Goal: Task Accomplishment & Management: Complete application form

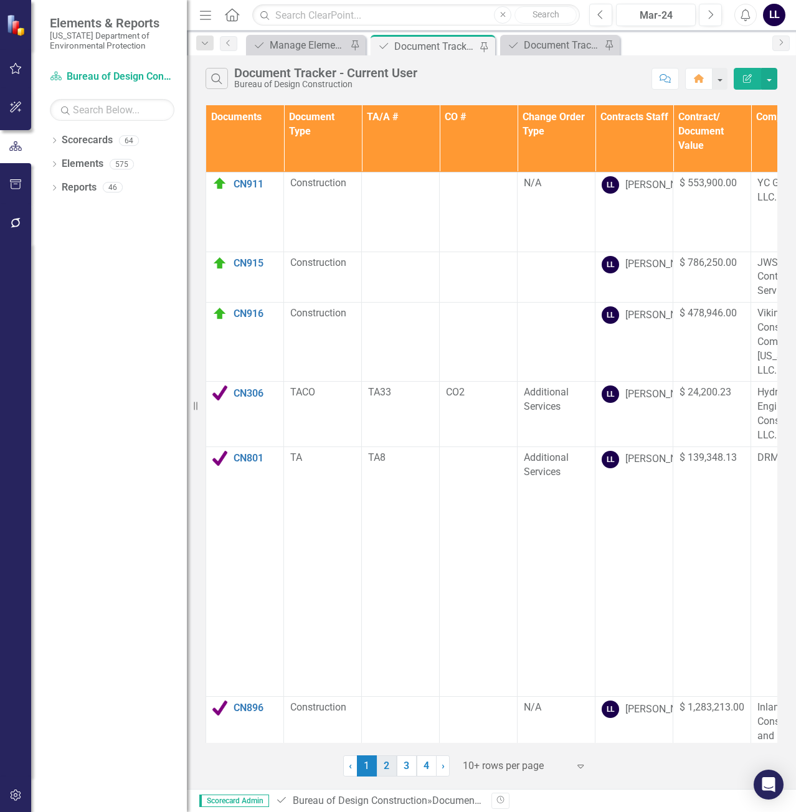
click at [381, 761] on link "2" at bounding box center [387, 765] width 20 height 21
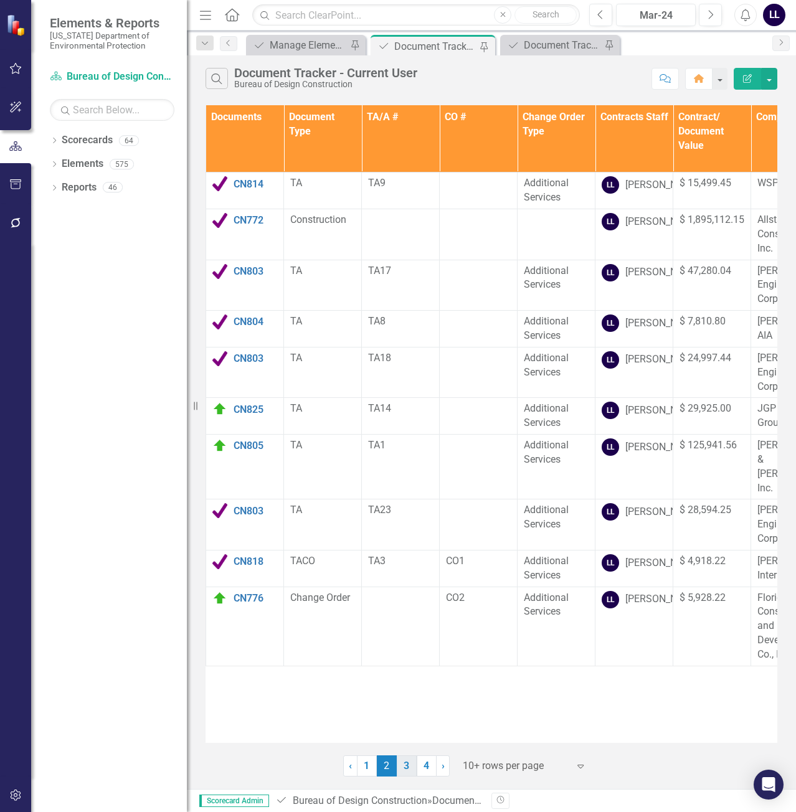
click at [414, 772] on link "3" at bounding box center [407, 765] width 20 height 21
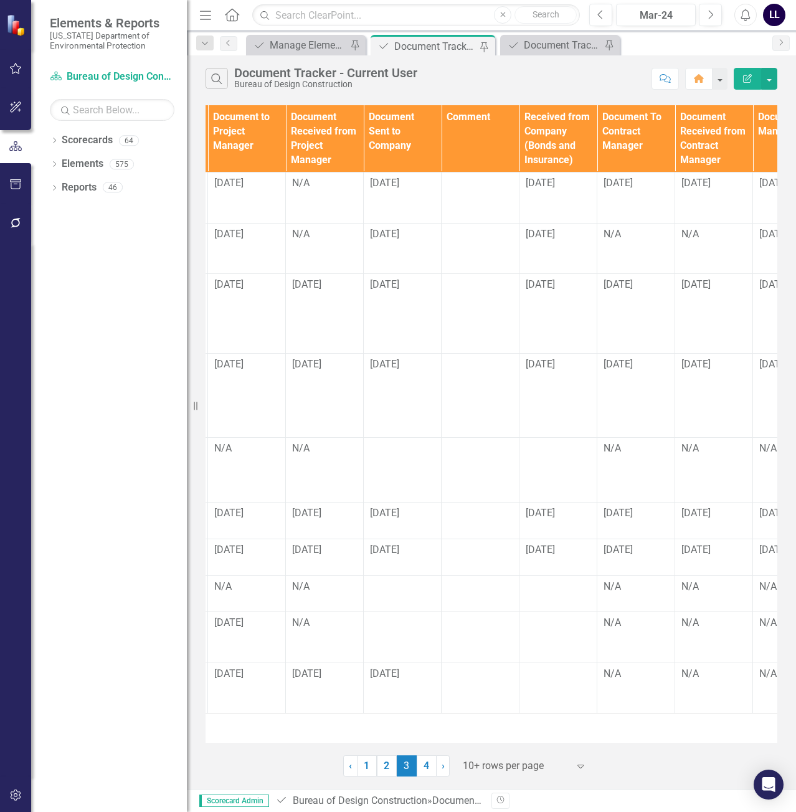
scroll to position [0, 1254]
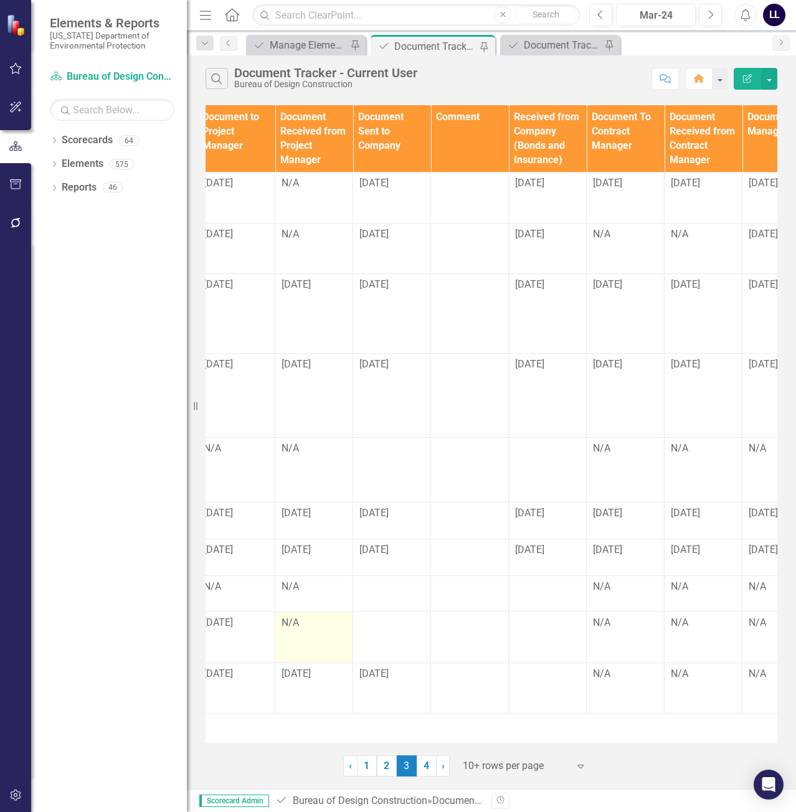
click at [301, 624] on div "N/A" at bounding box center [313, 623] width 65 height 14
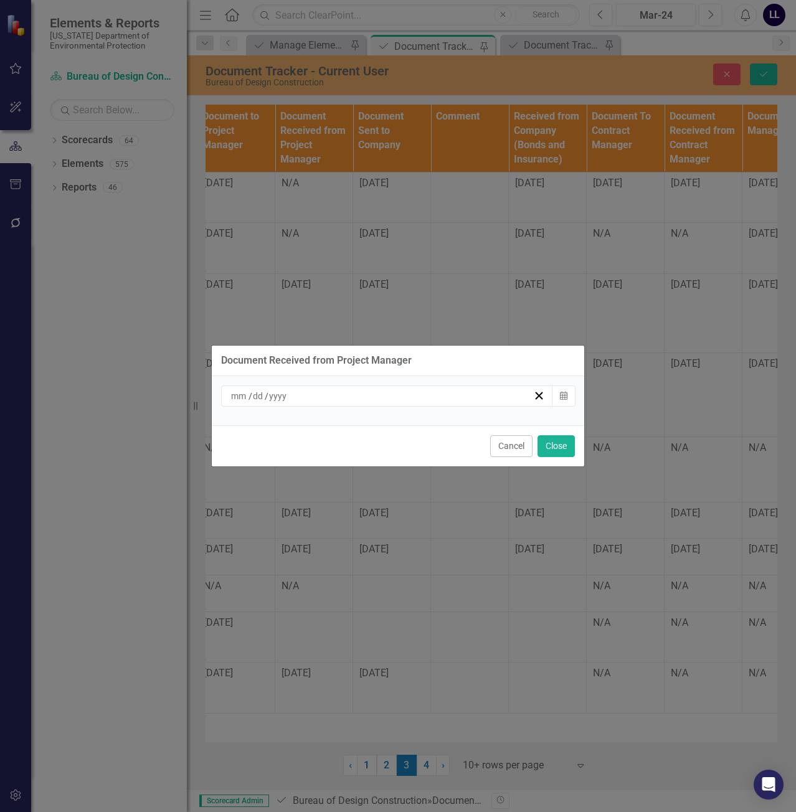
click at [336, 399] on div "/ /" at bounding box center [381, 396] width 304 height 12
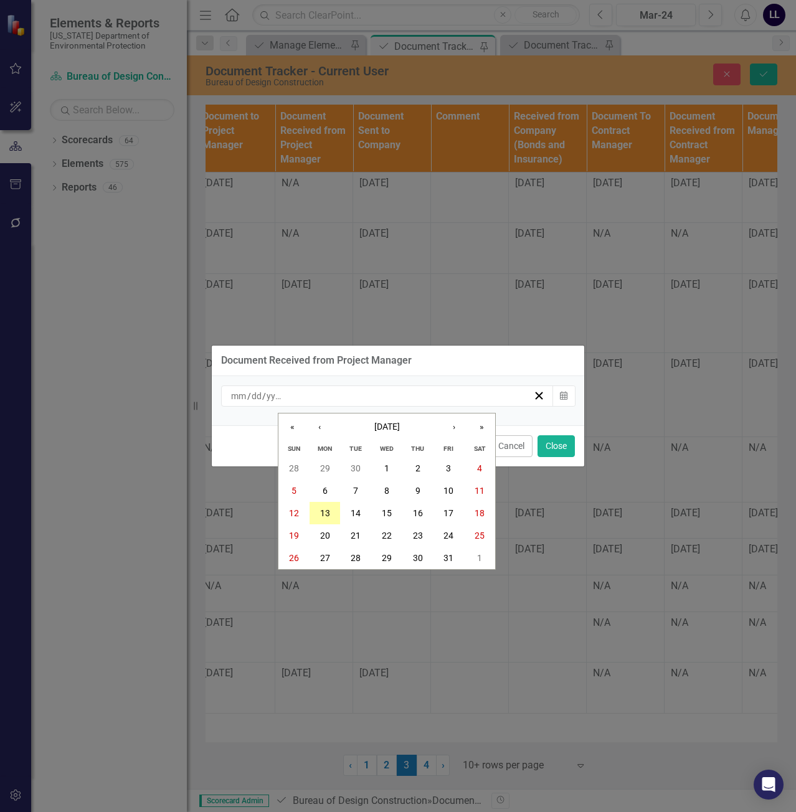
click at [326, 513] on abbr "13" at bounding box center [325, 513] width 10 height 10
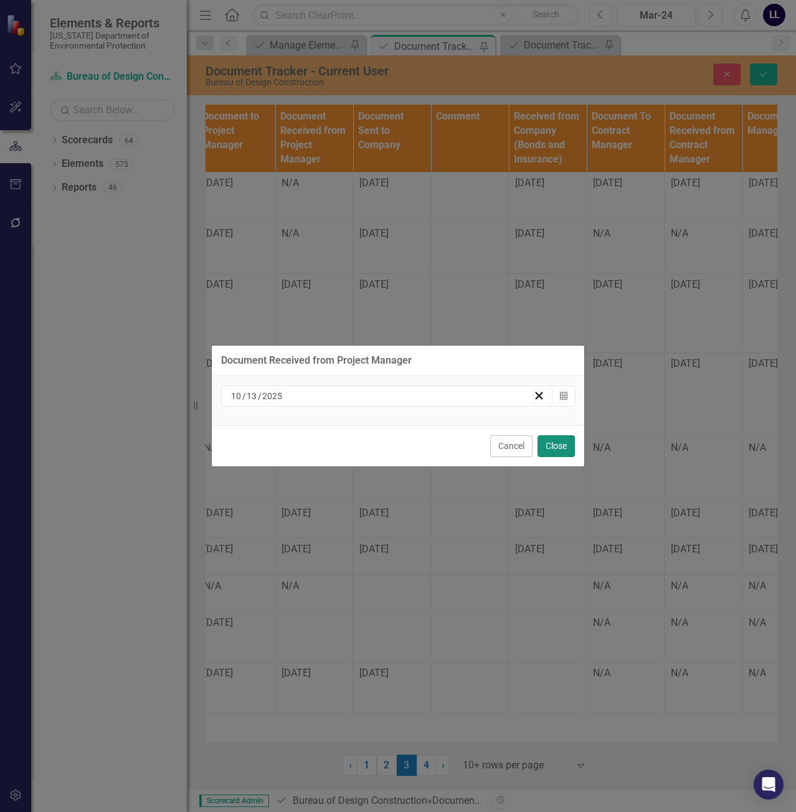
click at [566, 449] on button "Close" at bounding box center [555, 446] width 37 height 22
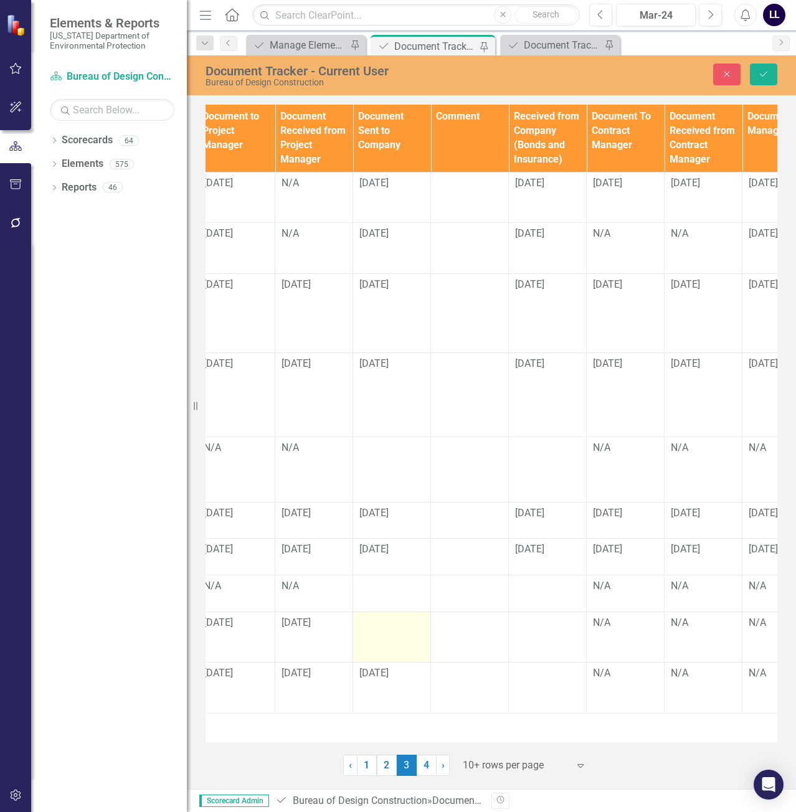
click at [378, 621] on div at bounding box center [391, 623] width 65 height 15
click at [380, 626] on input "text" at bounding box center [391, 627] width 65 height 23
type input "[DATE]"
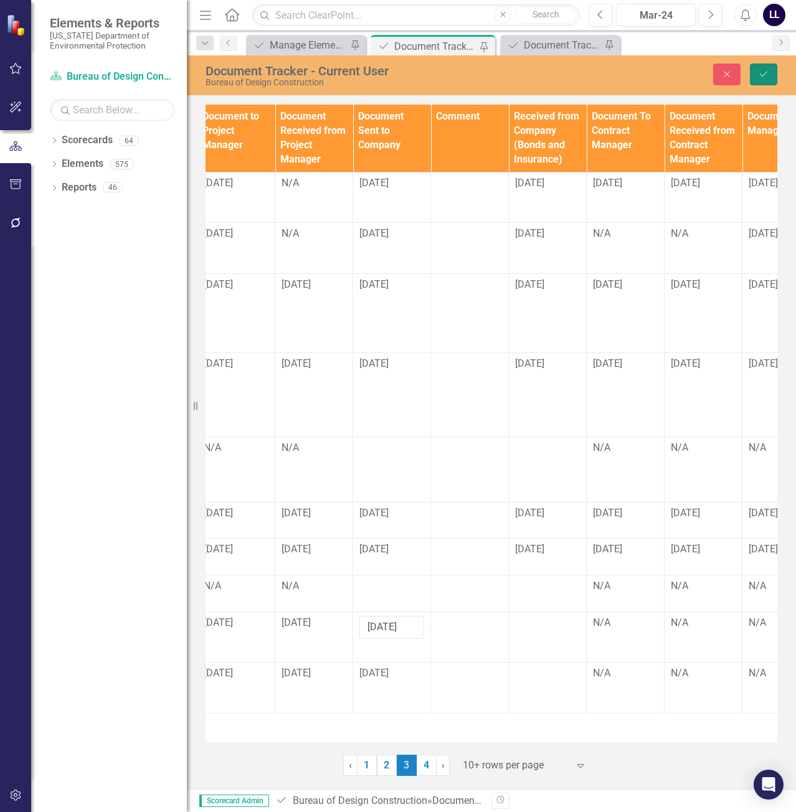
click at [766, 76] on icon "Save" at bounding box center [763, 74] width 11 height 9
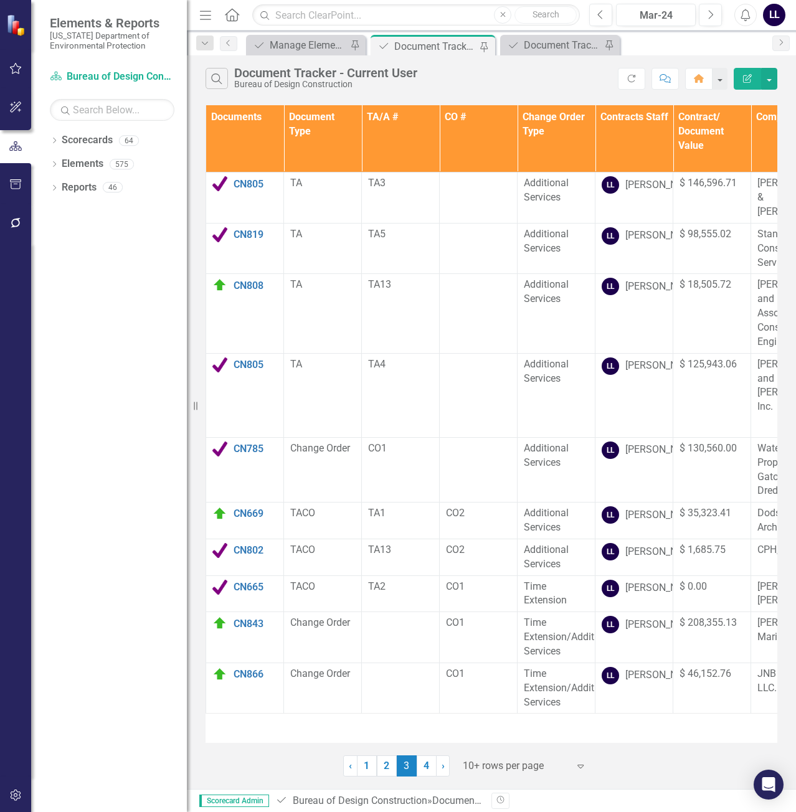
drag, startPoint x: 325, startPoint y: 744, endPoint x: 451, endPoint y: 743, distance: 126.4
click at [462, 740] on div "Documents Document Type TA/A # CO # Change Order Type Contracts Staff Contract/…" at bounding box center [491, 439] width 609 height 674
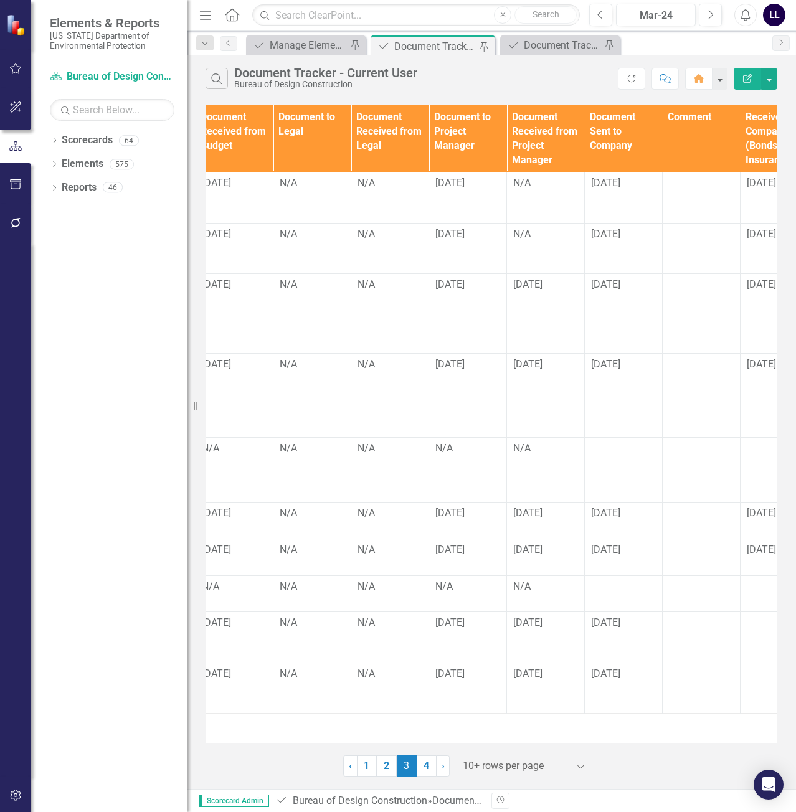
scroll to position [0, 1045]
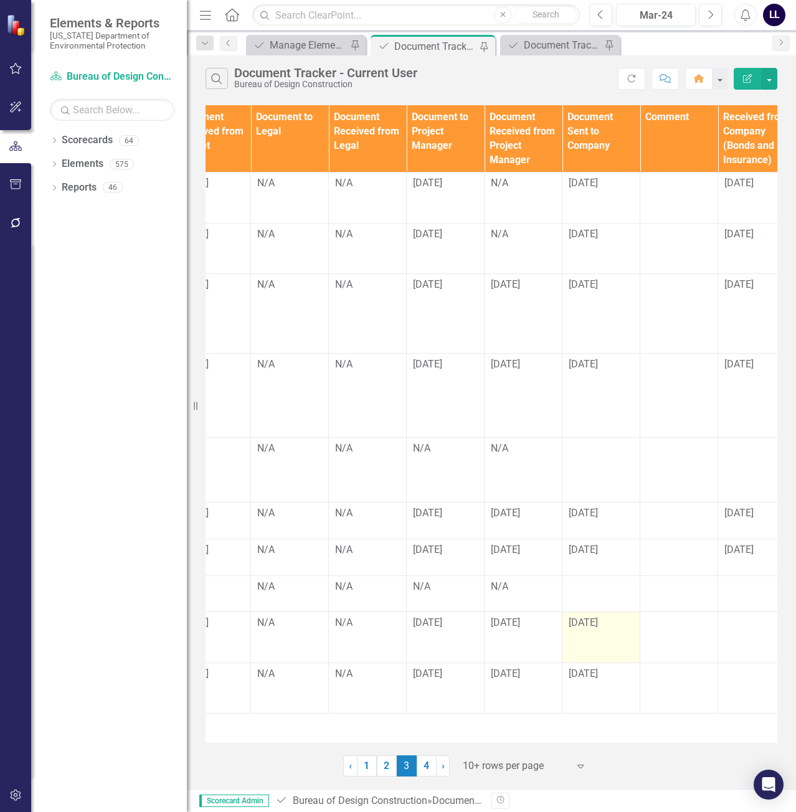
click at [600, 636] on td "[DATE]" at bounding box center [601, 637] width 78 height 51
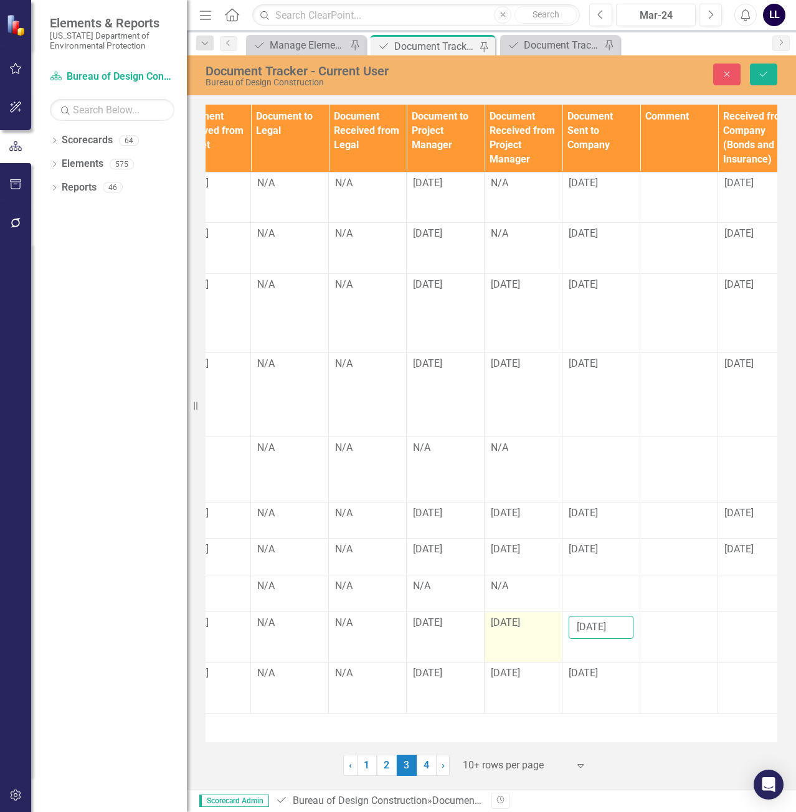
scroll to position [0, 0]
drag, startPoint x: 624, startPoint y: 629, endPoint x: 458, endPoint y: 635, distance: 166.9
click at [458, 635] on tr "CN843 Edit Edit Document Link Open Element Change Order CO1 Time Extension/Addi…" at bounding box center [290, 636] width 2257 height 51
type input "5"
click at [520, 624] on span "[DATE]" at bounding box center [505, 622] width 29 height 12
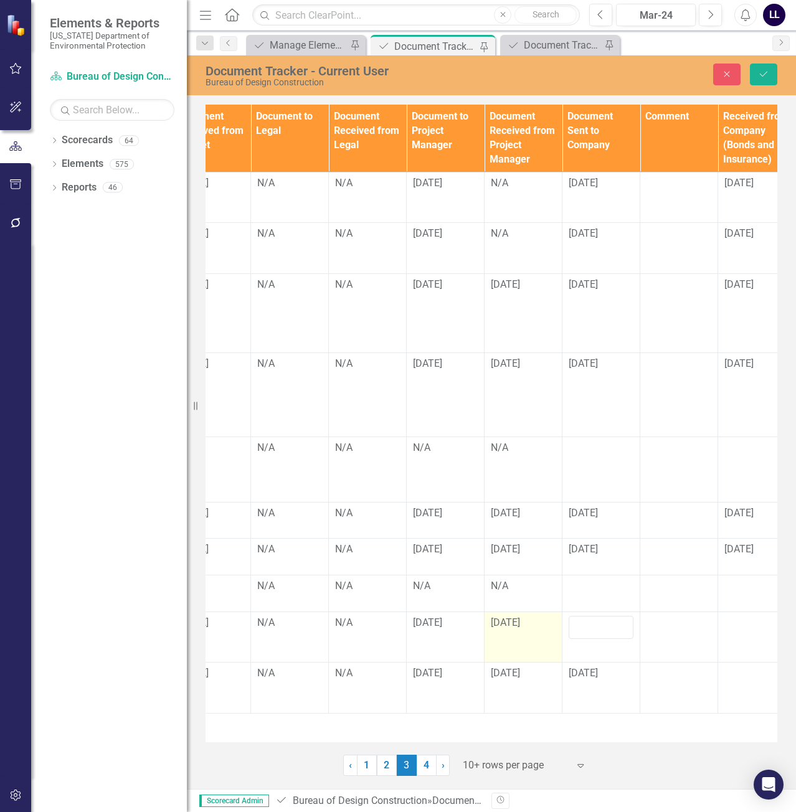
click at [520, 624] on span "[DATE]" at bounding box center [505, 622] width 29 height 12
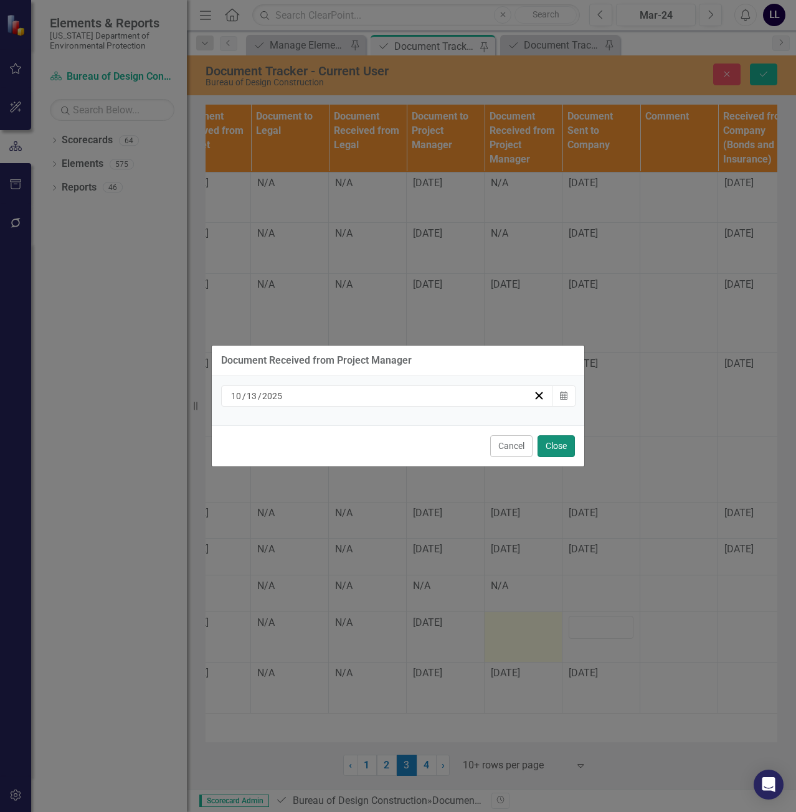
click at [555, 445] on button "Close" at bounding box center [555, 446] width 37 height 22
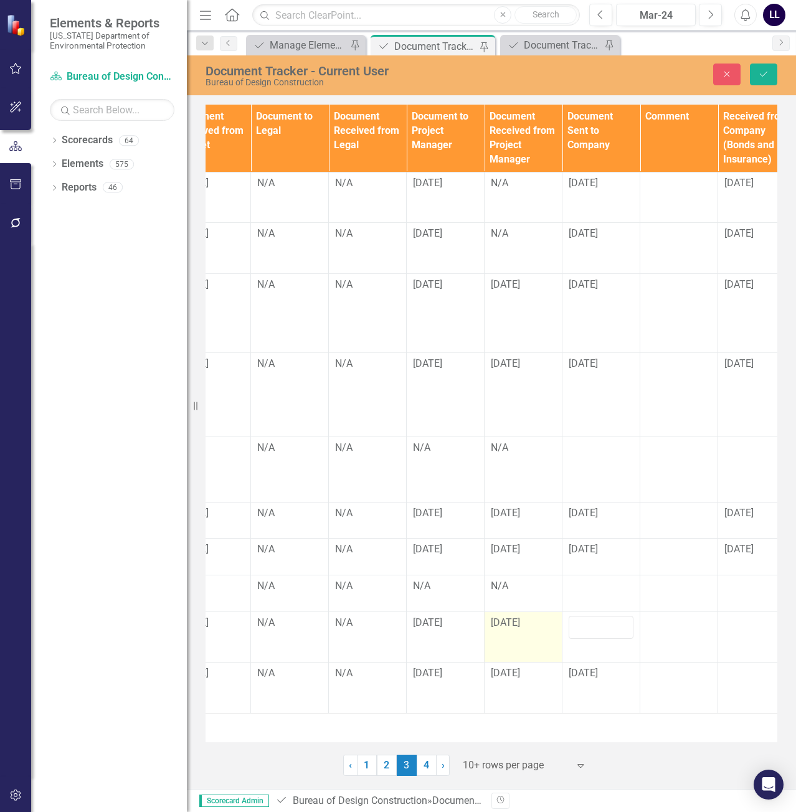
click at [513, 620] on span "[DATE]" at bounding box center [505, 622] width 29 height 12
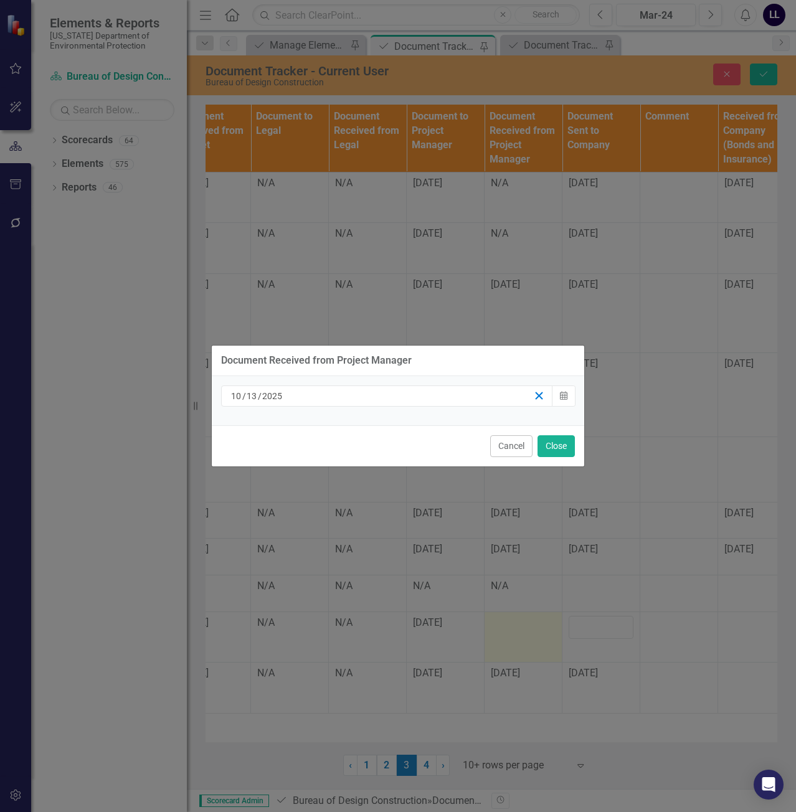
click at [536, 393] on line "button" at bounding box center [538, 395] width 7 height 7
click at [551, 444] on button "Close" at bounding box center [555, 446] width 37 height 22
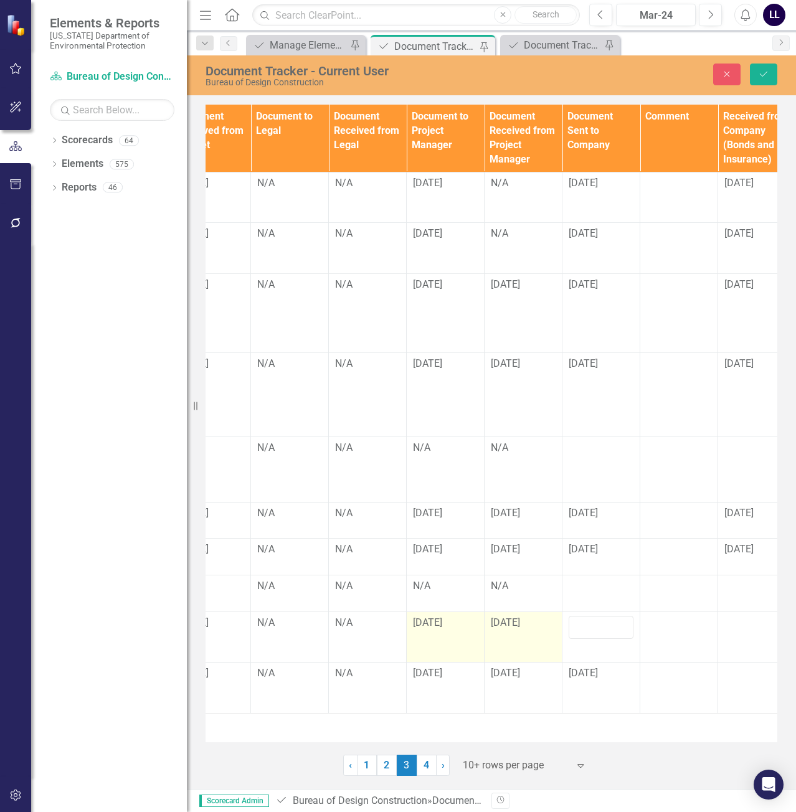
click at [442, 622] on span "[DATE]" at bounding box center [427, 622] width 29 height 12
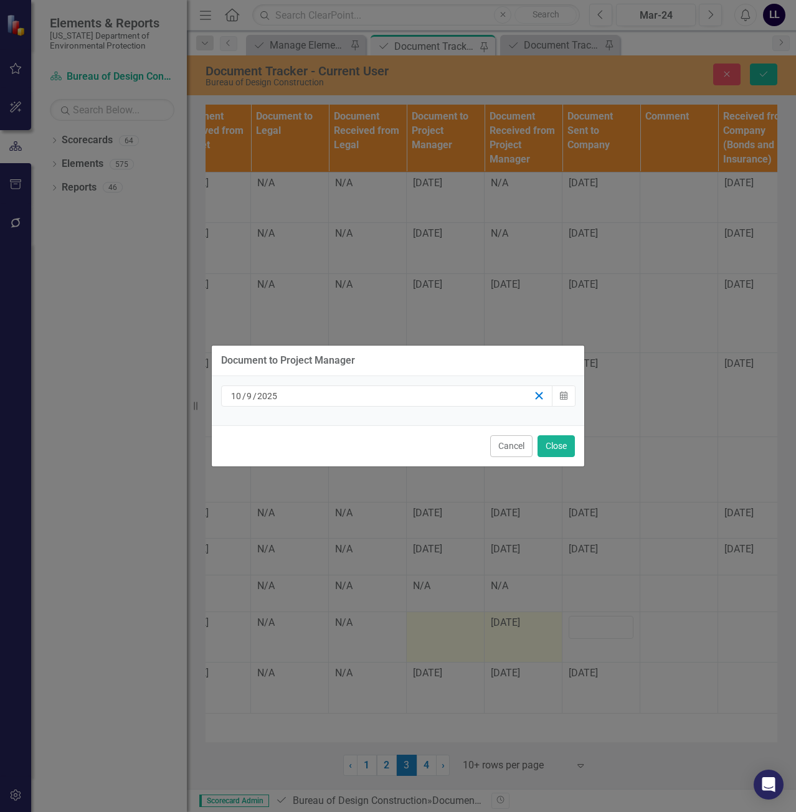
click at [535, 395] on icon "button" at bounding box center [539, 396] width 12 height 12
click at [550, 446] on button "Close" at bounding box center [555, 446] width 37 height 22
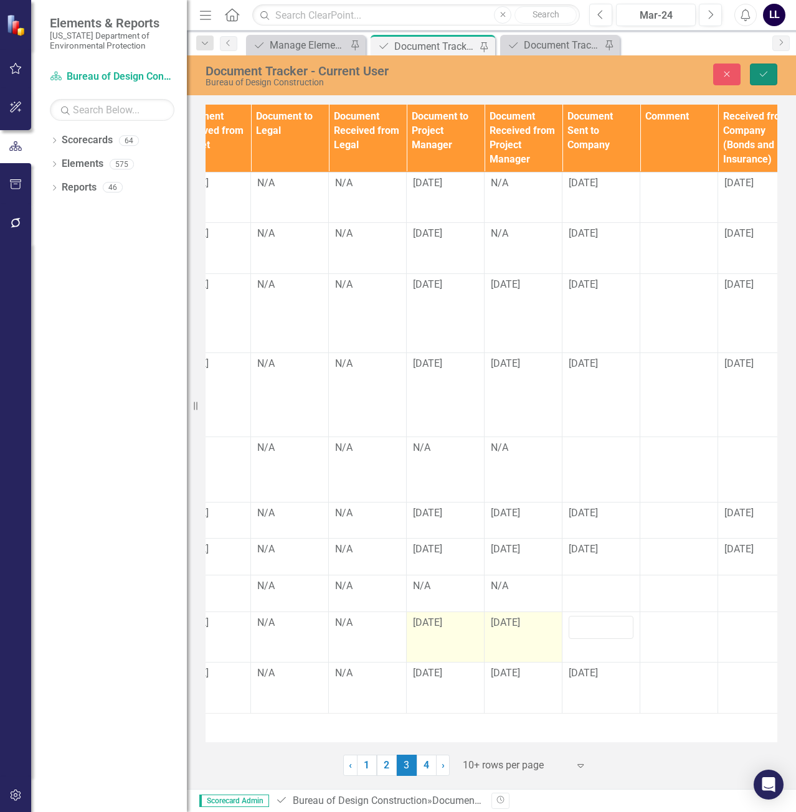
click at [761, 73] on icon "Save" at bounding box center [763, 74] width 11 height 9
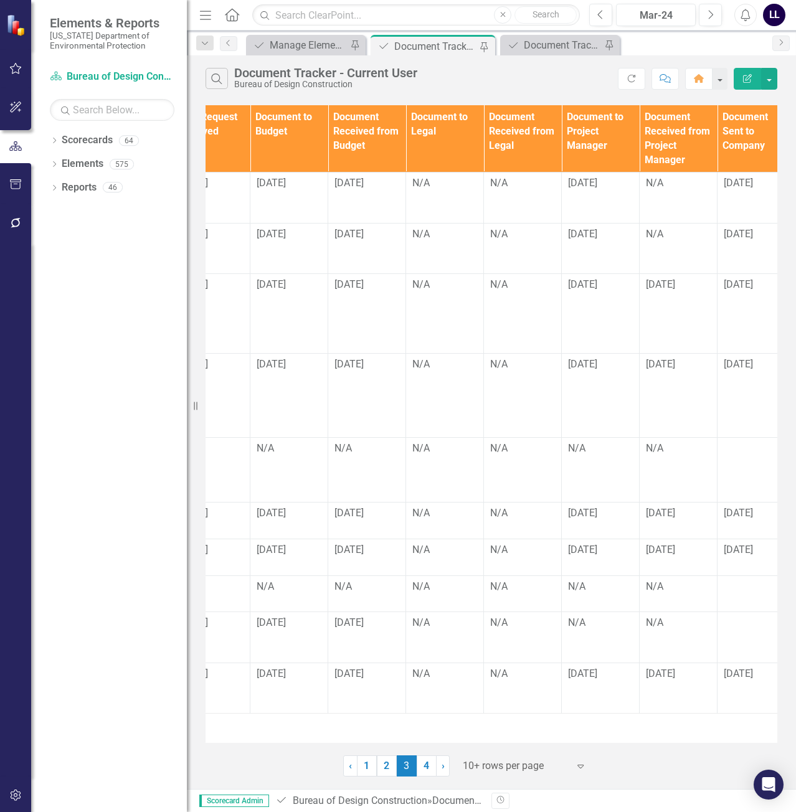
scroll to position [0, 921]
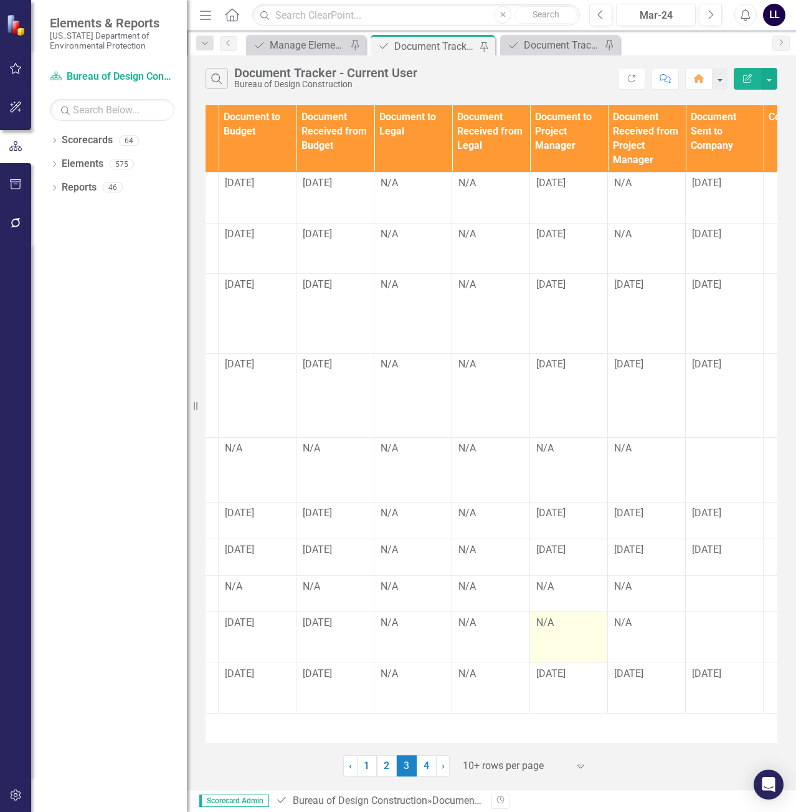
click at [553, 623] on div "N/A" at bounding box center [568, 623] width 65 height 14
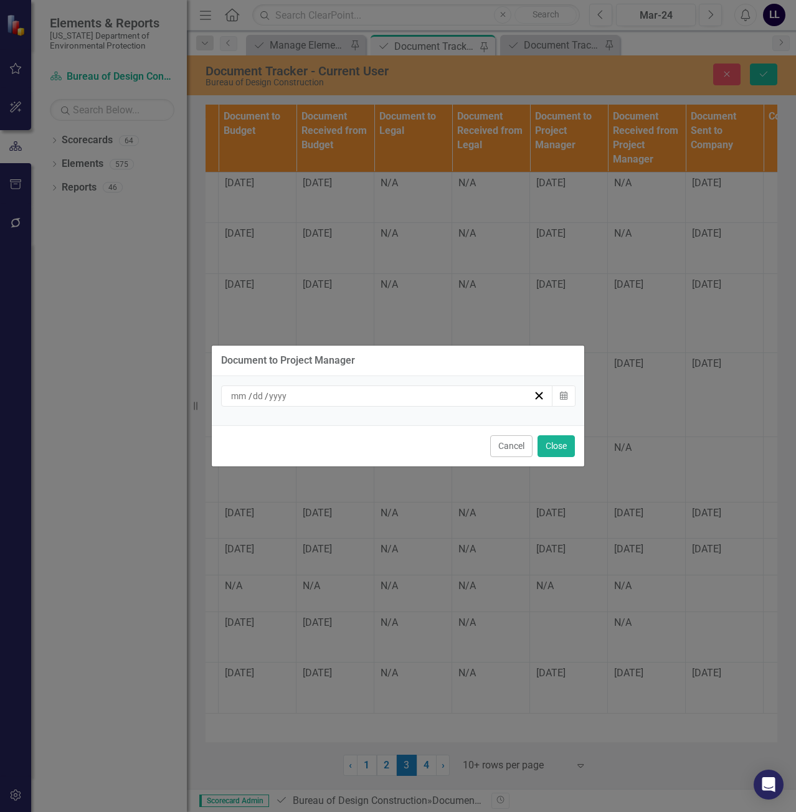
click at [421, 400] on div "/ /" at bounding box center [381, 396] width 304 height 12
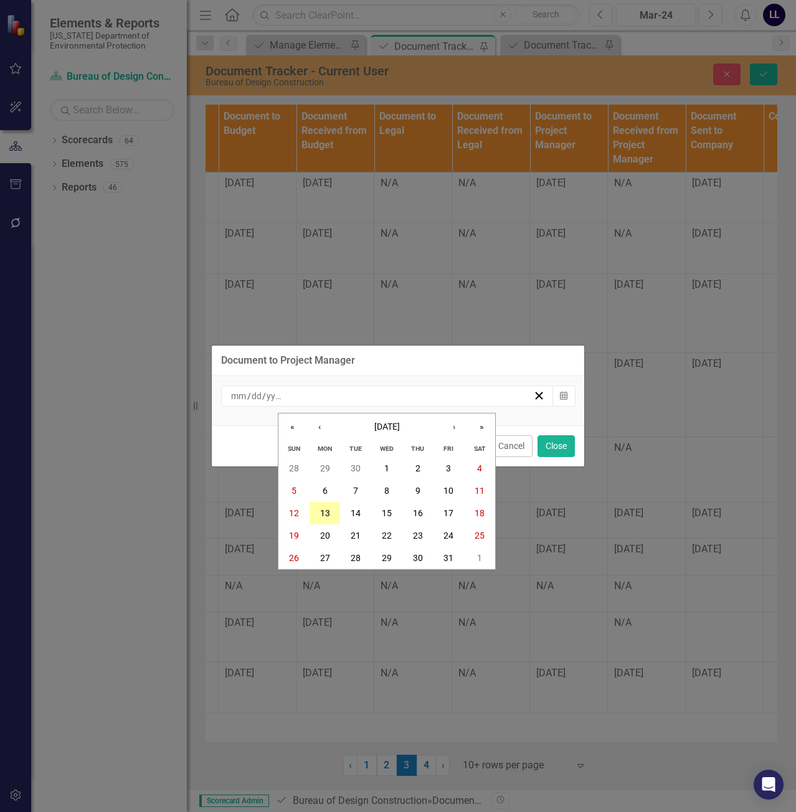
click at [334, 512] on button "13" at bounding box center [324, 513] width 31 height 22
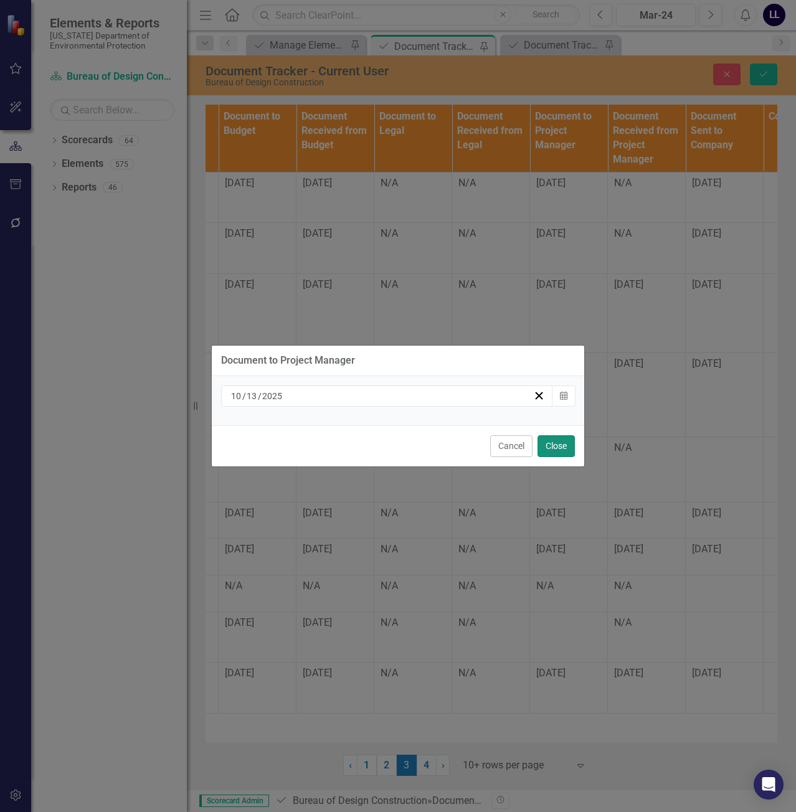
click at [561, 448] on button "Close" at bounding box center [555, 446] width 37 height 22
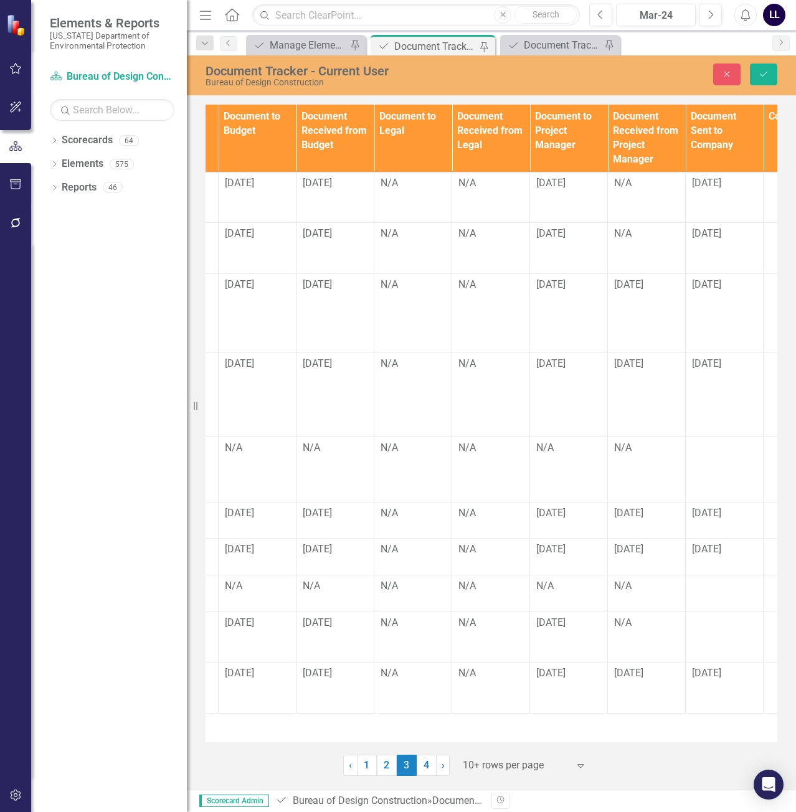
click at [488, 731] on div "Documents Document Type TA/A # CO # Change Order Type Contracts Staff Contract/…" at bounding box center [490, 423] width 571 height 637
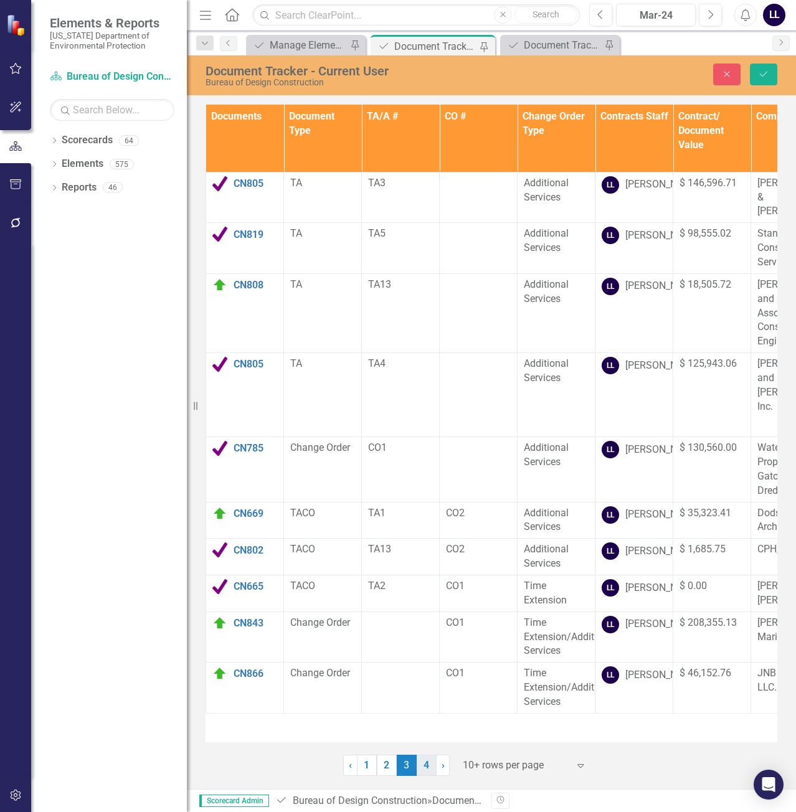
click at [432, 767] on link "4" at bounding box center [426, 764] width 20 height 21
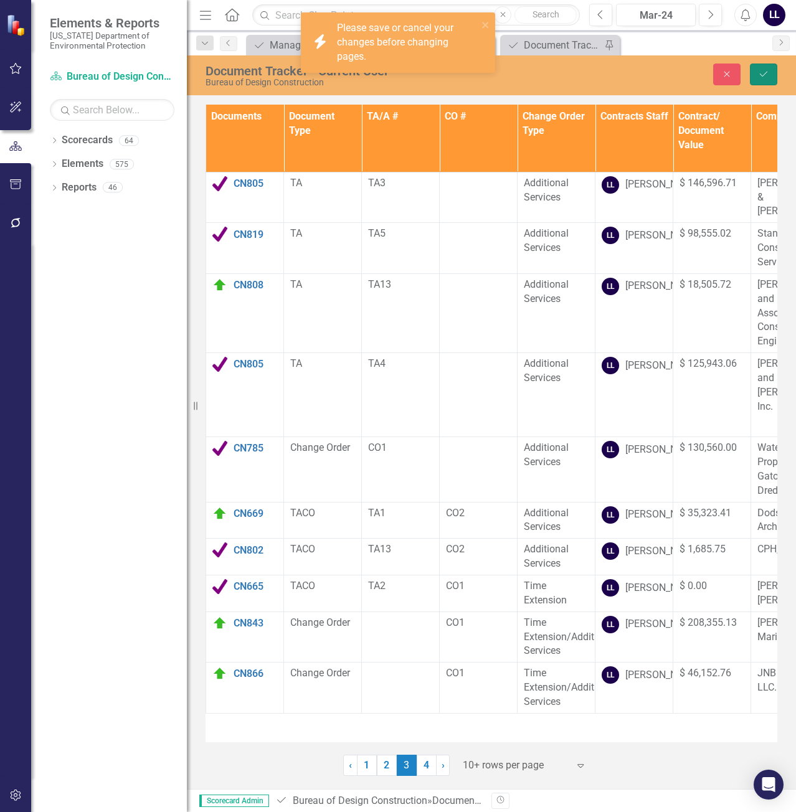
click at [757, 79] on button "Save" at bounding box center [762, 74] width 27 height 22
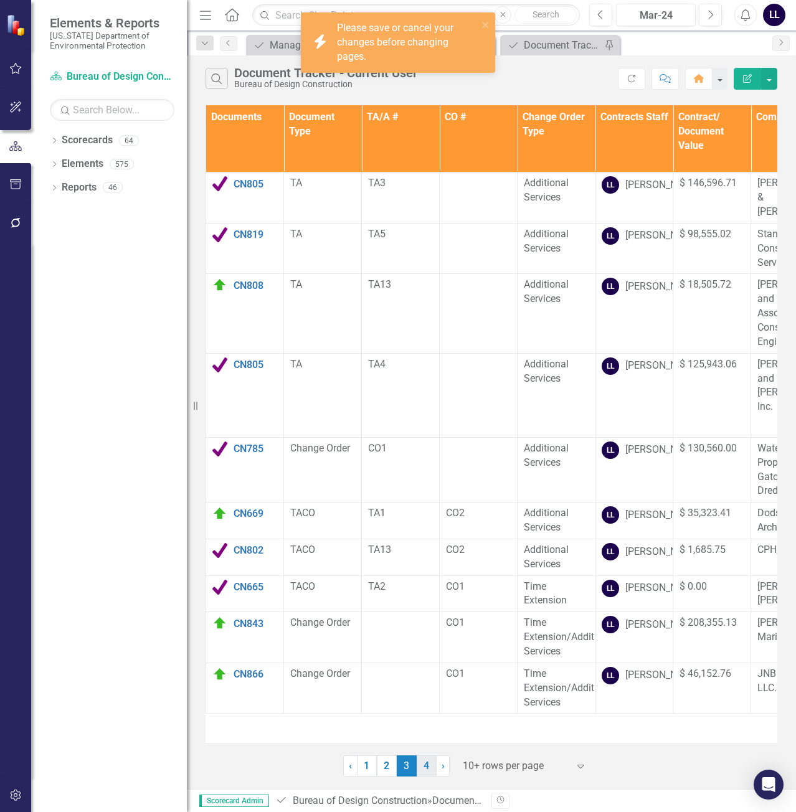
click at [426, 769] on link "4" at bounding box center [426, 765] width 20 height 21
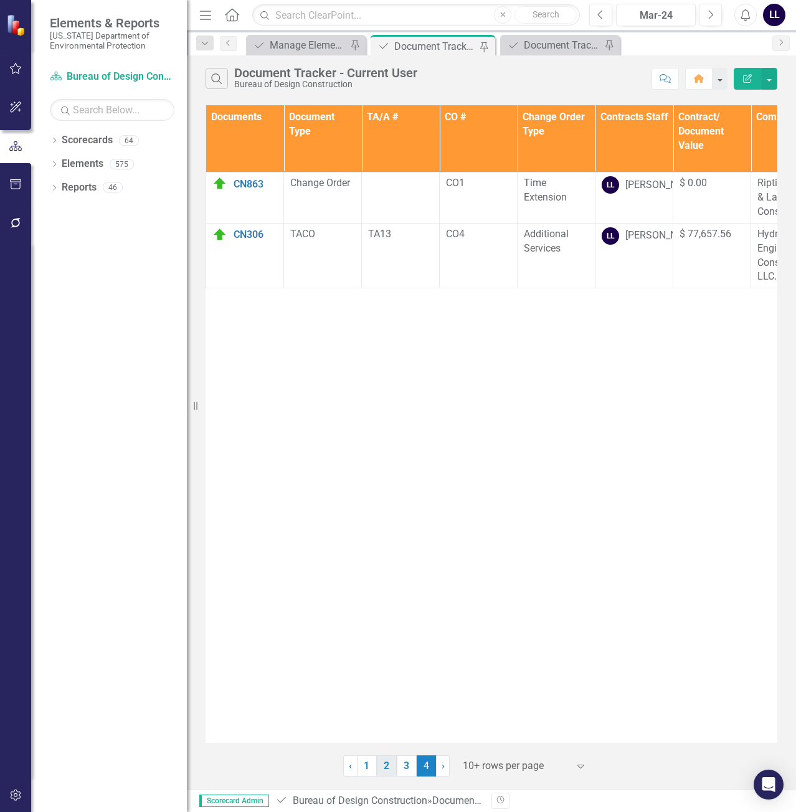
click at [388, 768] on link "2" at bounding box center [387, 765] width 20 height 21
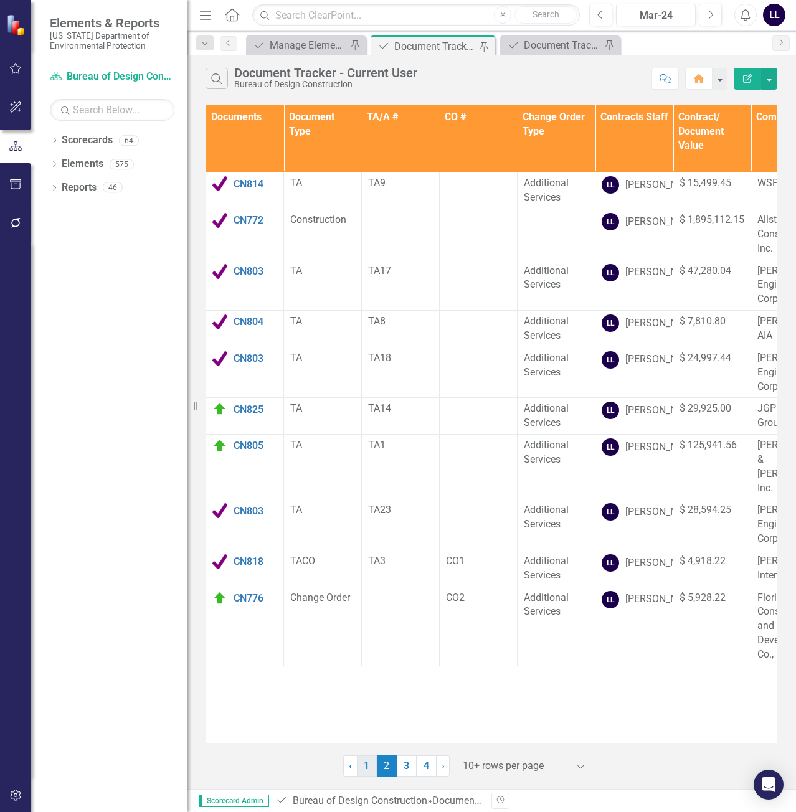
click at [371, 768] on link "1" at bounding box center [367, 765] width 20 height 21
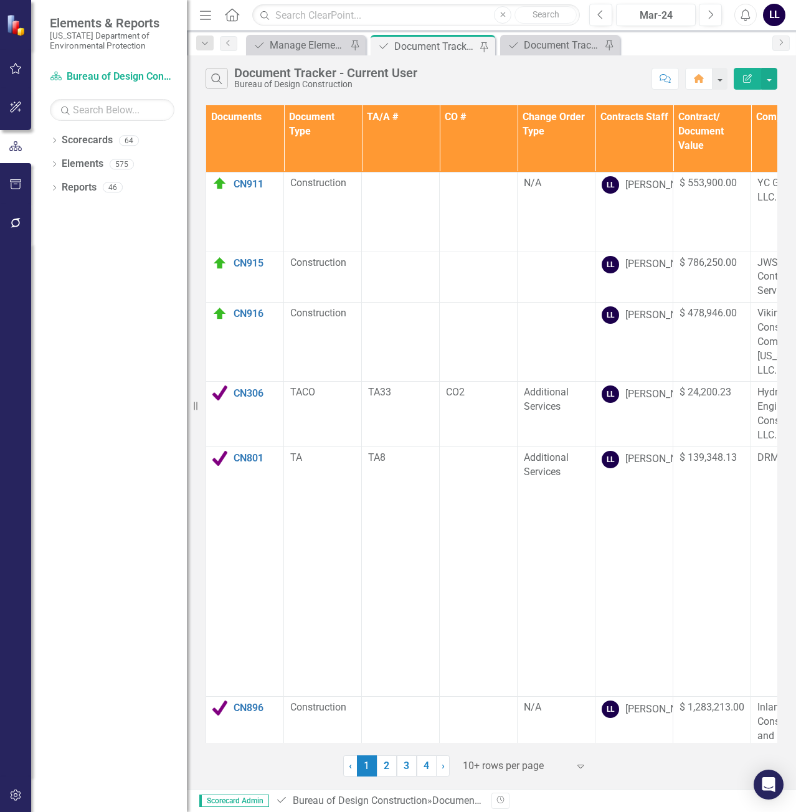
click at [388, 768] on link "2" at bounding box center [387, 765] width 20 height 21
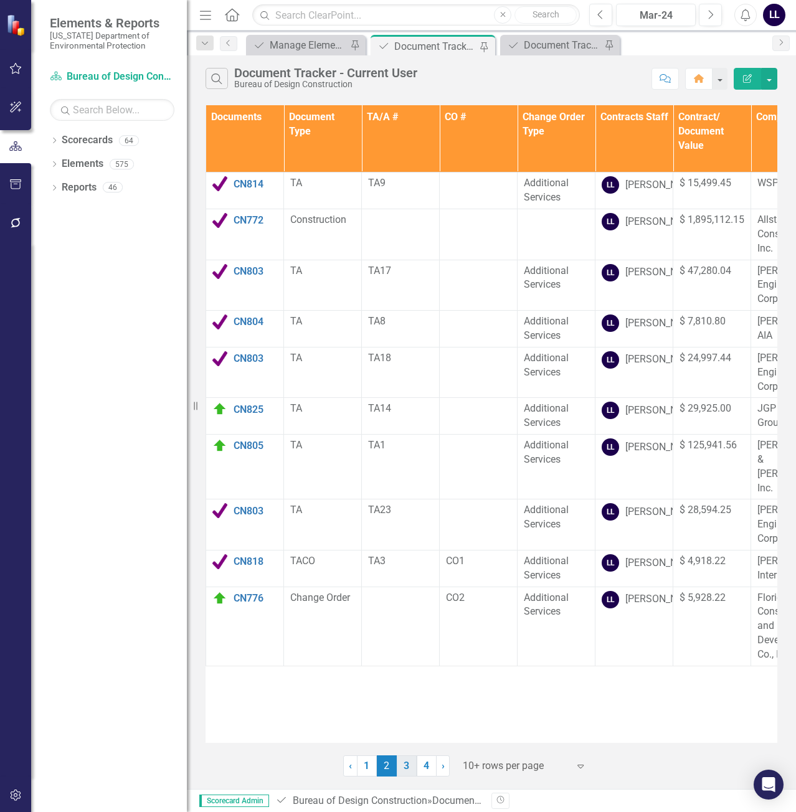
click at [406, 763] on link "3" at bounding box center [407, 765] width 20 height 21
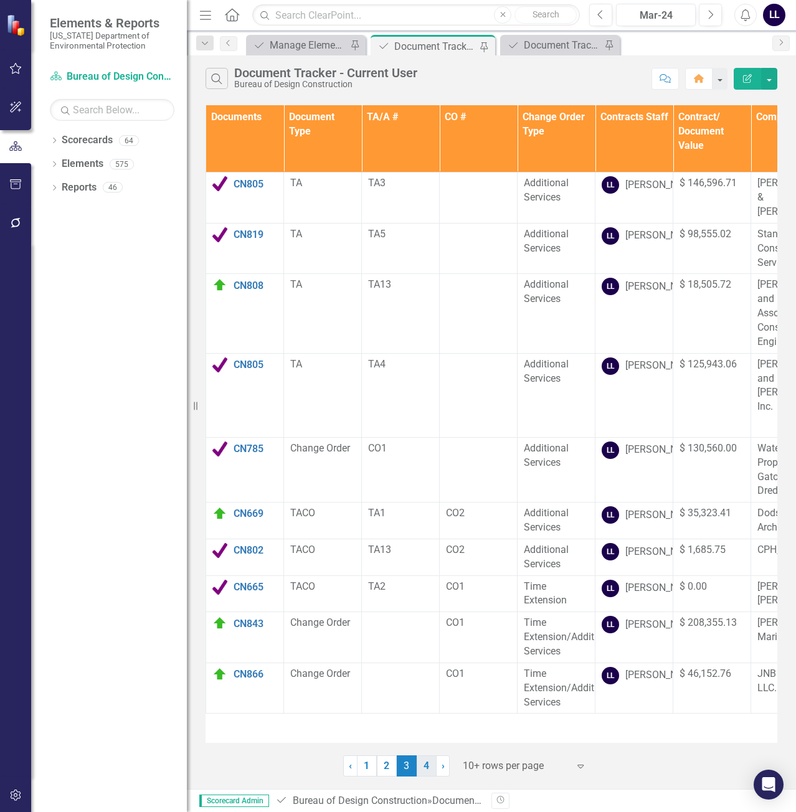
click at [430, 768] on link "4" at bounding box center [426, 765] width 20 height 21
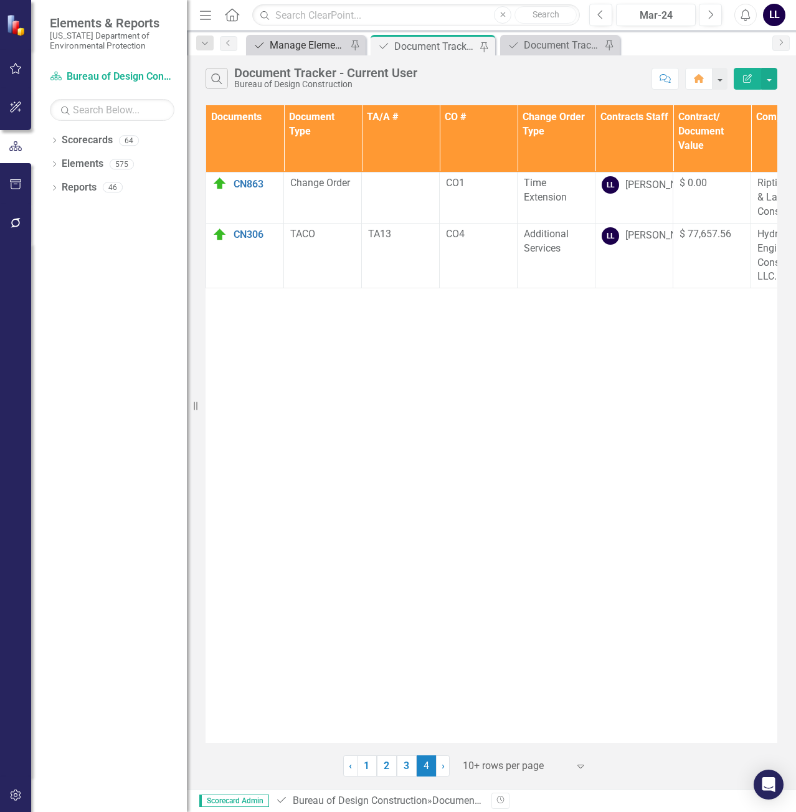
click at [312, 43] on div "Manage Elements" at bounding box center [308, 45] width 77 height 16
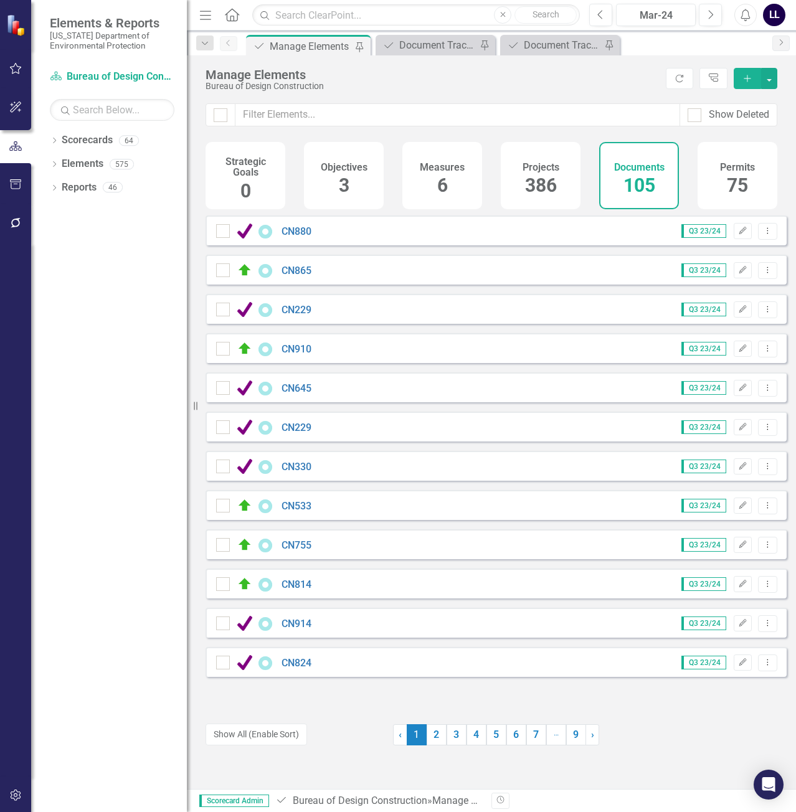
click at [743, 77] on icon "Add" at bounding box center [746, 78] width 11 height 9
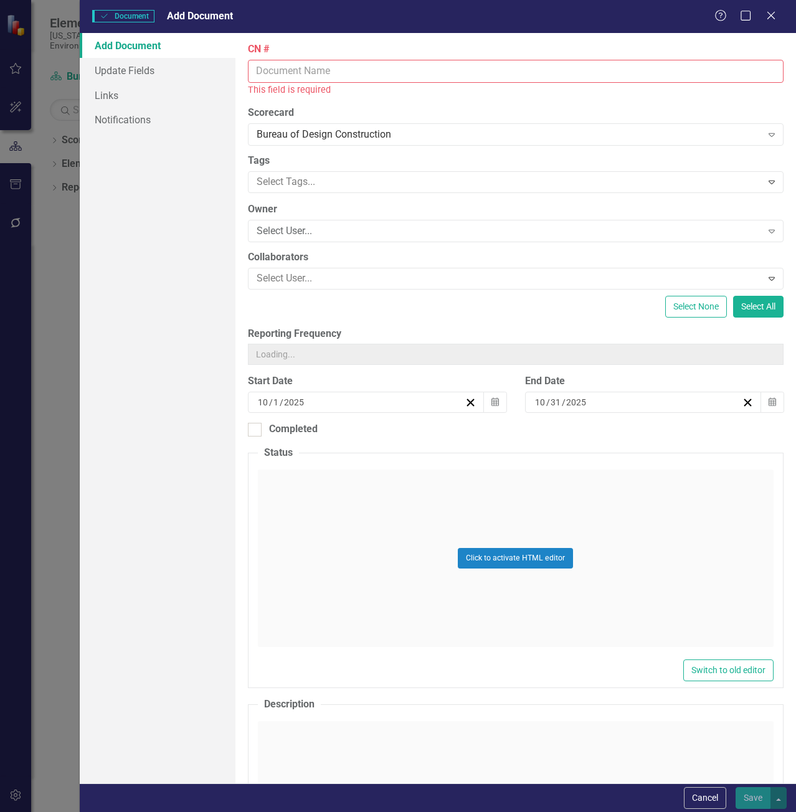
click at [321, 69] on input "CN #" at bounding box center [515, 71] width 535 height 23
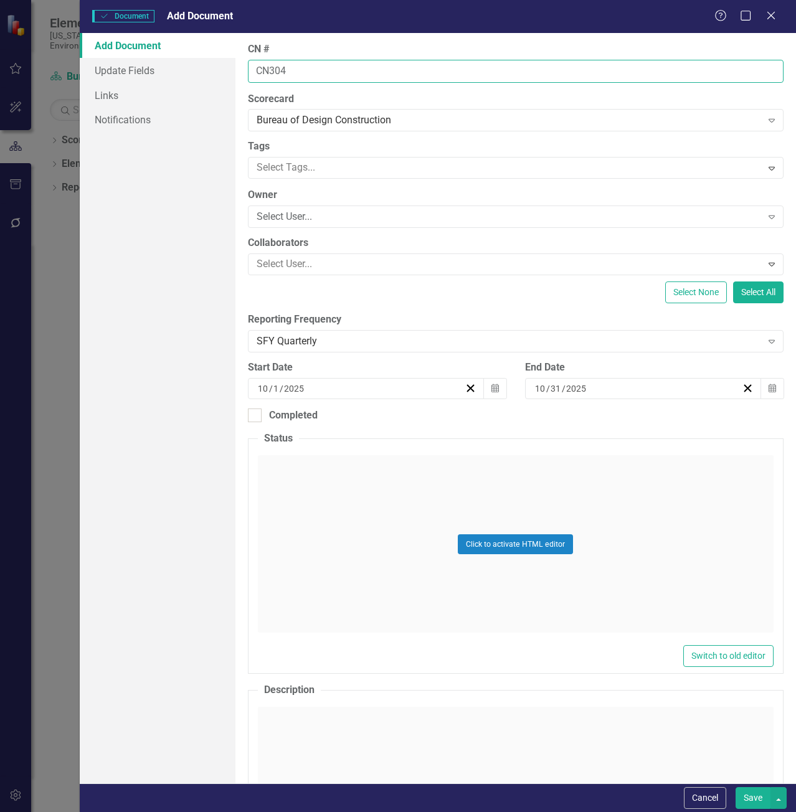
type input "CN304"
click at [735, 787] on button "Save" at bounding box center [752, 798] width 35 height 22
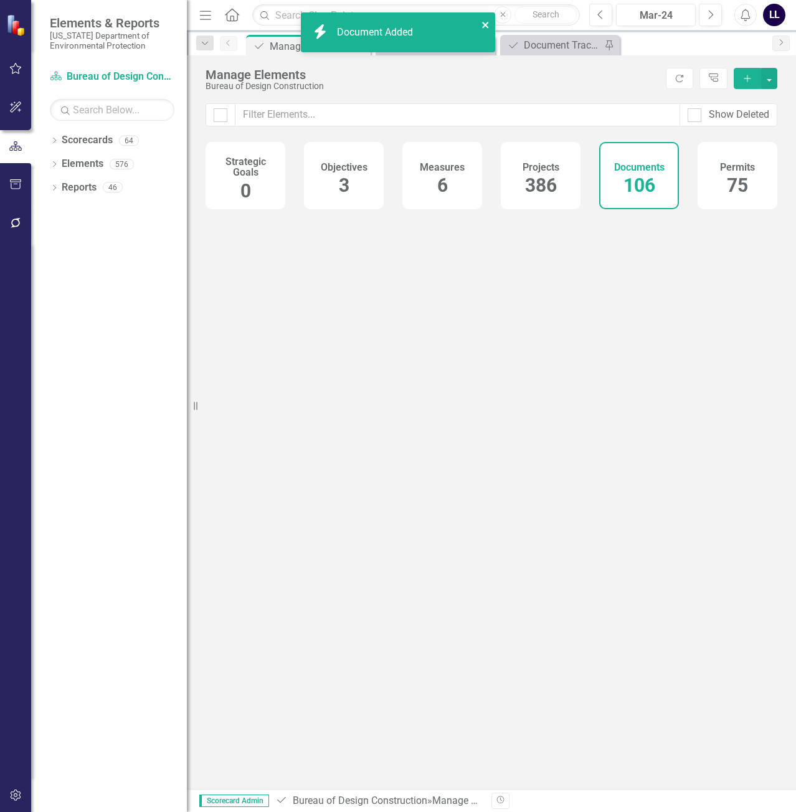
click at [486, 26] on icon "close" at bounding box center [485, 25] width 6 height 6
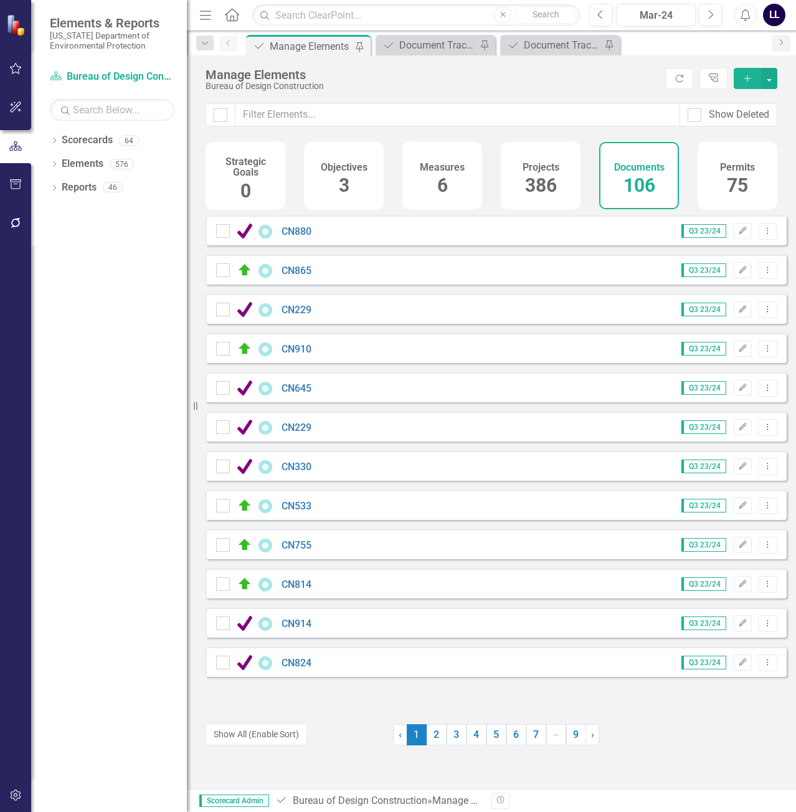
click at [429, 42] on div "icon.bolt Document Added" at bounding box center [397, 37] width 199 height 55
click at [428, 47] on div "Document Tracker - Current User" at bounding box center [437, 45] width 77 height 16
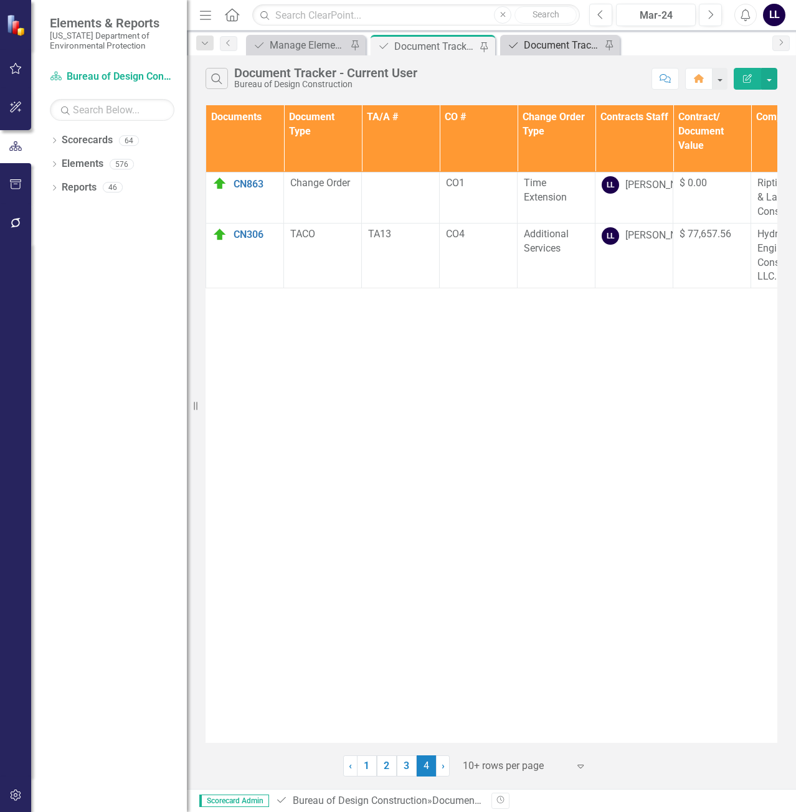
click at [556, 44] on div "Document Tracker" at bounding box center [562, 45] width 77 height 16
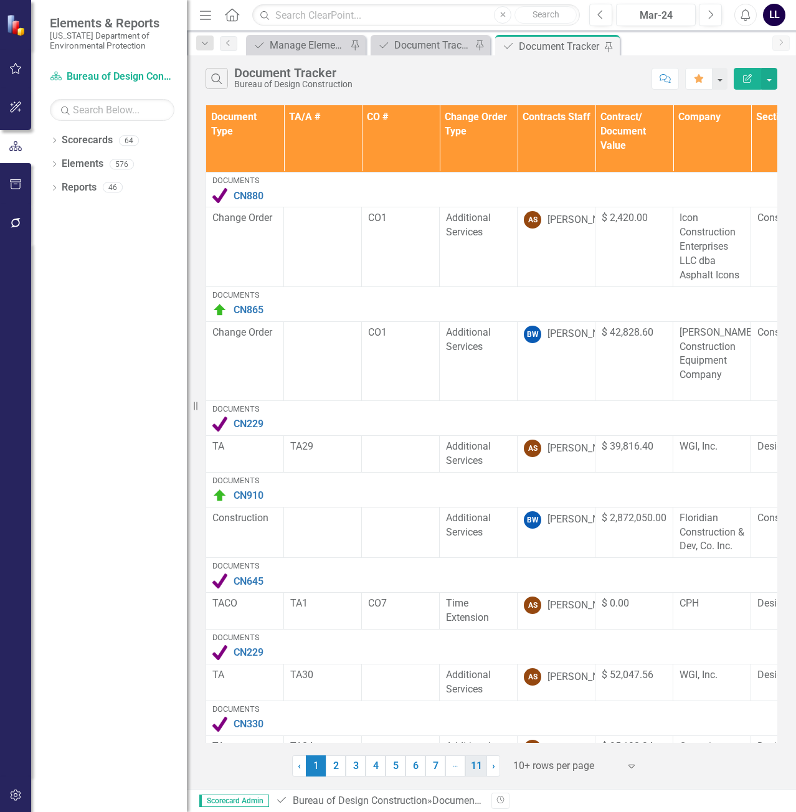
click at [476, 767] on link "11" at bounding box center [476, 765] width 22 height 21
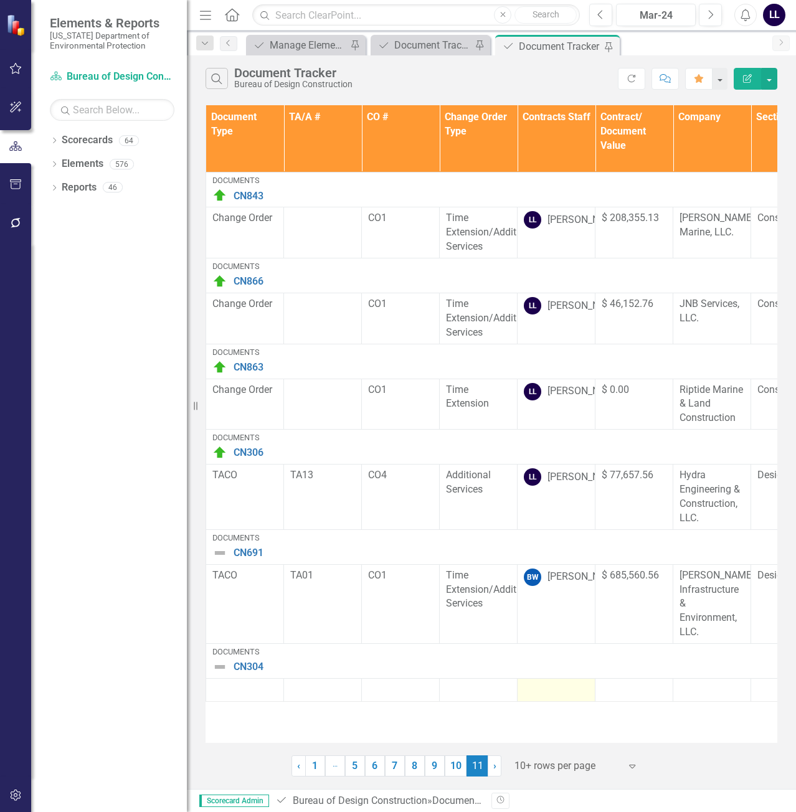
click at [558, 688] on div at bounding box center [556, 689] width 65 height 15
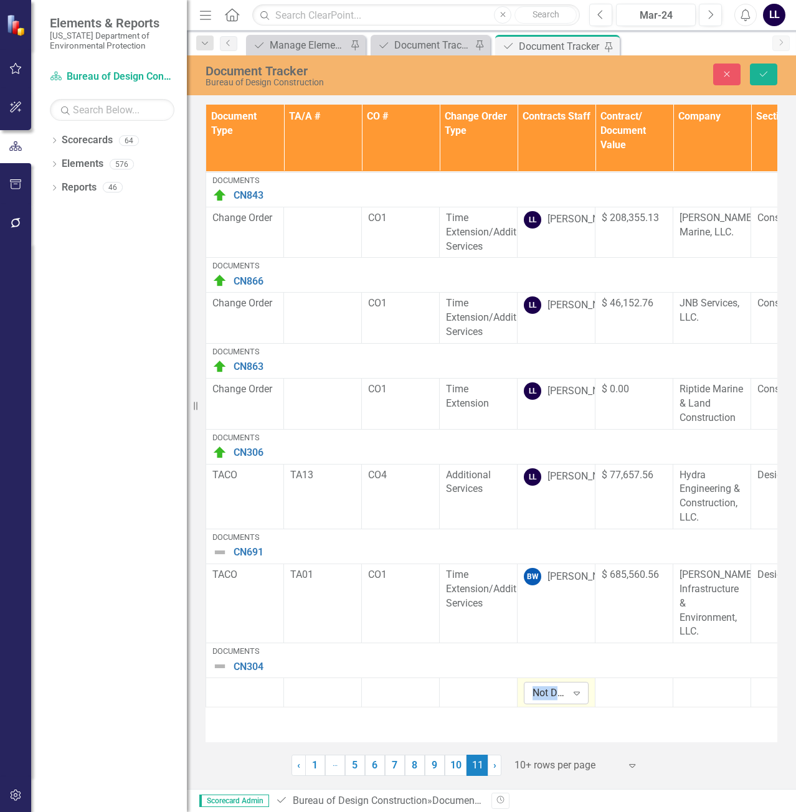
click at [557, 688] on div "Not Defined" at bounding box center [549, 693] width 34 height 14
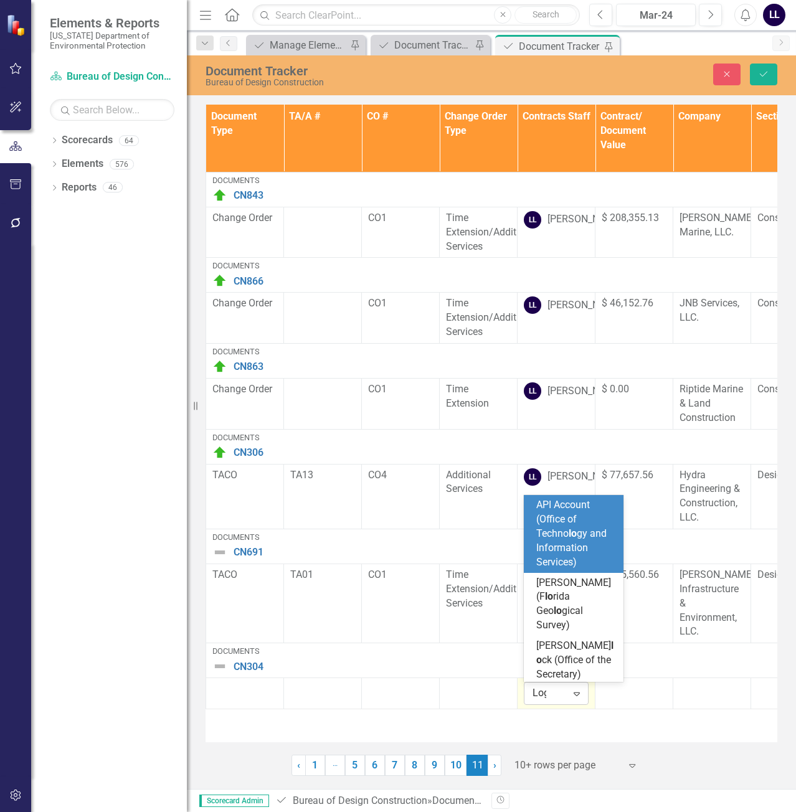
type input "[PERSON_NAME]"
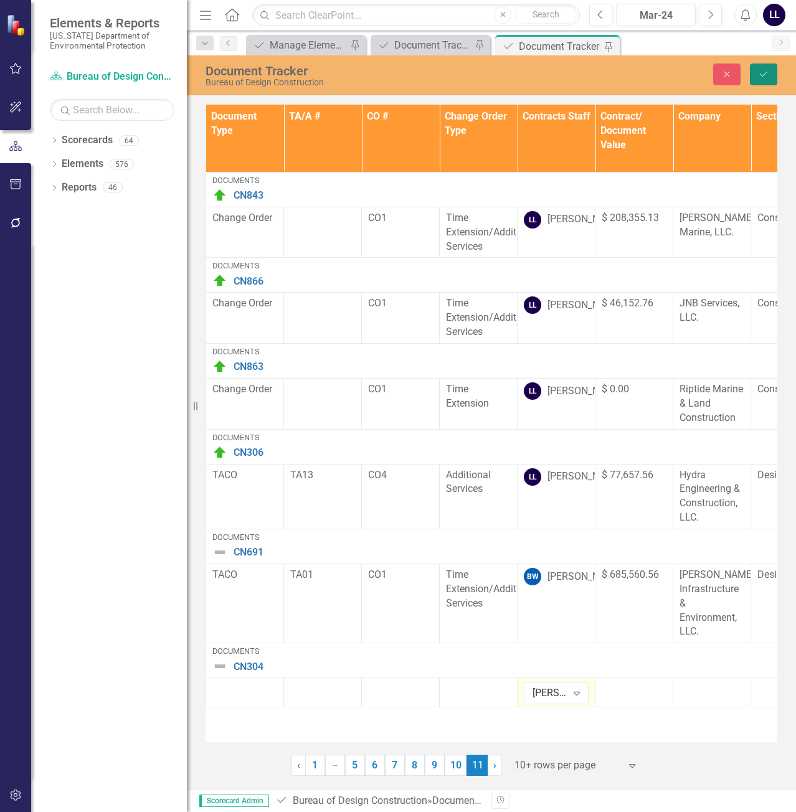
click at [766, 68] on button "Save" at bounding box center [762, 74] width 27 height 22
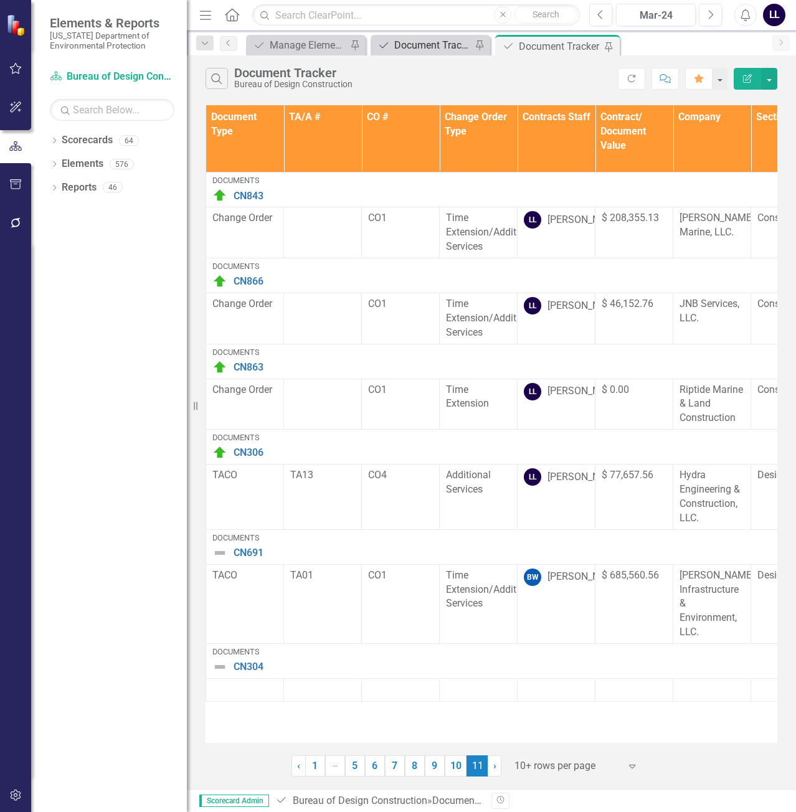
click at [419, 45] on div "Document Tracker - Current User" at bounding box center [432, 45] width 77 height 16
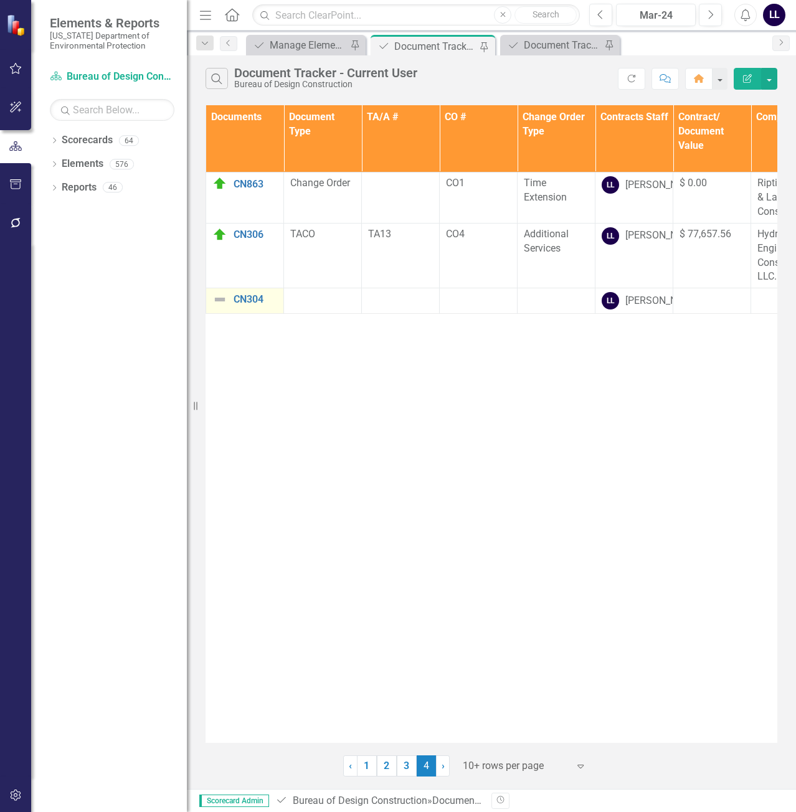
click at [222, 297] on img at bounding box center [219, 299] width 15 height 15
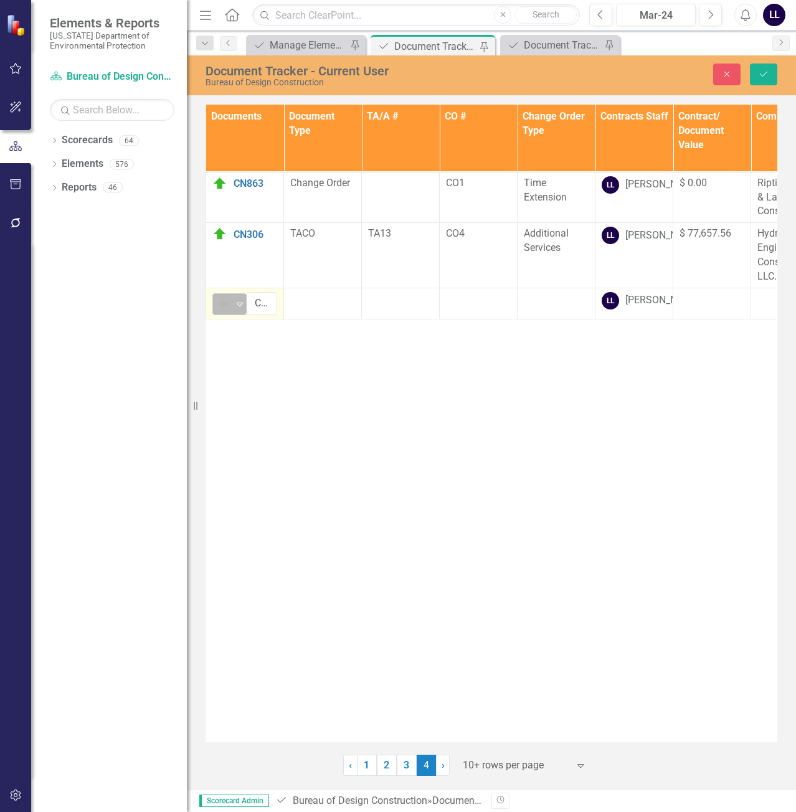
drag, startPoint x: 222, startPoint y: 297, endPoint x: 225, endPoint y: 304, distance: 7.8
click at [225, 303] on img at bounding box center [223, 303] width 15 height 15
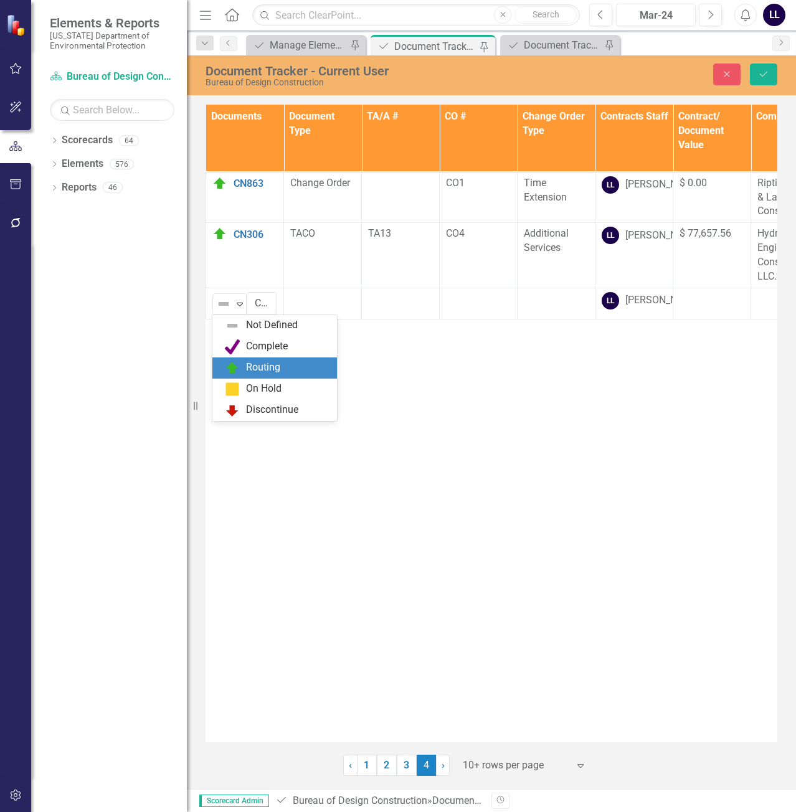
click at [247, 369] on div "Routing" at bounding box center [263, 367] width 34 height 14
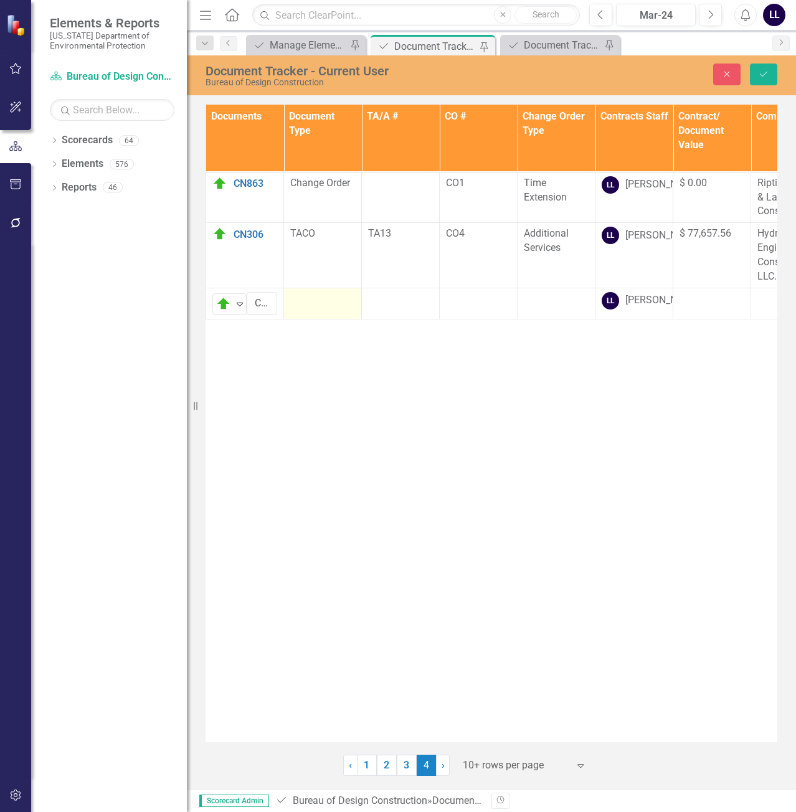
click at [316, 308] on td at bounding box center [323, 303] width 78 height 31
click at [325, 302] on div "Not Defined" at bounding box center [316, 303] width 34 height 14
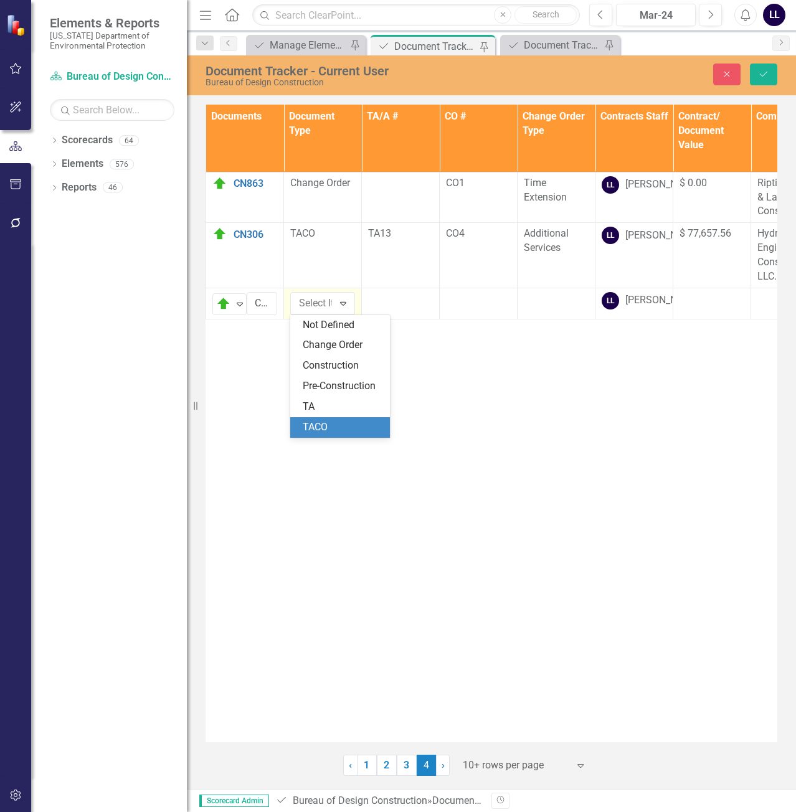
click at [326, 423] on div "TACO" at bounding box center [343, 427] width 80 height 14
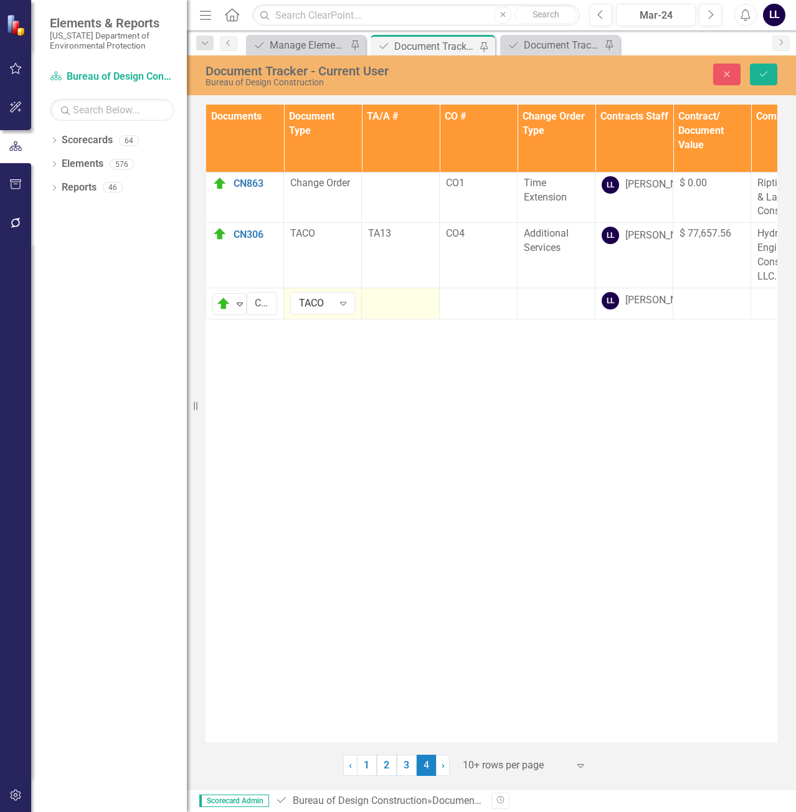
click at [400, 314] on td at bounding box center [401, 303] width 78 height 31
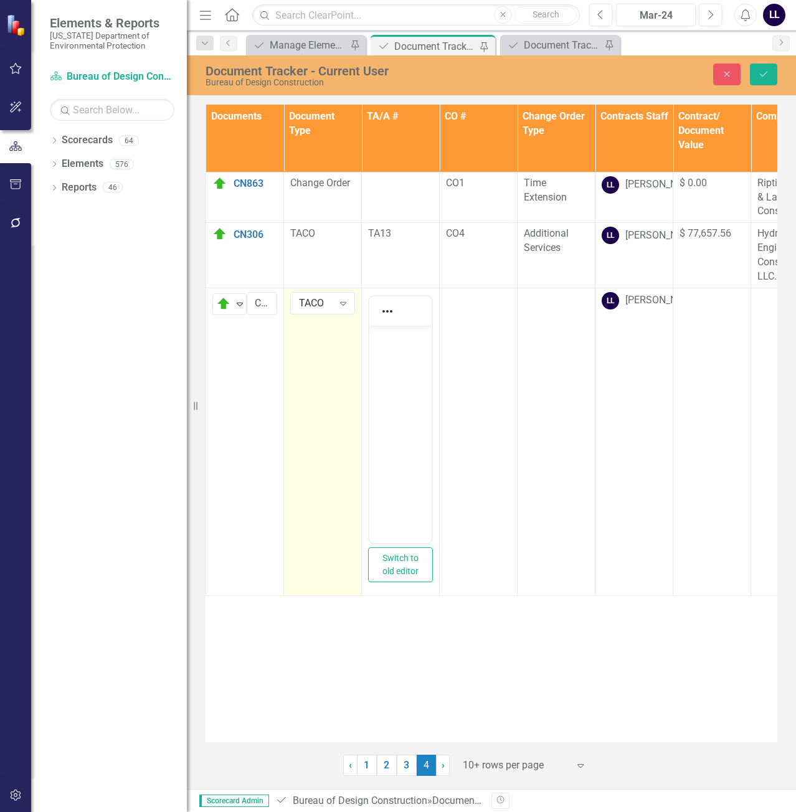
click at [393, 350] on body "Rich Text Area. Press ALT-0 for help." at bounding box center [400, 418] width 62 height 187
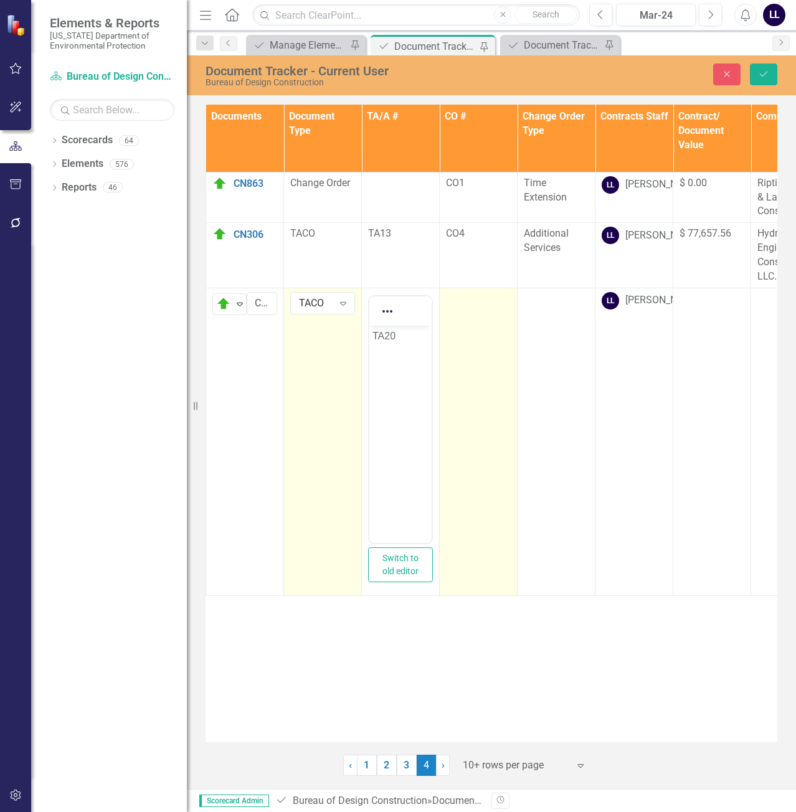
click at [482, 334] on td at bounding box center [478, 442] width 78 height 308
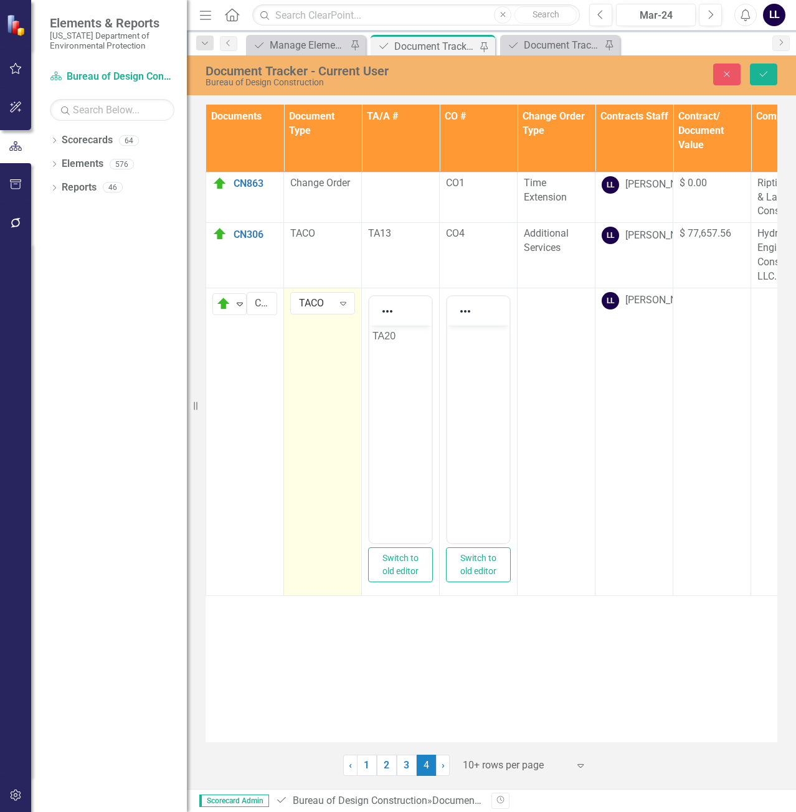
click at [469, 371] on body "Rich Text Area. Press ALT-0 for help." at bounding box center [478, 418] width 62 height 187
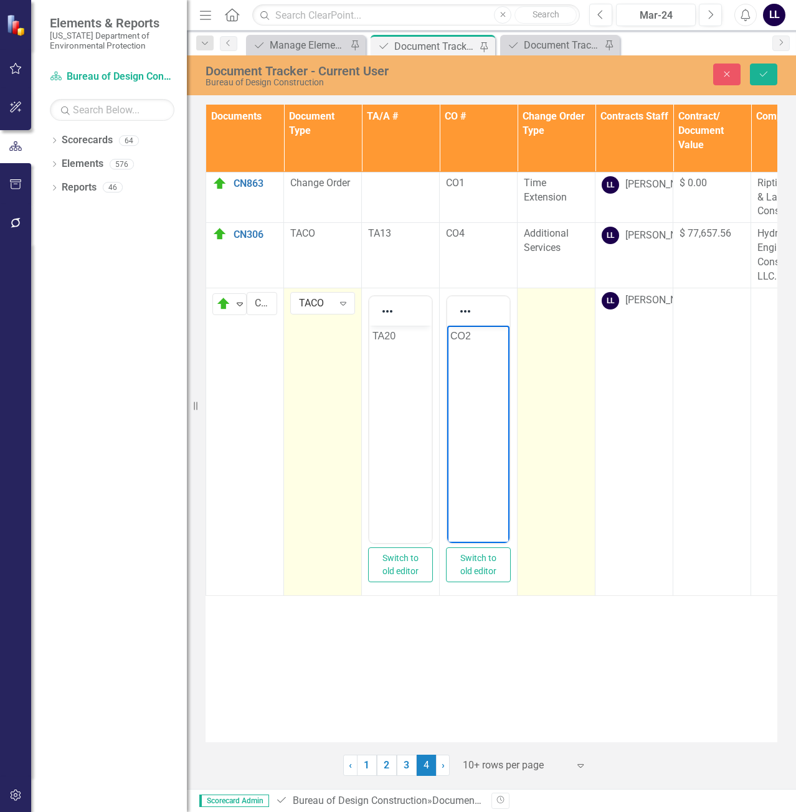
click at [555, 340] on td at bounding box center [556, 442] width 78 height 308
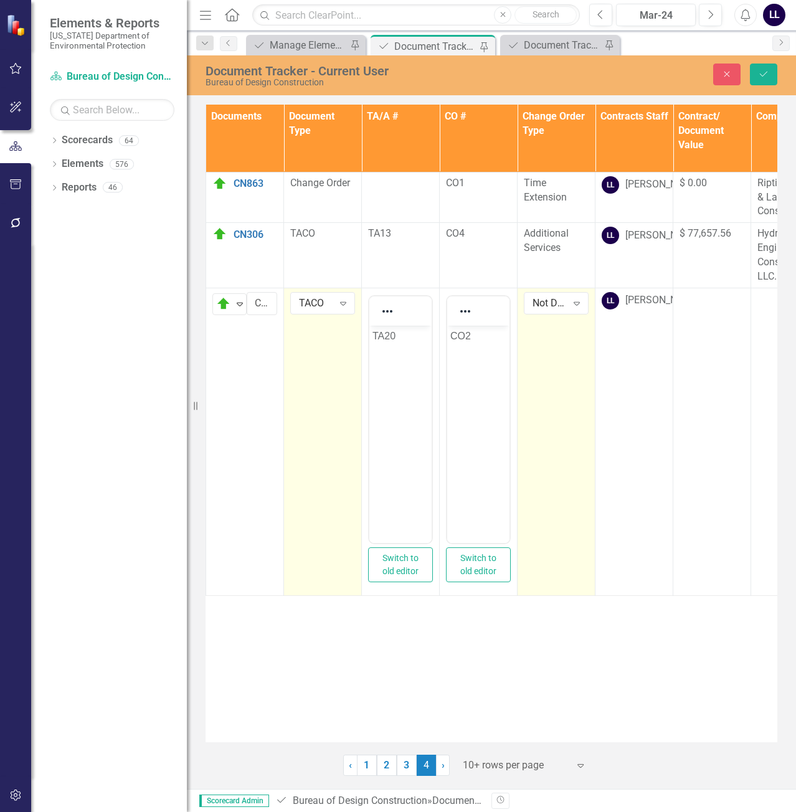
click at [543, 311] on div "Not Defined Expand" at bounding box center [556, 303] width 65 height 22
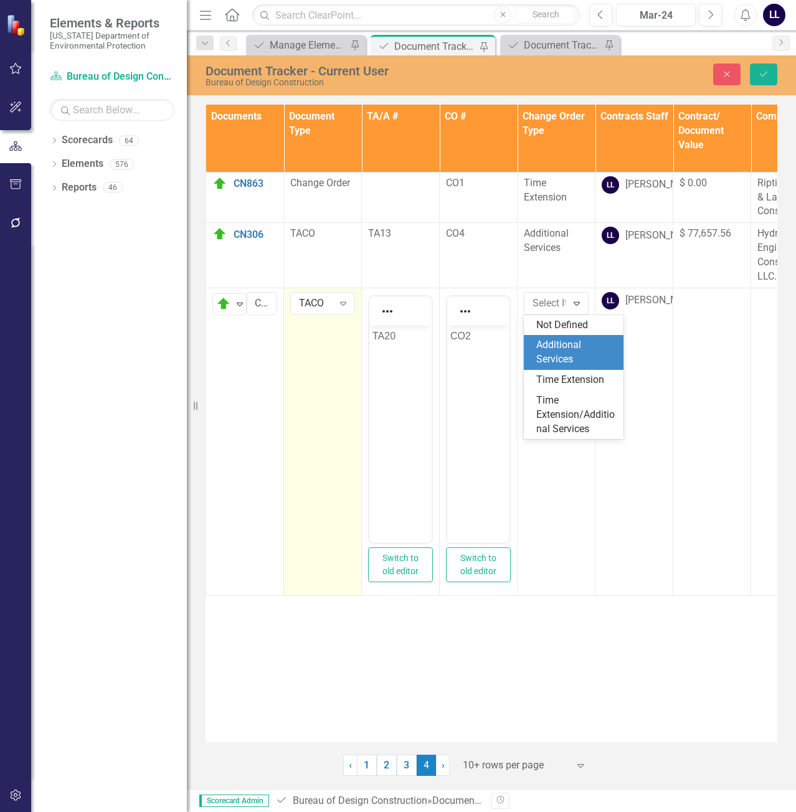
click at [556, 352] on div "Additional Services" at bounding box center [576, 352] width 80 height 29
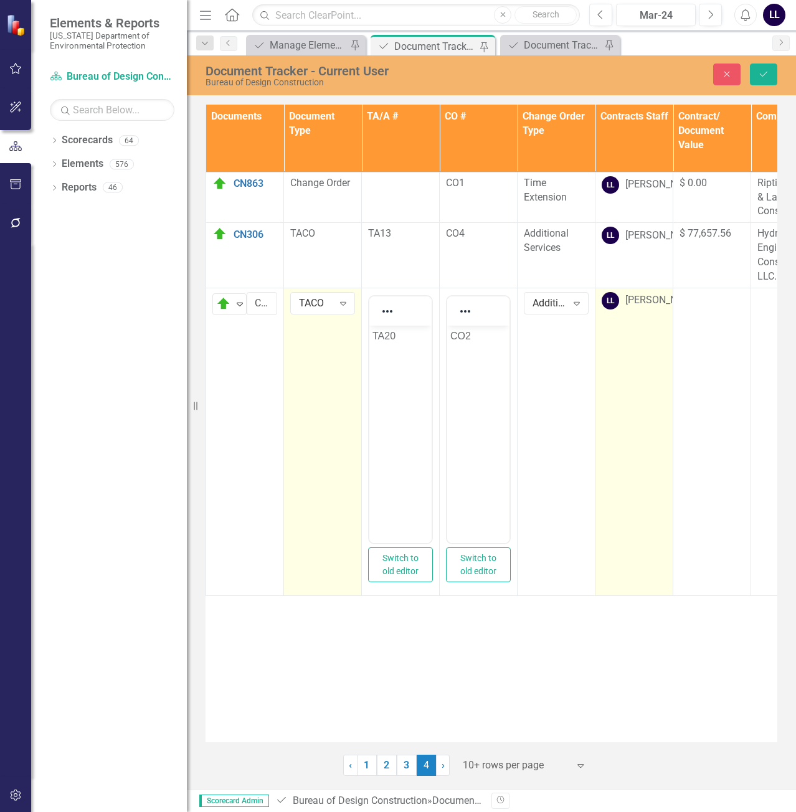
click at [627, 353] on td "[PERSON_NAME]" at bounding box center [634, 442] width 78 height 308
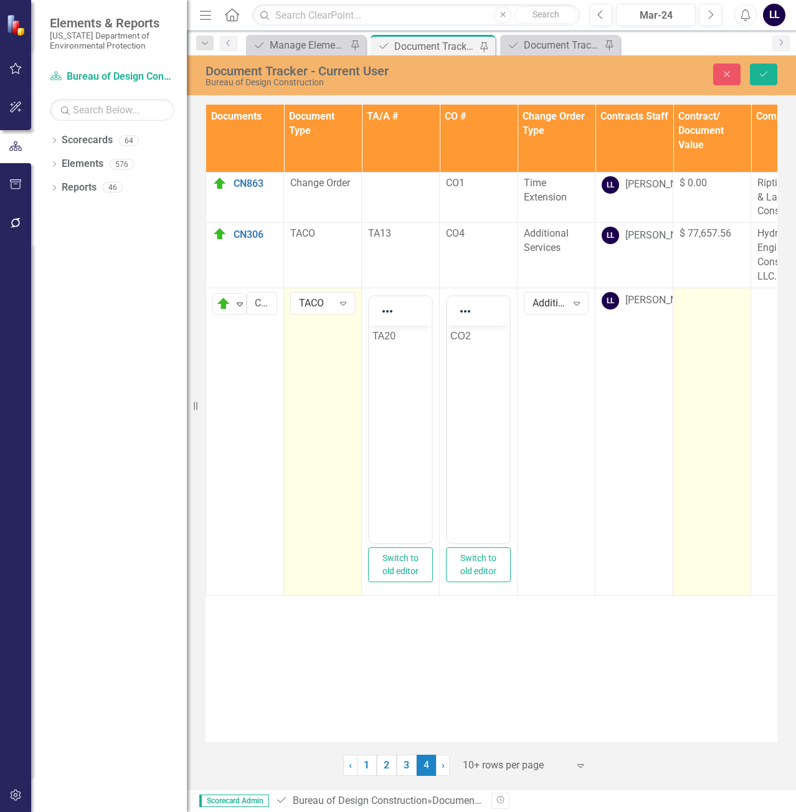
click at [715, 336] on td at bounding box center [712, 442] width 78 height 308
click at [711, 308] on input "number" at bounding box center [711, 303] width 65 height 23
click at [695, 299] on input "number" at bounding box center [711, 303] width 65 height 23
click at [711, 305] on input "number" at bounding box center [711, 303] width 65 height 23
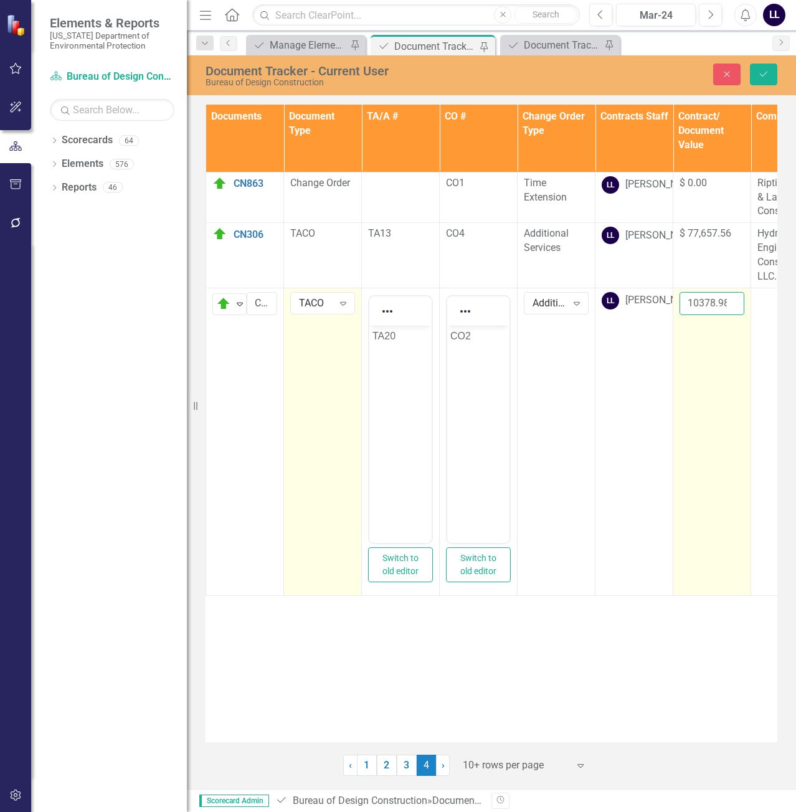
scroll to position [0, 2]
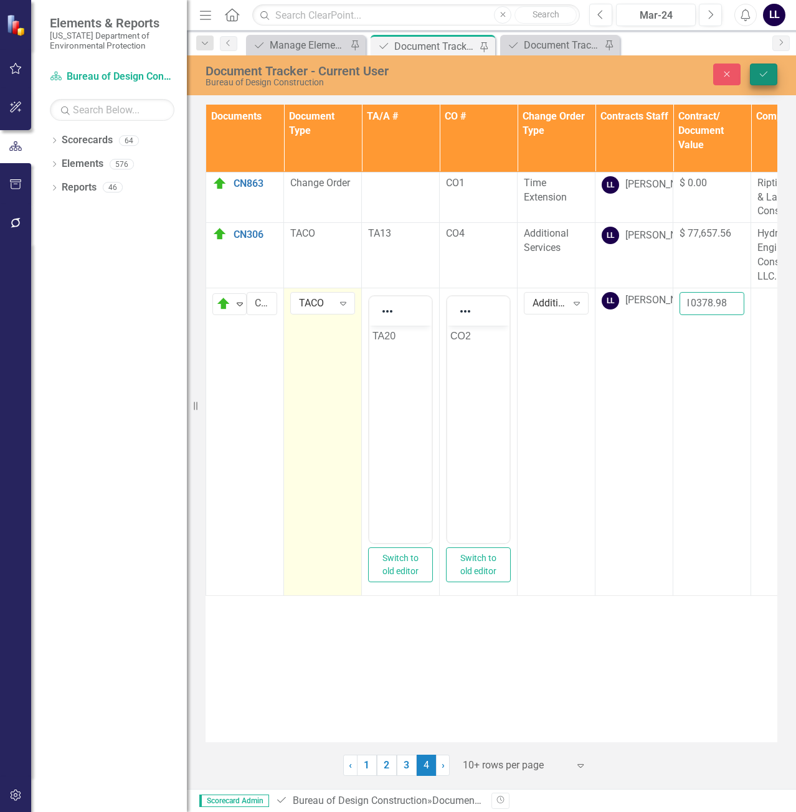
type input "10378.98"
click at [762, 78] on icon "Save" at bounding box center [763, 74] width 11 height 9
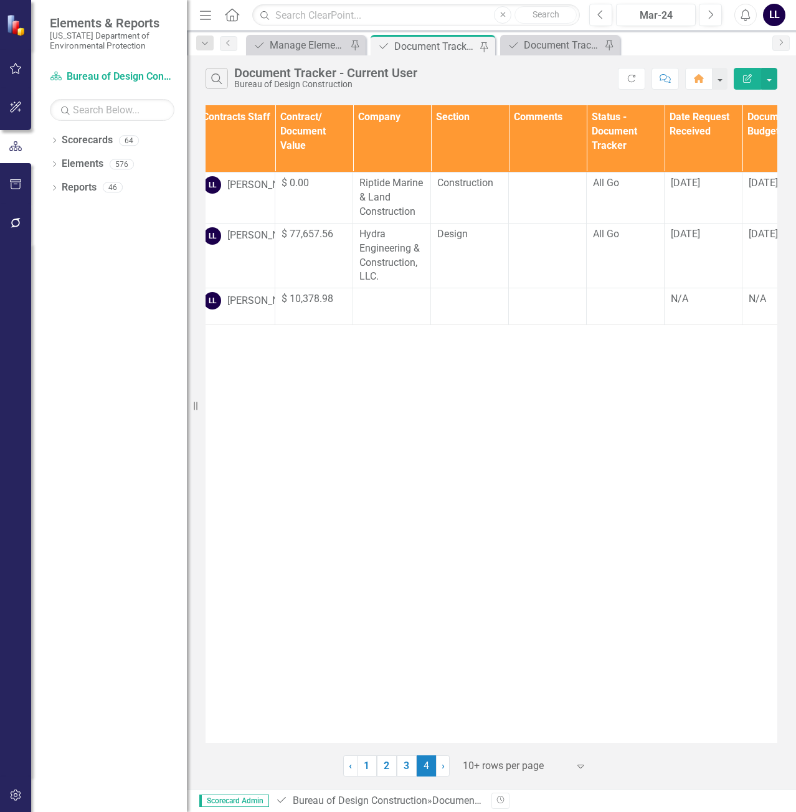
scroll to position [0, 418]
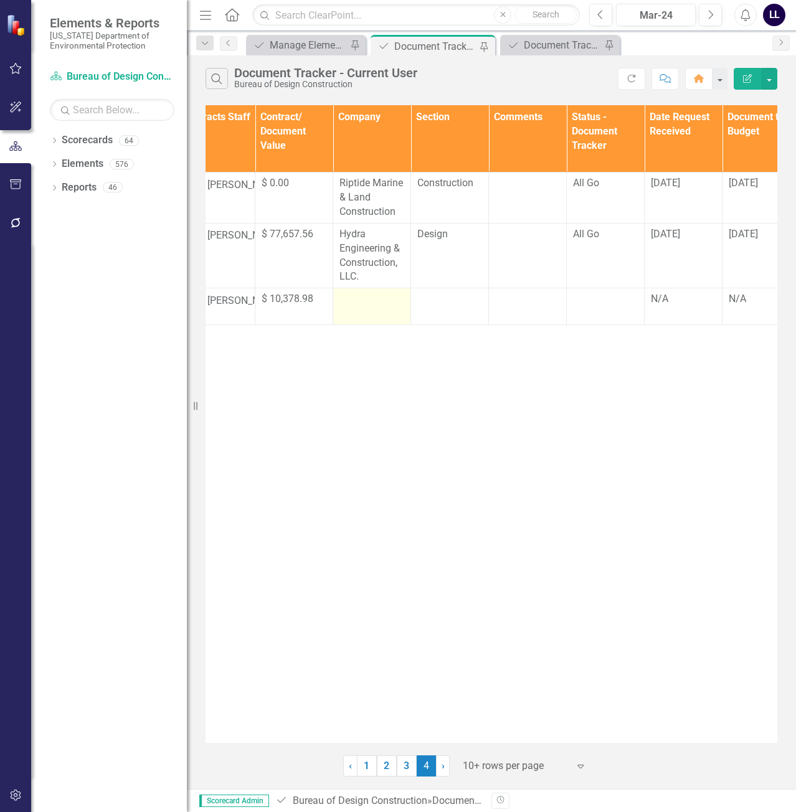
click at [364, 311] on td at bounding box center [372, 306] width 78 height 37
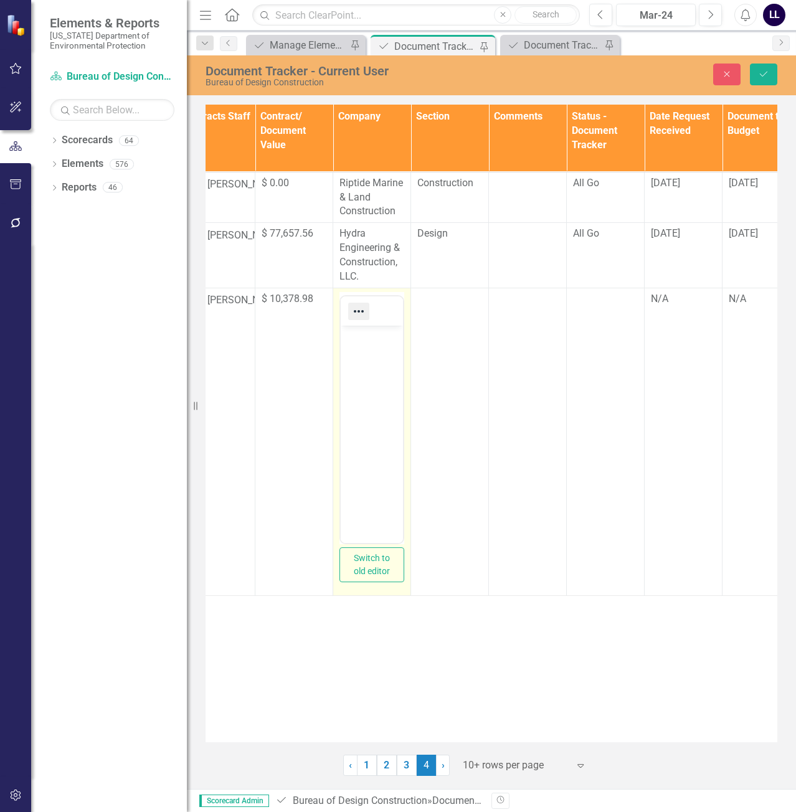
scroll to position [0, 0]
click at [365, 340] on p "Rich Text Area. Press ALT-0 for help." at bounding box center [372, 335] width 56 height 15
click at [359, 342] on p "Rich Text Area. Press ALT-0 for help." at bounding box center [372, 335] width 56 height 15
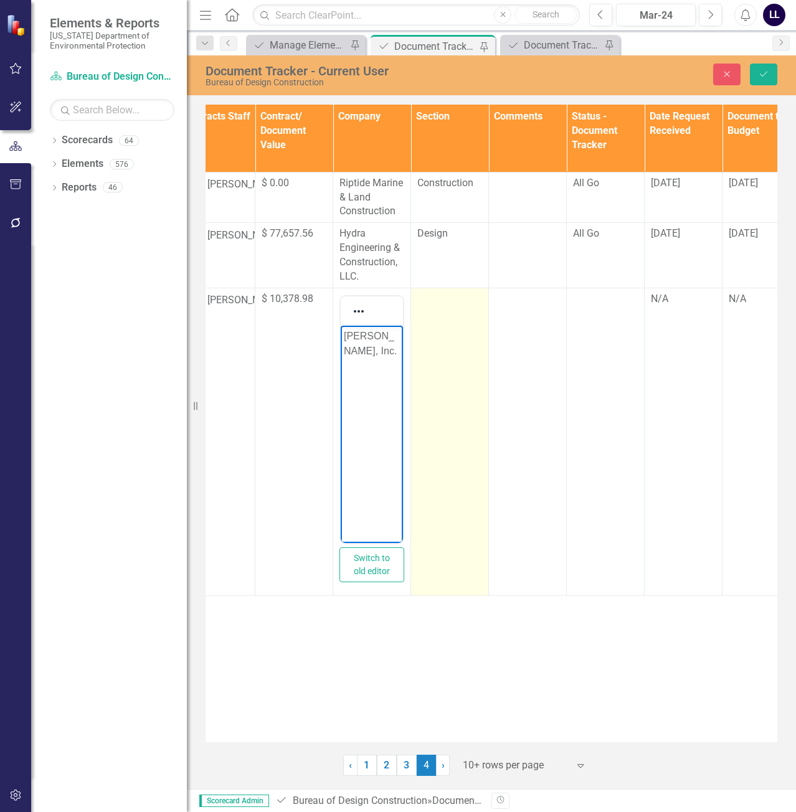
click at [443, 335] on td at bounding box center [450, 442] width 78 height 308
click at [447, 313] on div "Not Defined Expand" at bounding box center [449, 303] width 65 height 22
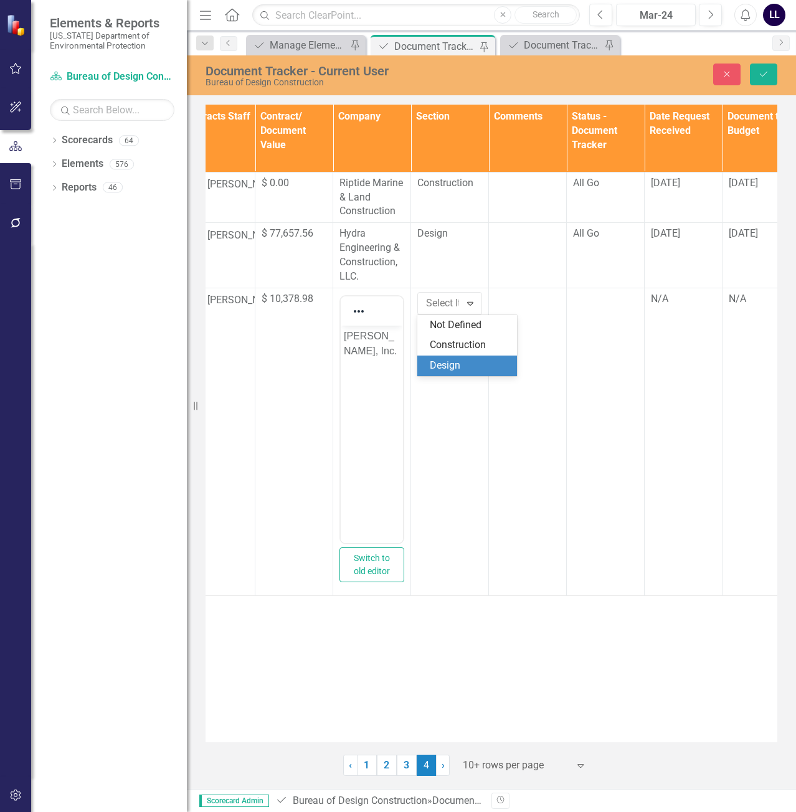
click at [454, 365] on div "Design" at bounding box center [470, 366] width 80 height 14
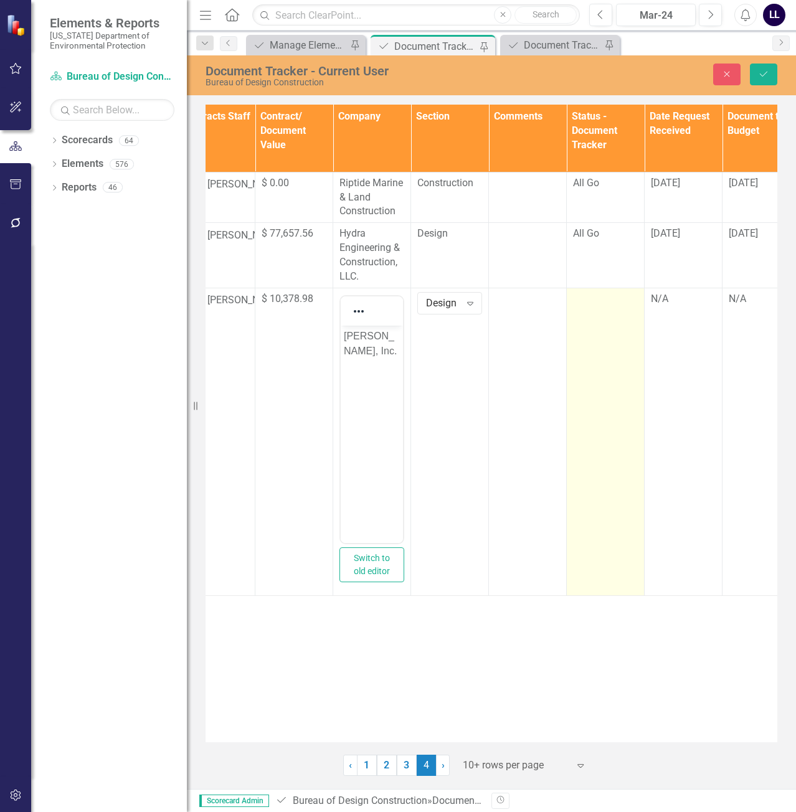
click at [599, 309] on td at bounding box center [605, 442] width 78 height 308
click at [604, 302] on div "Not Defined" at bounding box center [598, 303] width 34 height 14
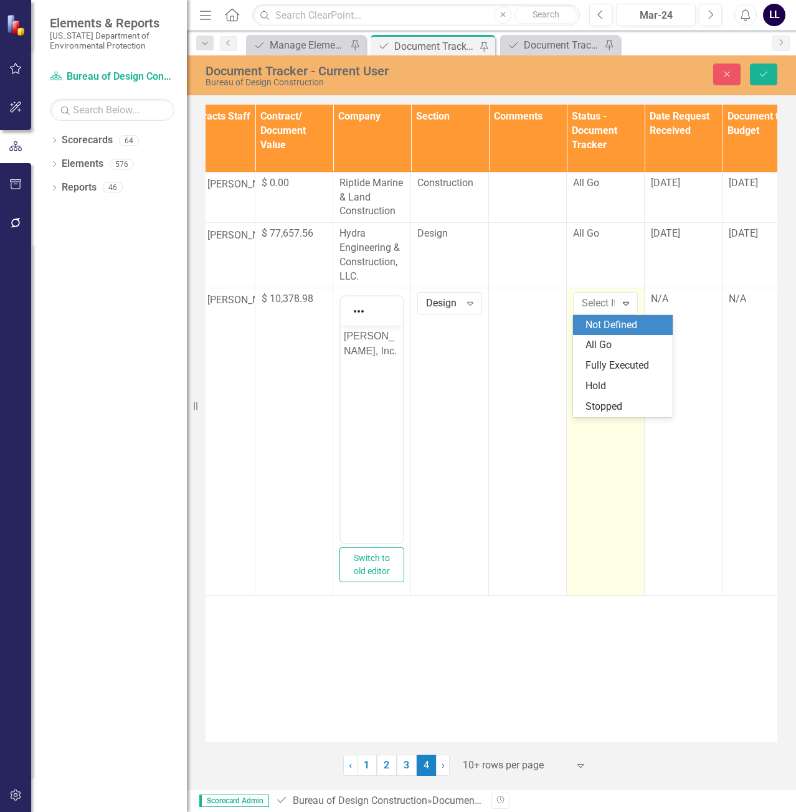
click at [602, 340] on div "All Go" at bounding box center [625, 345] width 80 height 14
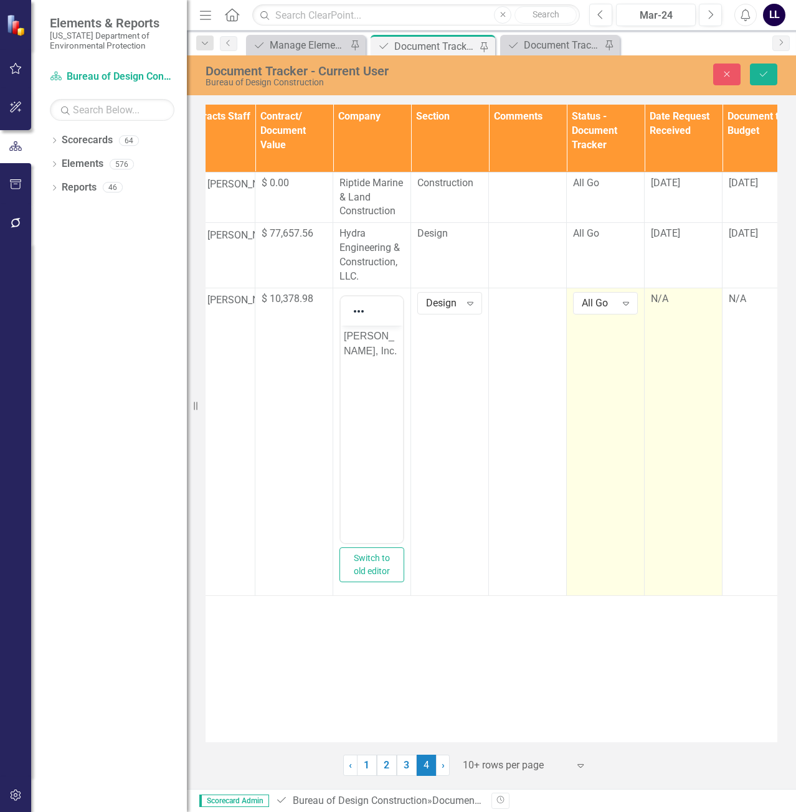
click at [672, 299] on div "N/A" at bounding box center [682, 299] width 65 height 14
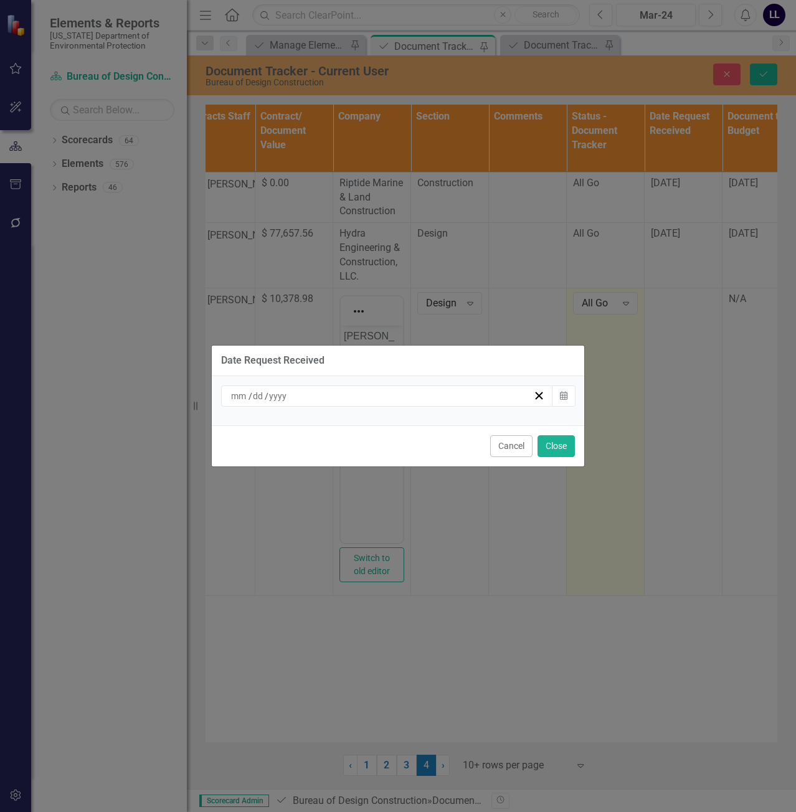
click at [493, 394] on div "/ /" at bounding box center [381, 396] width 304 height 12
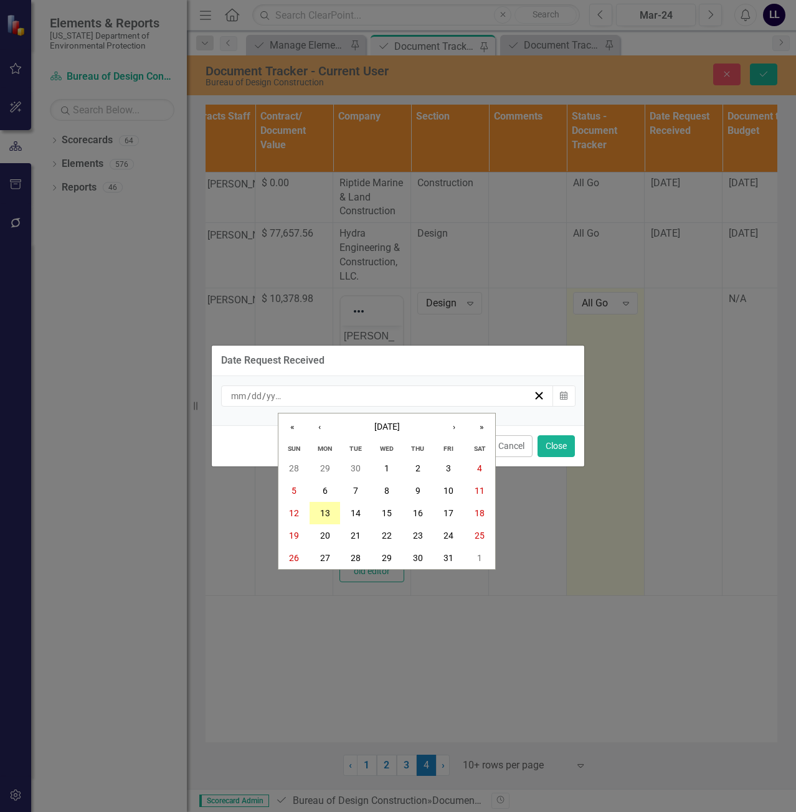
click at [321, 520] on button "13" at bounding box center [324, 513] width 31 height 22
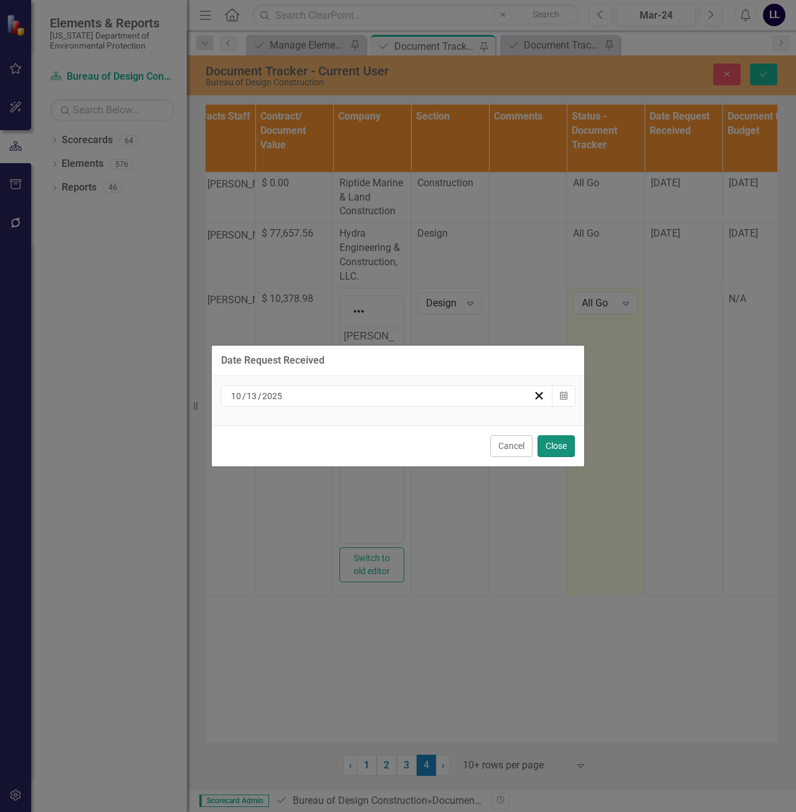
click at [555, 446] on button "Close" at bounding box center [555, 446] width 37 height 22
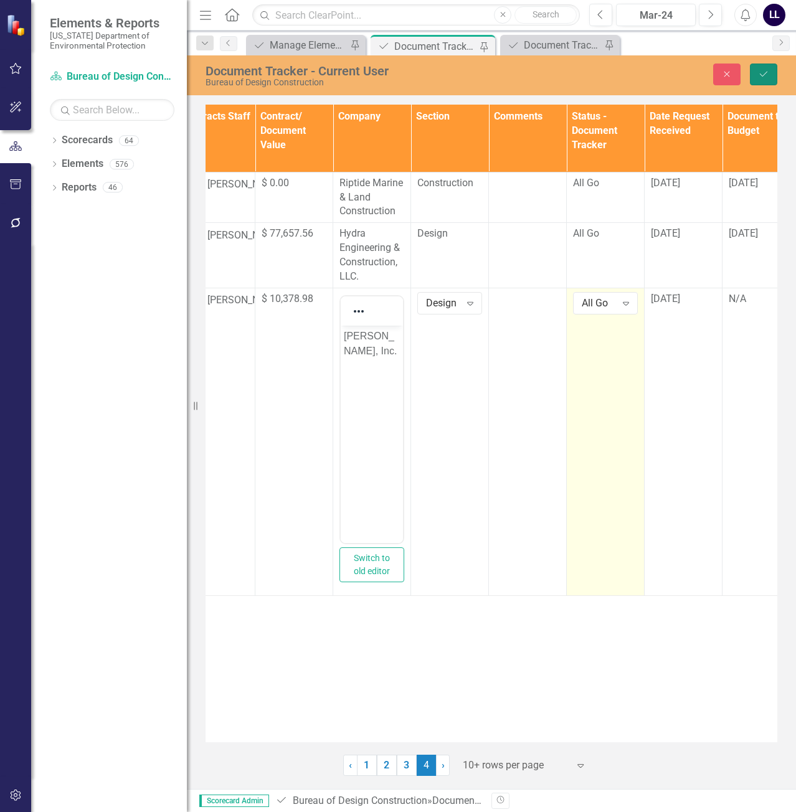
click at [769, 80] on button "Save" at bounding box center [762, 74] width 27 height 22
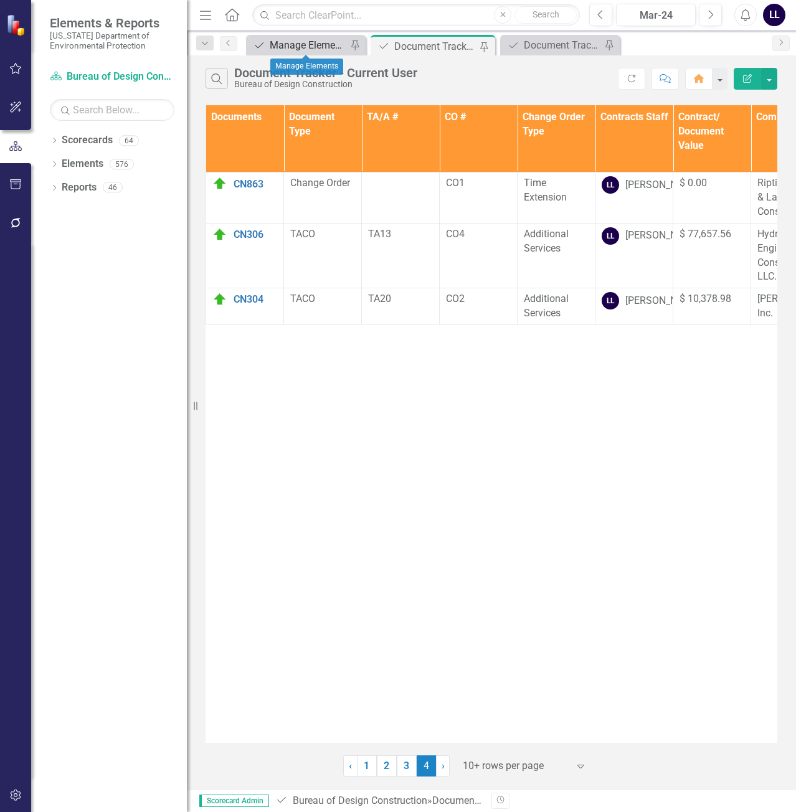
click at [293, 44] on div "Manage Elements" at bounding box center [308, 45] width 77 height 16
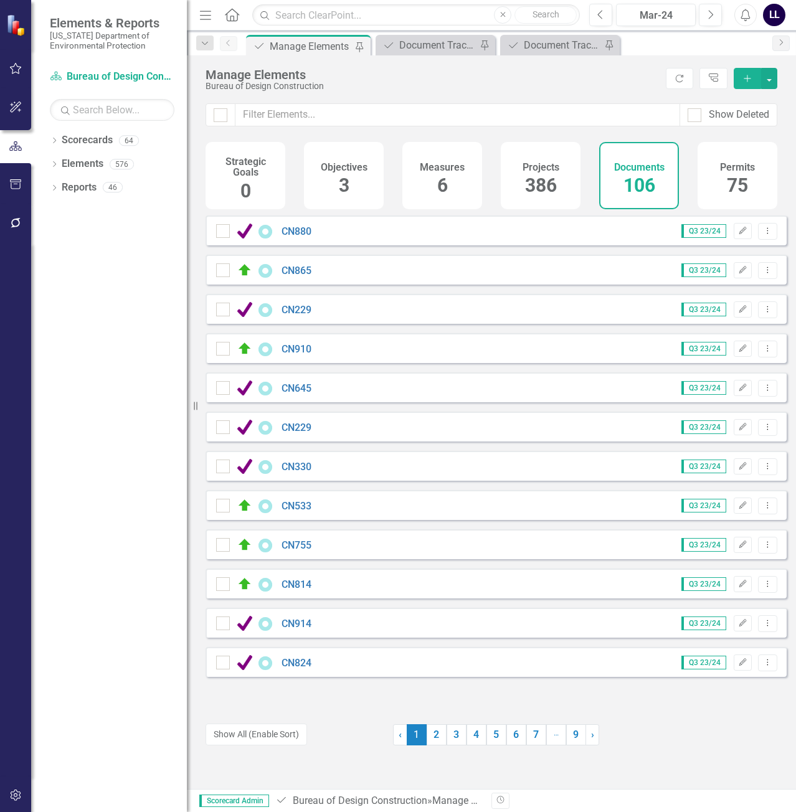
click at [749, 82] on icon "Add" at bounding box center [746, 78] width 11 height 9
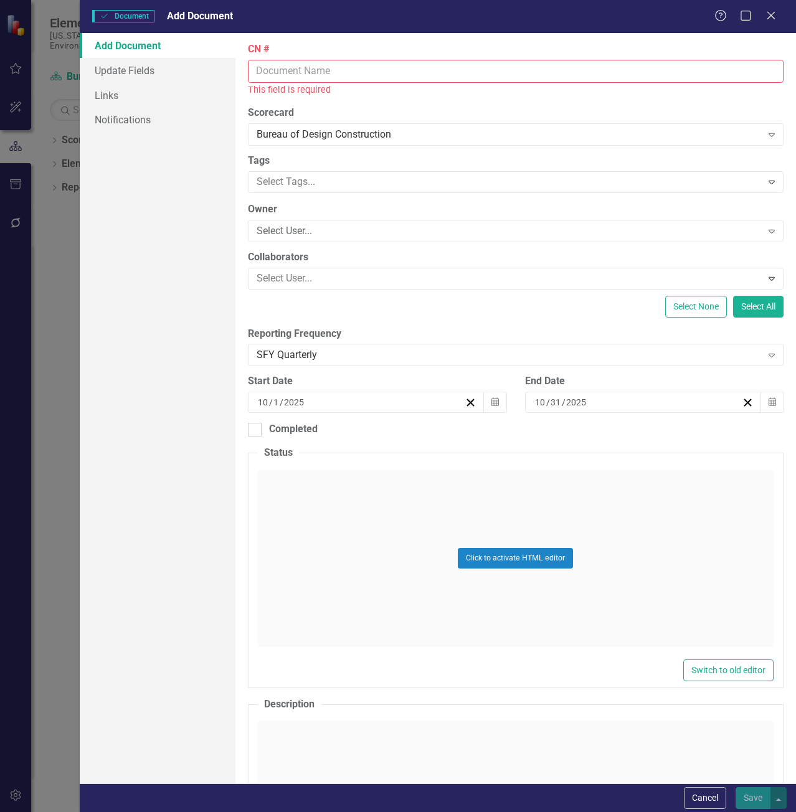
click at [354, 71] on input "CN #" at bounding box center [515, 71] width 535 height 23
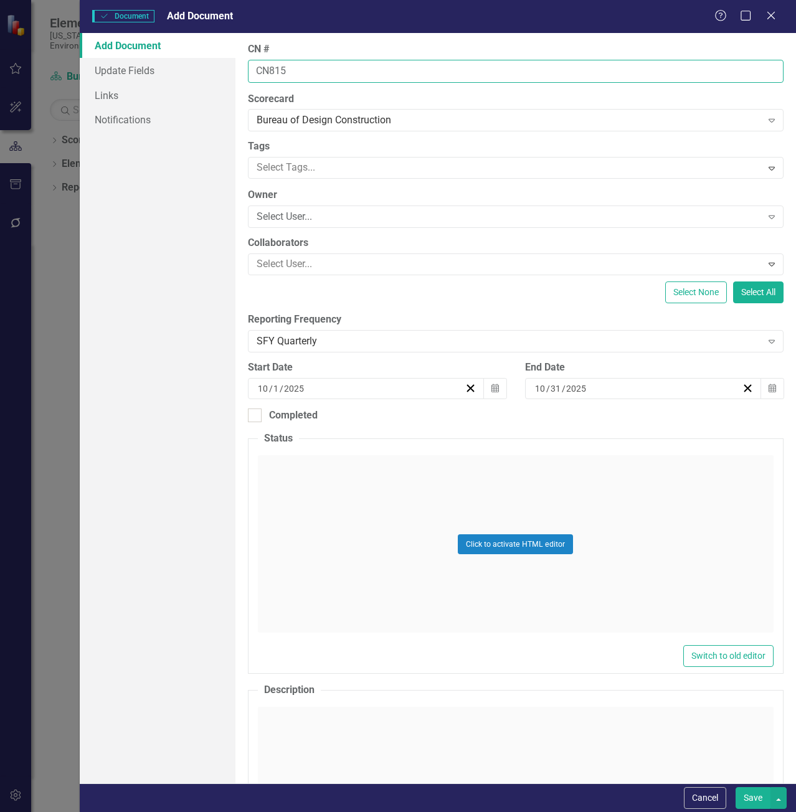
type input "CN815"
click at [735, 787] on button "Save" at bounding box center [752, 798] width 35 height 22
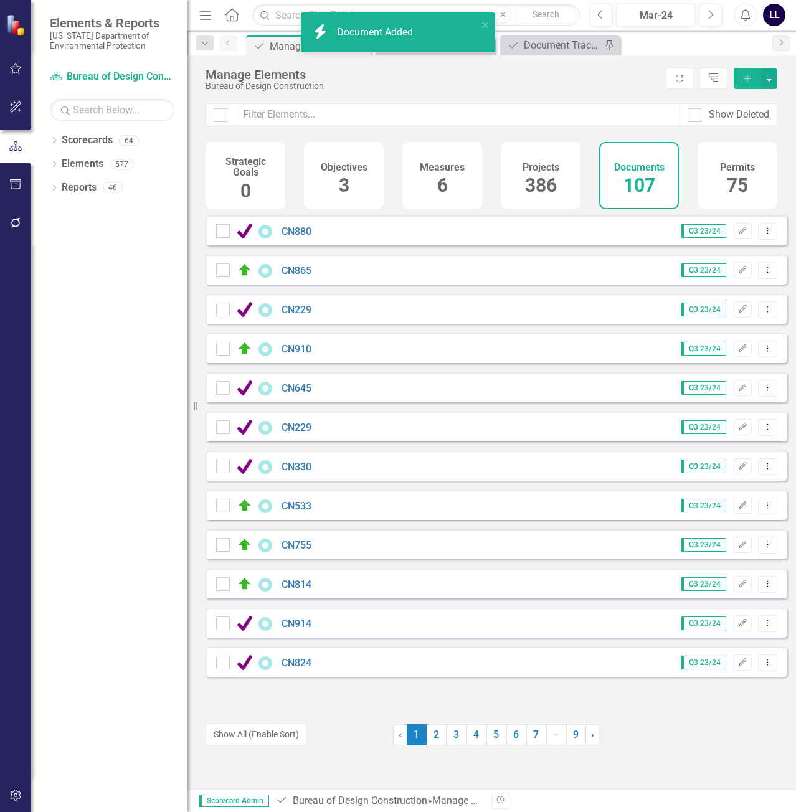
click at [490, 24] on Added "icon.bolt Document Added" at bounding box center [398, 32] width 194 height 40
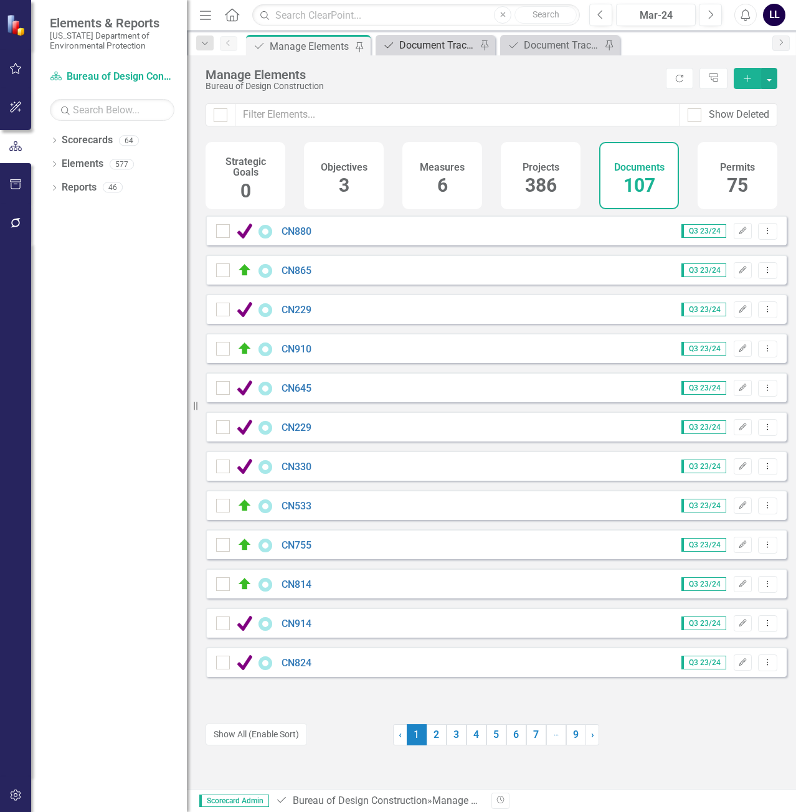
click at [430, 44] on div "Document Tracker - Current User" at bounding box center [437, 45] width 77 height 16
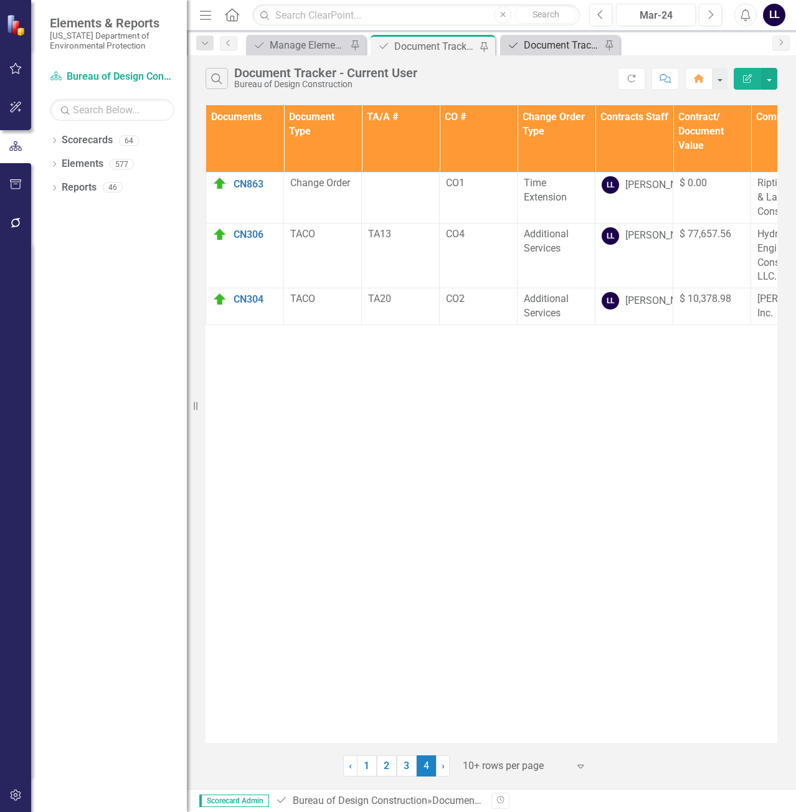
click at [553, 45] on div "Document Tracker" at bounding box center [562, 45] width 77 height 16
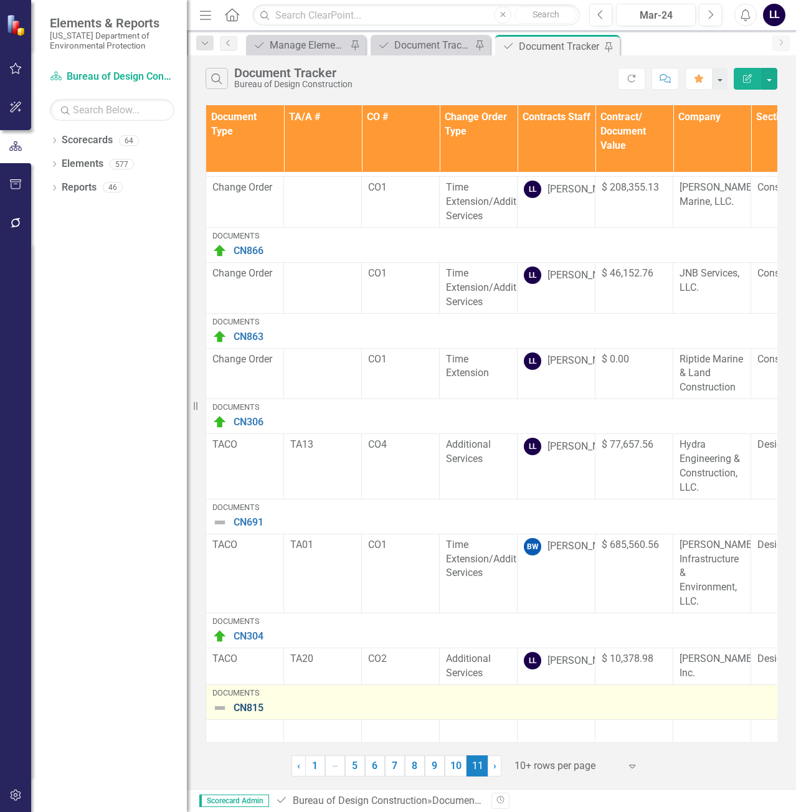
scroll to position [54, 0]
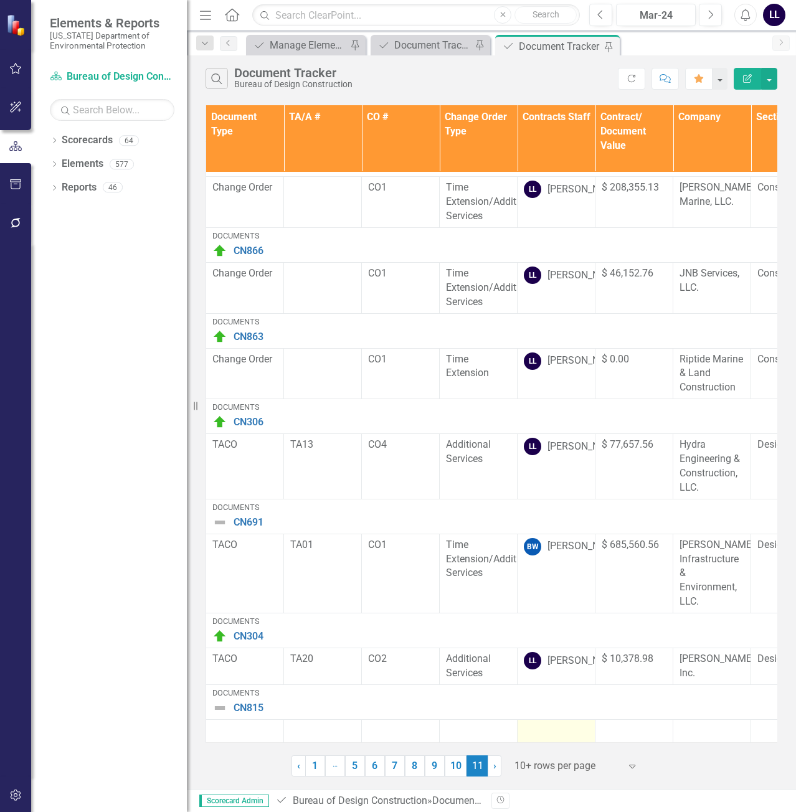
click at [545, 727] on div at bounding box center [556, 730] width 65 height 15
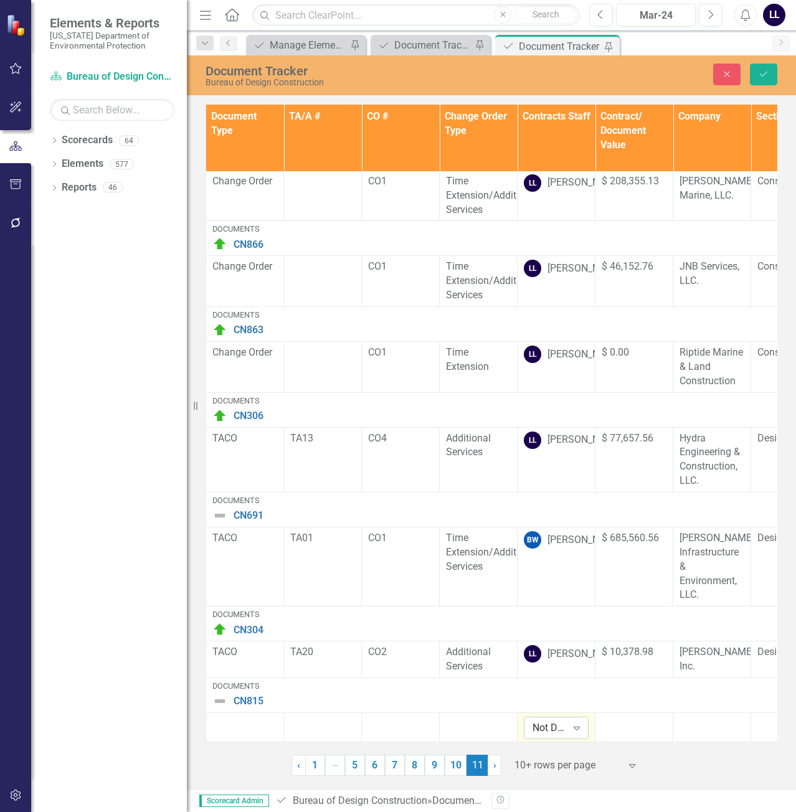
click at [558, 728] on div "Not Defined" at bounding box center [549, 728] width 34 height 14
click at [541, 724] on div "Not Defined" at bounding box center [549, 728] width 34 height 14
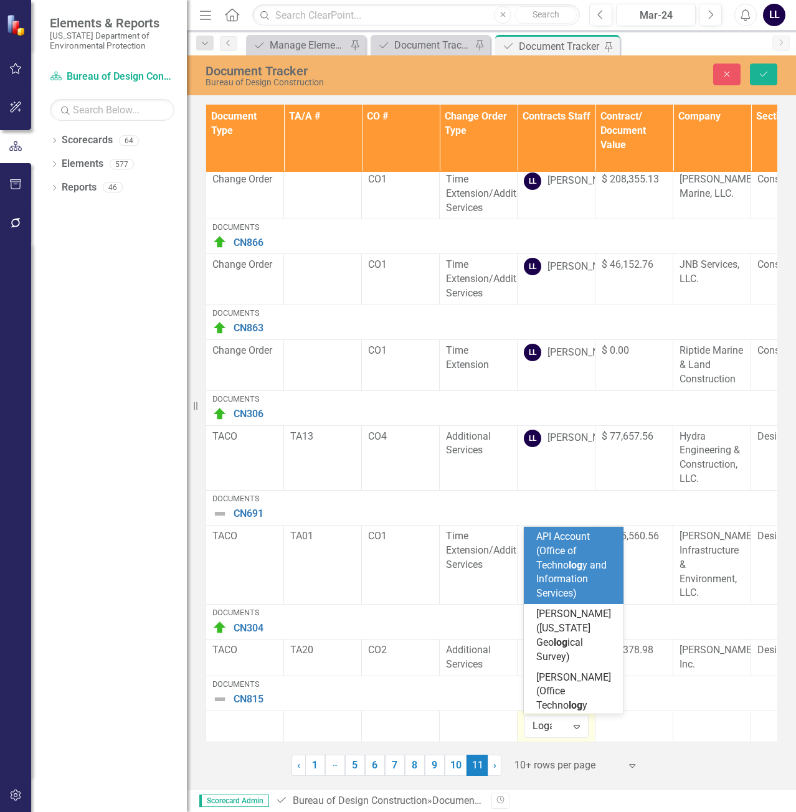
type input "[PERSON_NAME]"
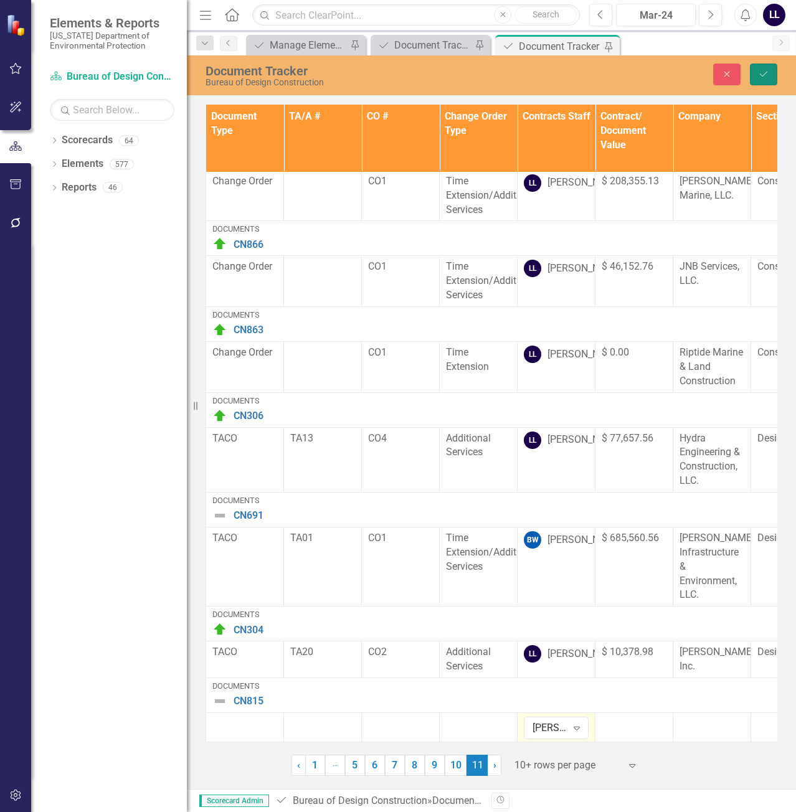
click at [774, 78] on button "Save" at bounding box center [762, 74] width 27 height 22
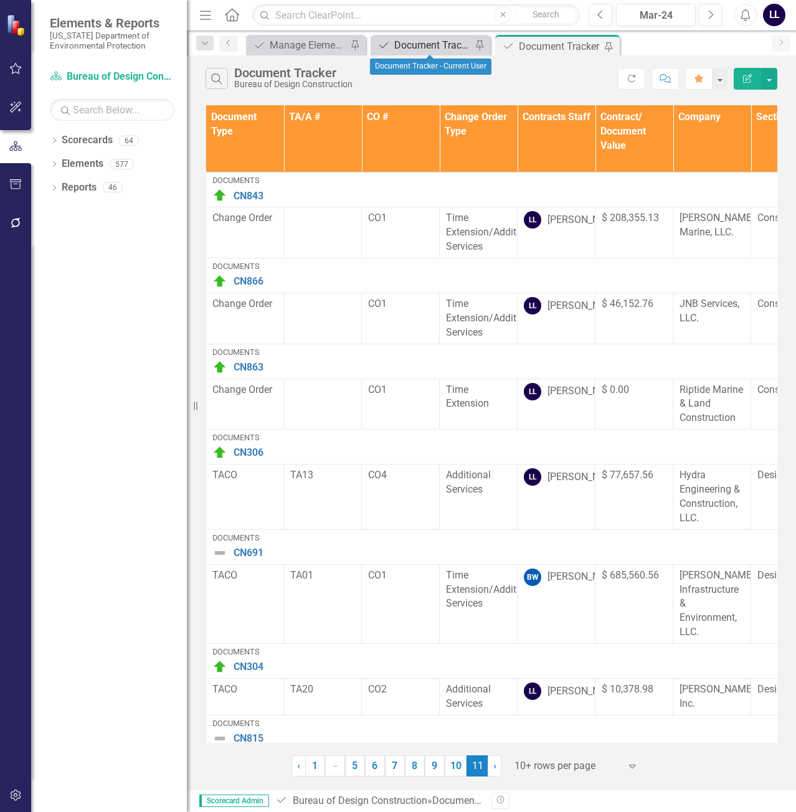
click at [421, 40] on div "Document Tracker - Current User" at bounding box center [432, 45] width 77 height 16
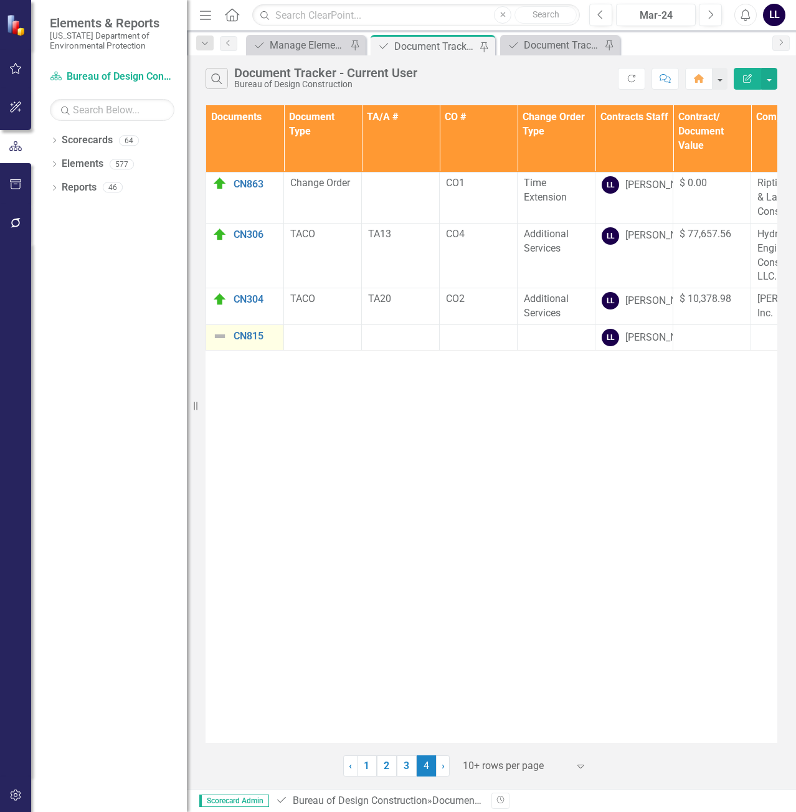
click at [220, 344] on img at bounding box center [219, 336] width 15 height 15
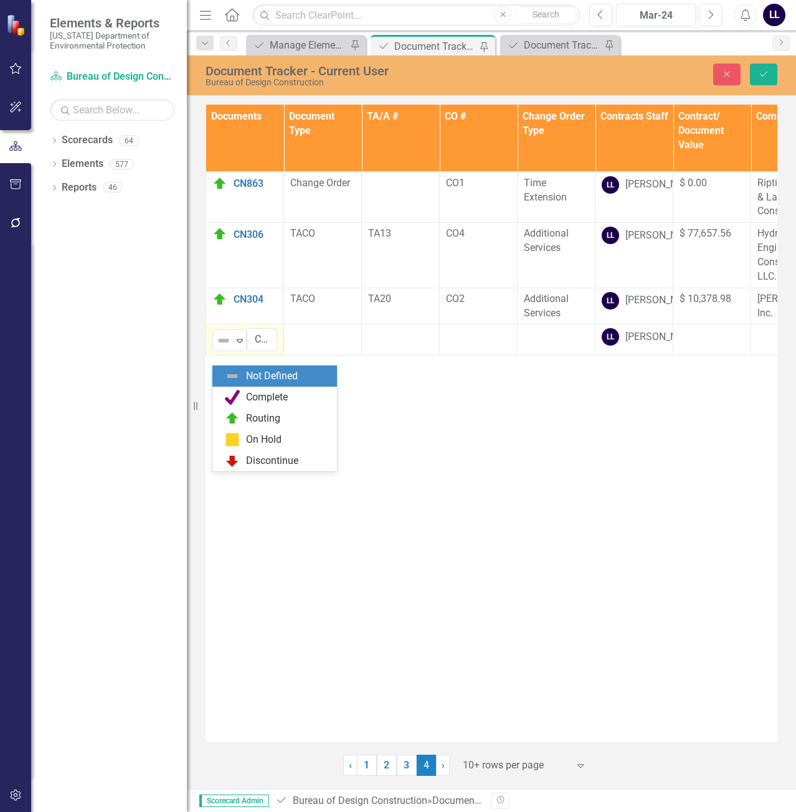
click at [220, 348] on img at bounding box center [223, 340] width 15 height 15
click at [252, 417] on div "Routing" at bounding box center [263, 418] width 34 height 14
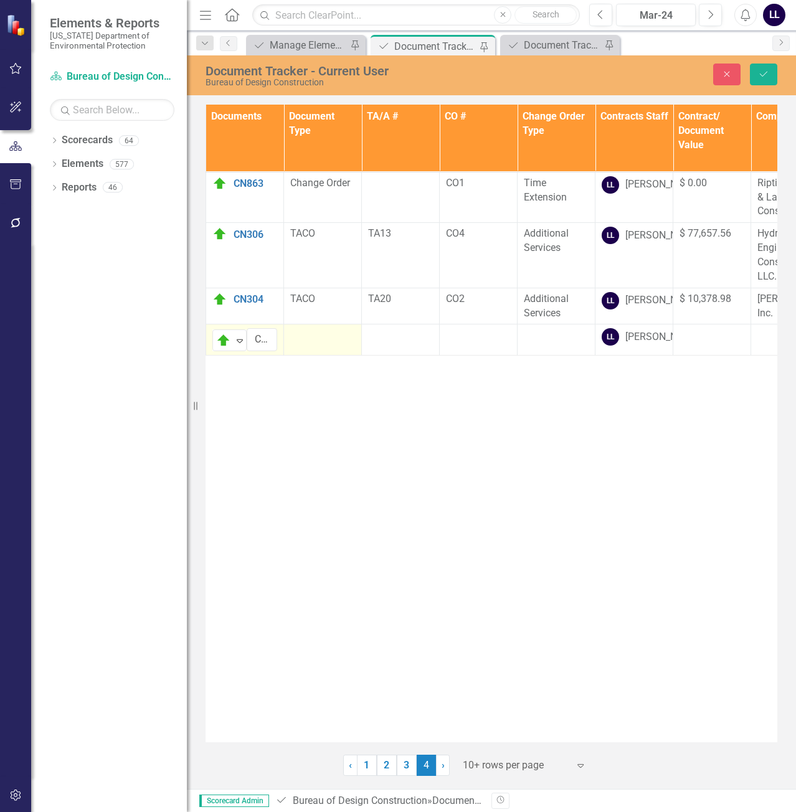
click at [316, 355] on td at bounding box center [323, 339] width 78 height 31
click at [322, 347] on div "Not Defined" at bounding box center [316, 339] width 34 height 14
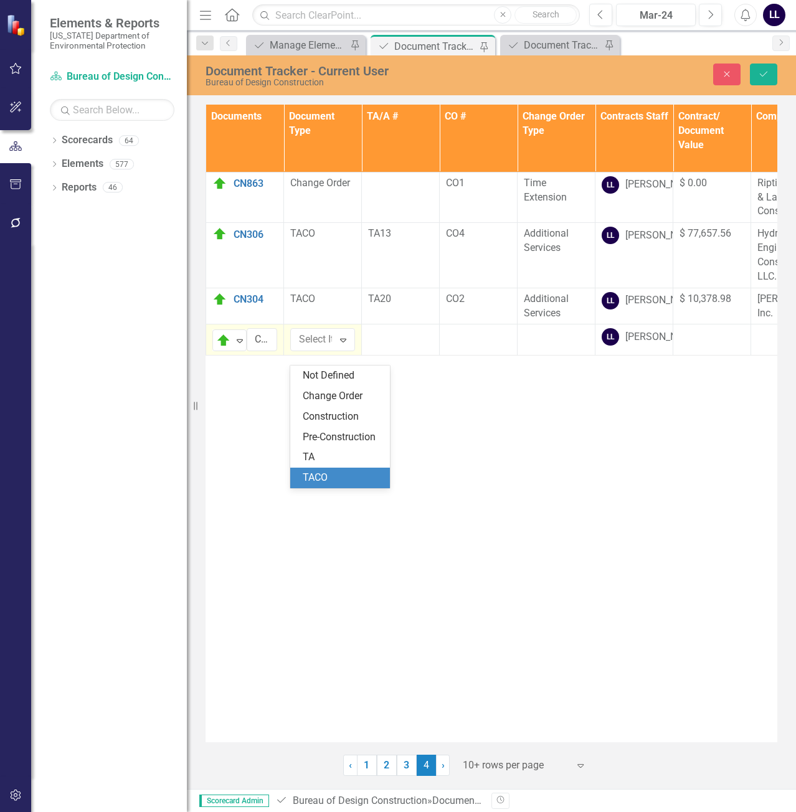
click at [322, 476] on div "TACO" at bounding box center [343, 478] width 80 height 14
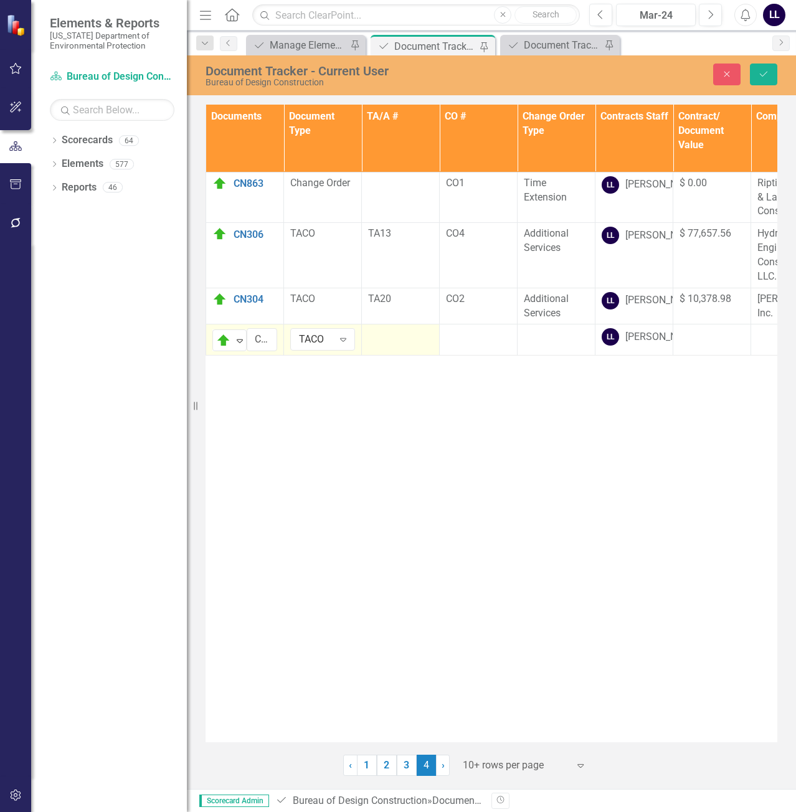
click at [402, 355] on td at bounding box center [401, 339] width 78 height 31
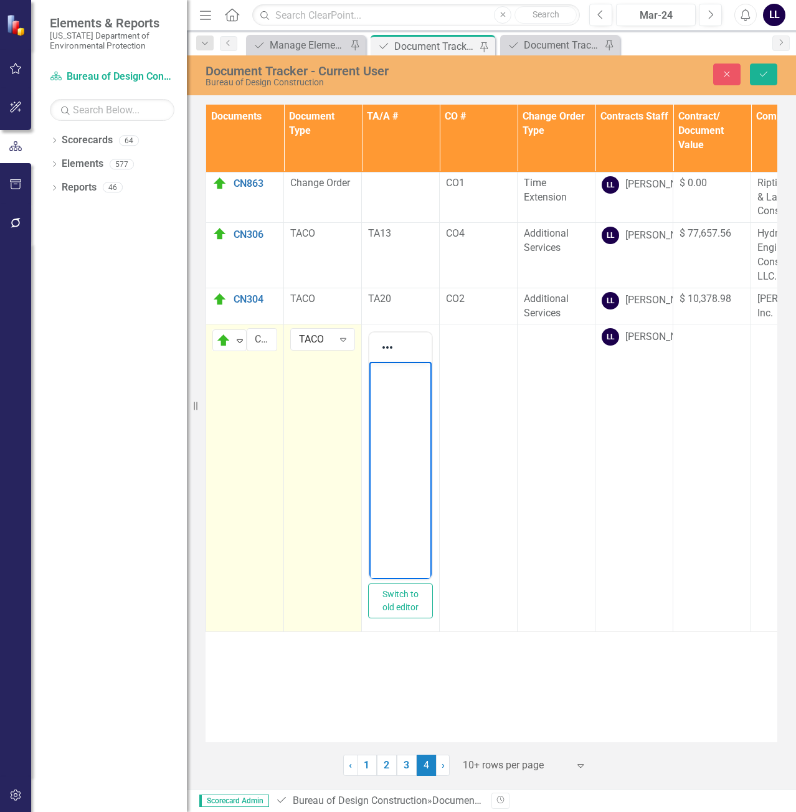
click at [390, 396] on body "Rich Text Area. Press ALT-0 for help." at bounding box center [400, 455] width 62 height 187
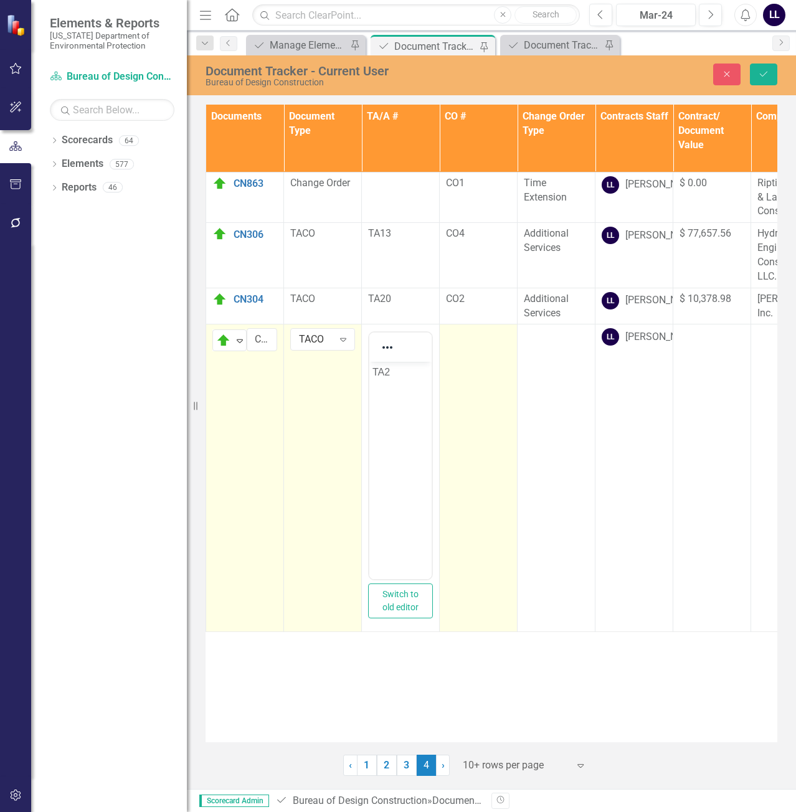
click at [486, 408] on td at bounding box center [478, 478] width 78 height 308
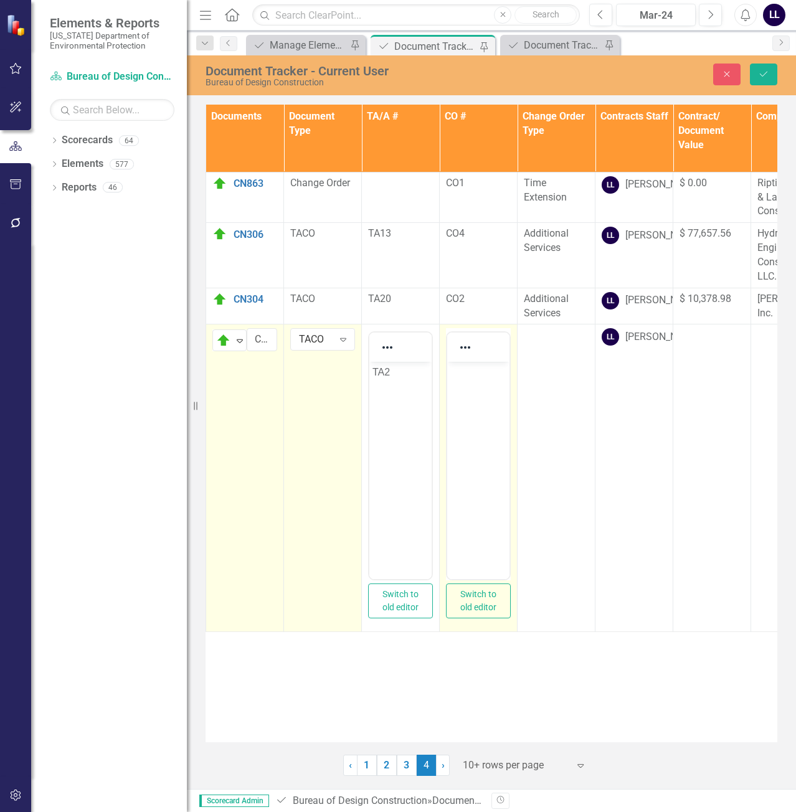
click at [469, 388] on body "Rich Text Area. Press ALT-0 for help." at bounding box center [478, 455] width 62 height 187
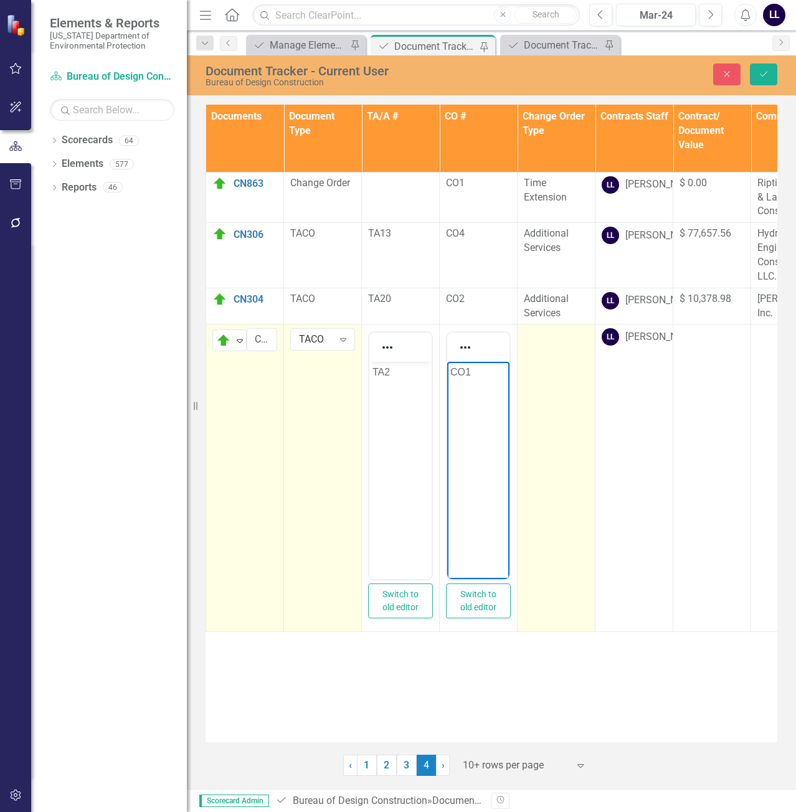
click at [571, 410] on td at bounding box center [556, 478] width 78 height 308
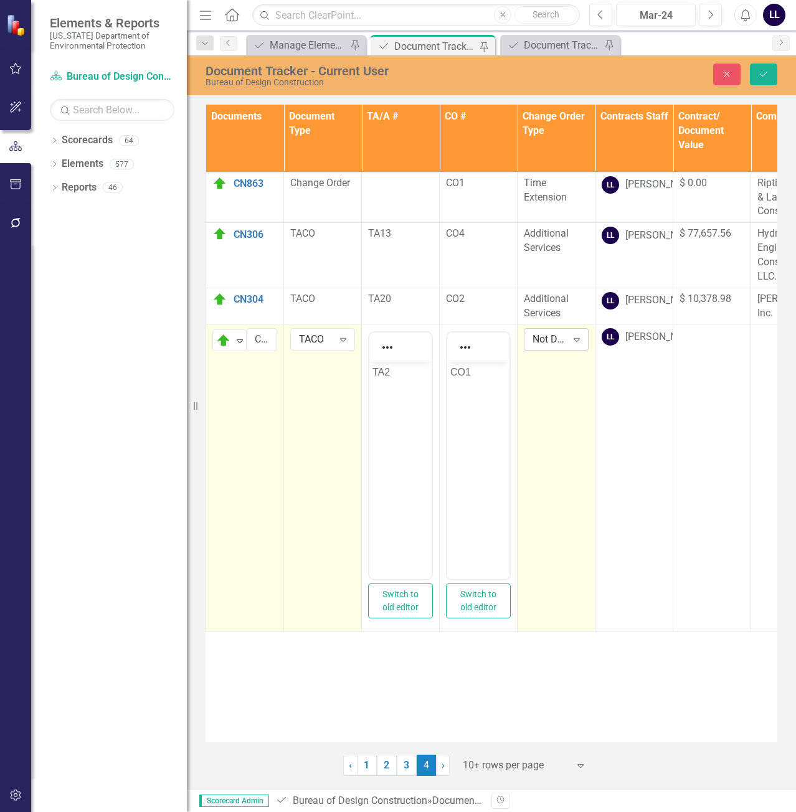
click at [543, 347] on div "Not Defined" at bounding box center [549, 339] width 34 height 14
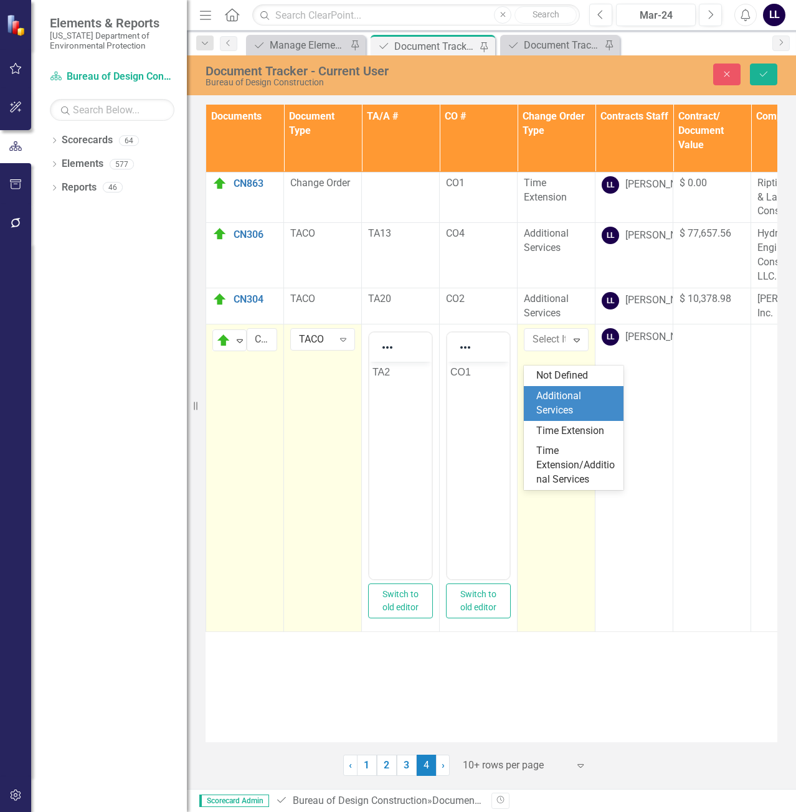
click at [558, 403] on div "Additional Services" at bounding box center [576, 403] width 80 height 29
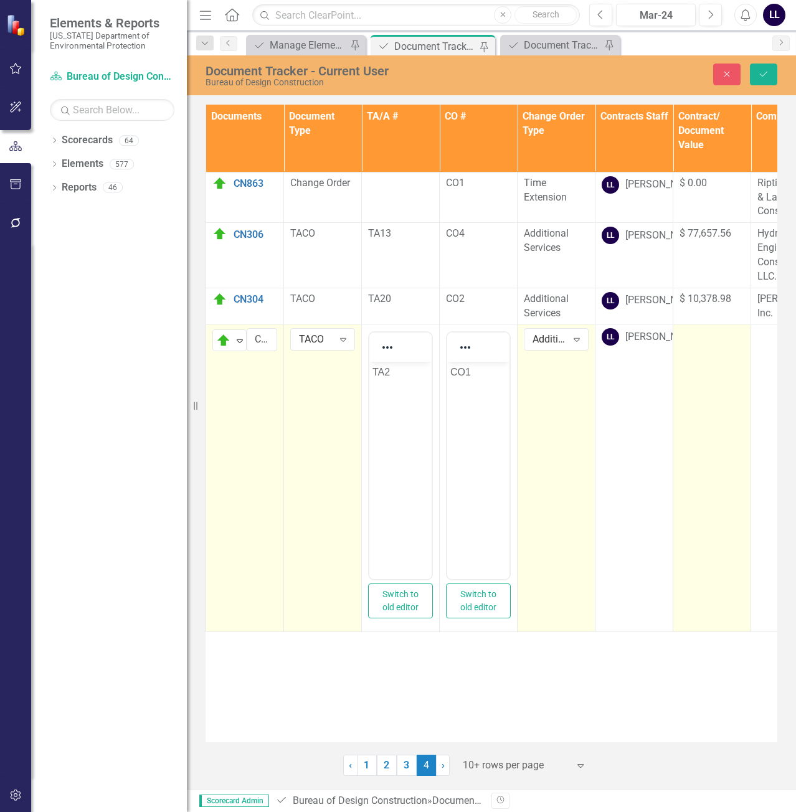
click at [708, 382] on td at bounding box center [712, 478] width 78 height 308
click at [707, 351] on input "number" at bounding box center [711, 339] width 65 height 23
click at [697, 351] on input "number" at bounding box center [711, 339] width 65 height 23
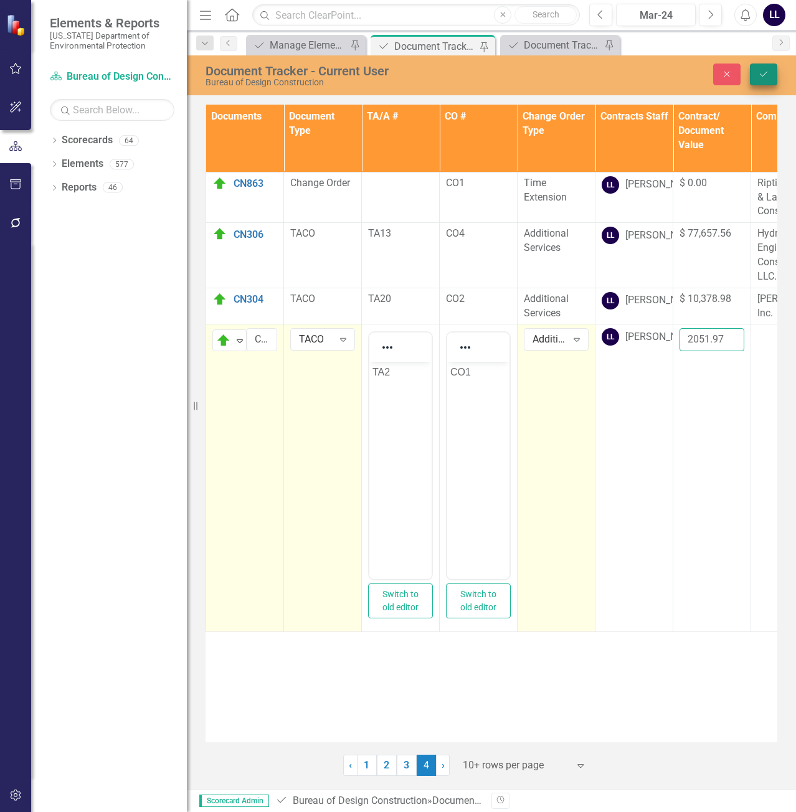
type input "2051.97"
click at [771, 75] on button "Save" at bounding box center [762, 74] width 27 height 22
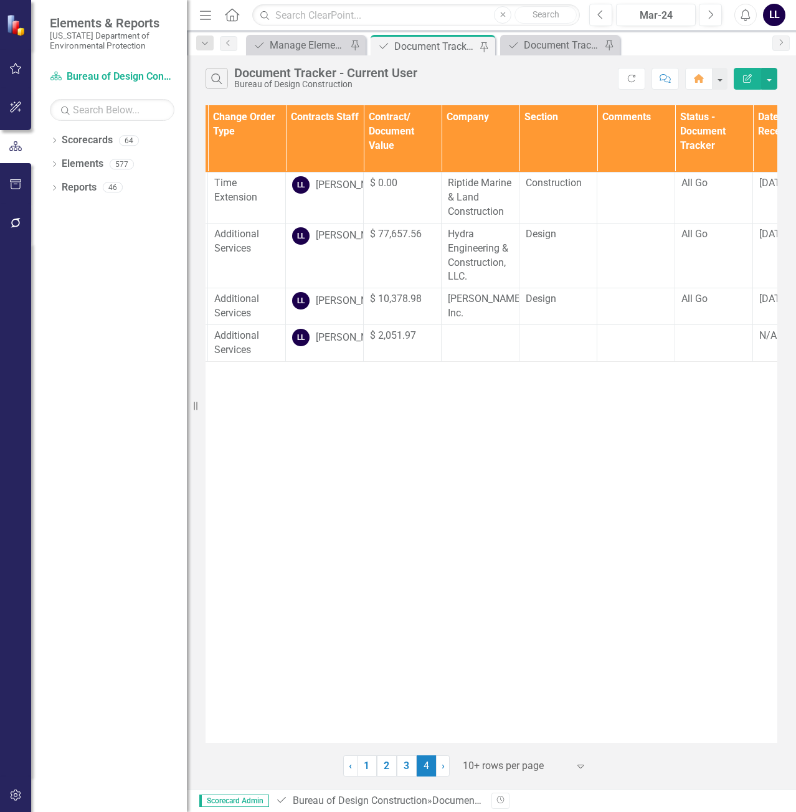
scroll to position [0, 312]
click at [473, 361] on td at bounding box center [478, 342] width 78 height 37
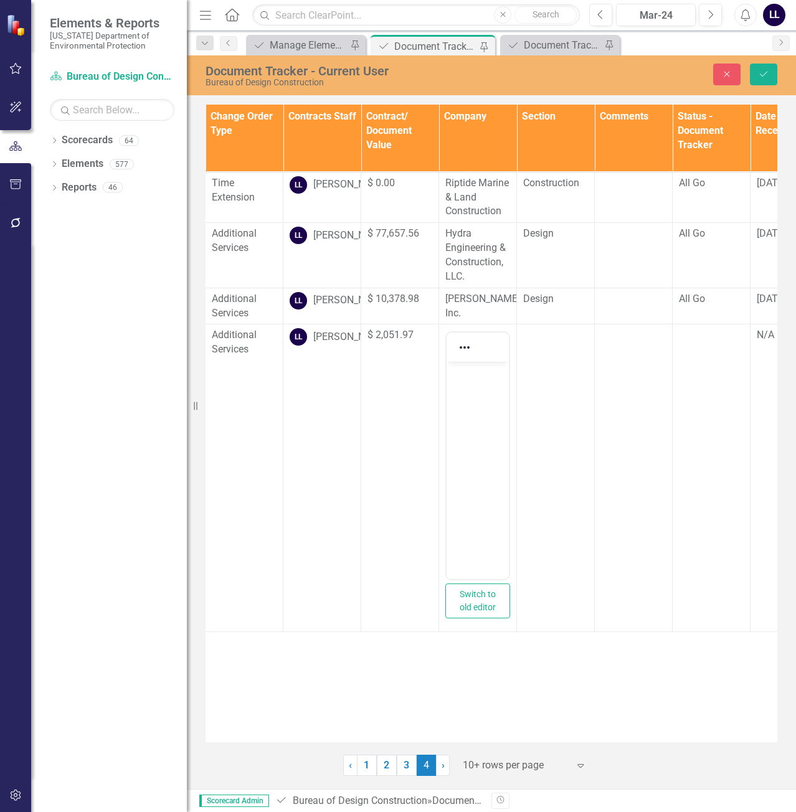
scroll to position [0, 0]
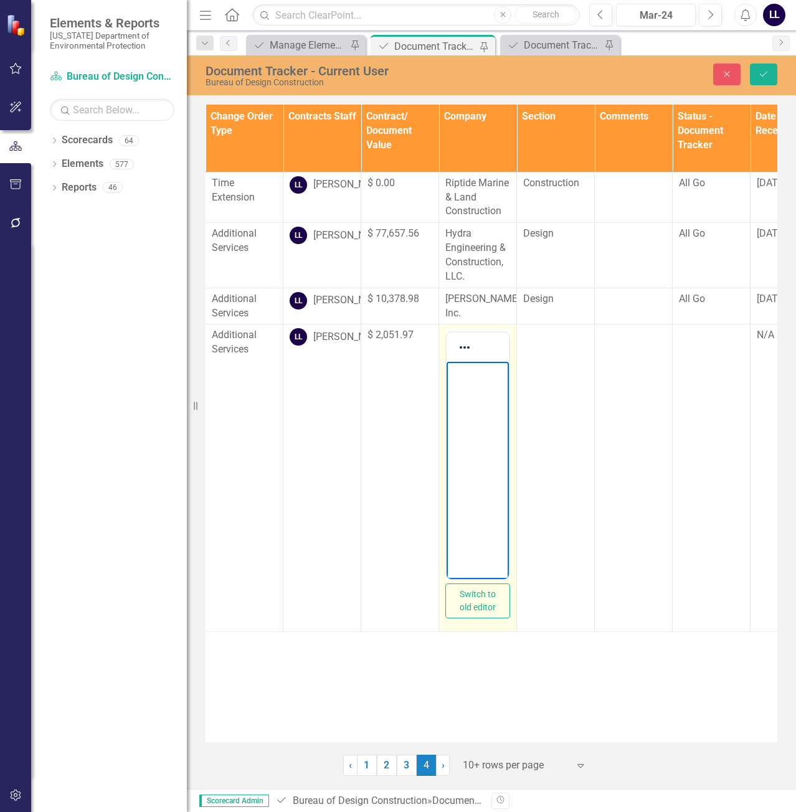
click at [476, 393] on body "Rich Text Area. Press ALT-0 for help." at bounding box center [477, 455] width 62 height 187
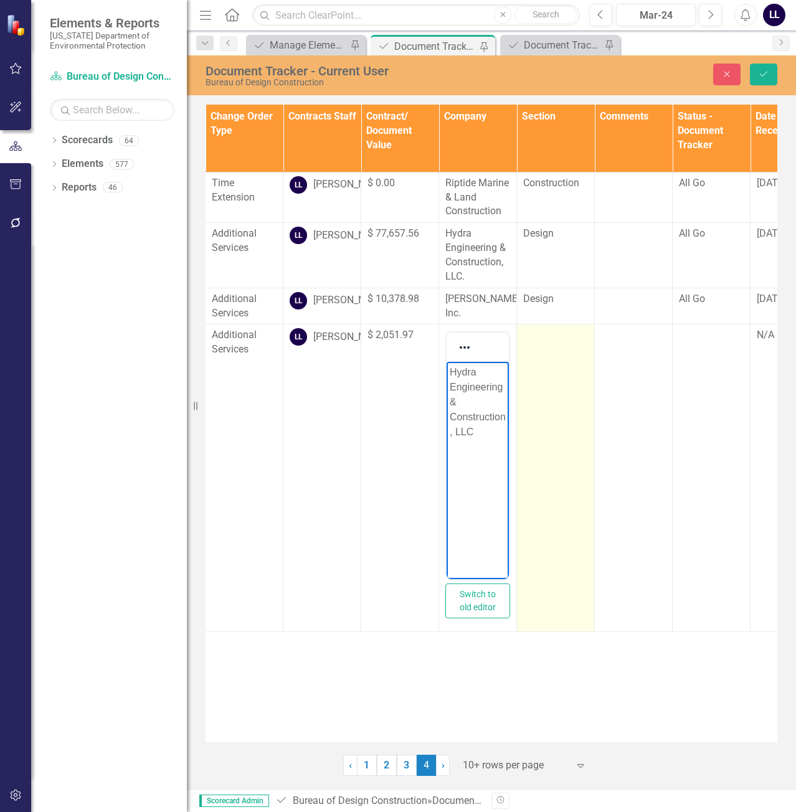
click at [570, 395] on td at bounding box center [556, 478] width 78 height 308
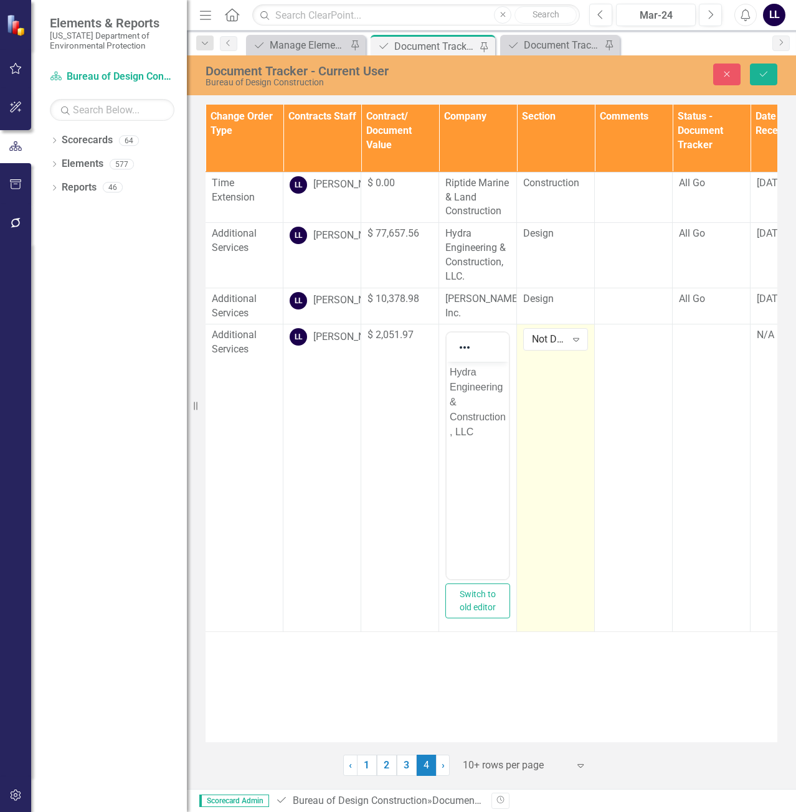
click at [555, 345] on div "Not Defined Expand" at bounding box center [555, 339] width 65 height 22
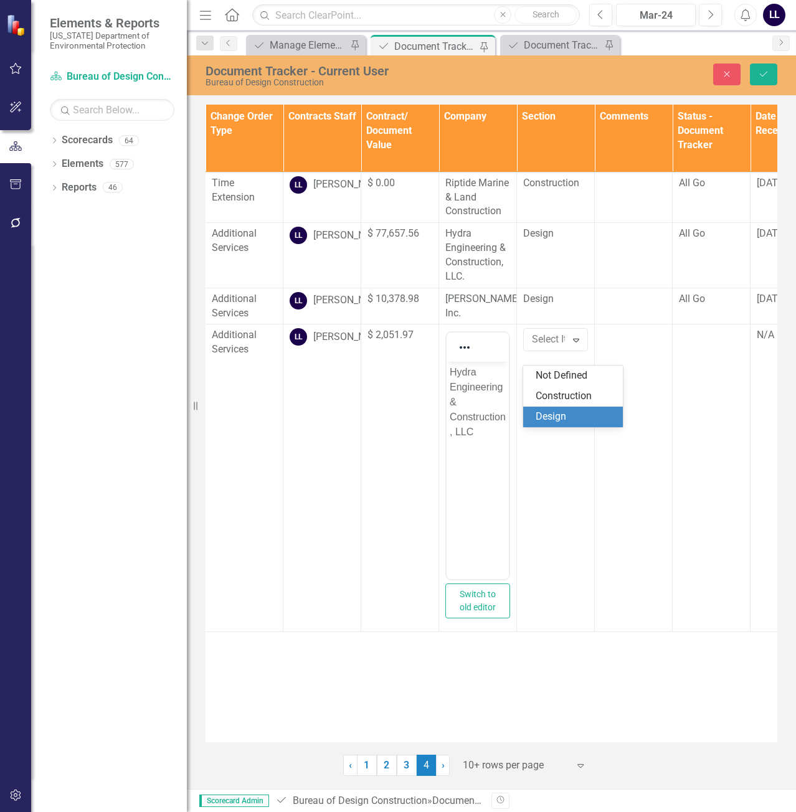
click at [560, 415] on div "Design" at bounding box center [575, 417] width 80 height 14
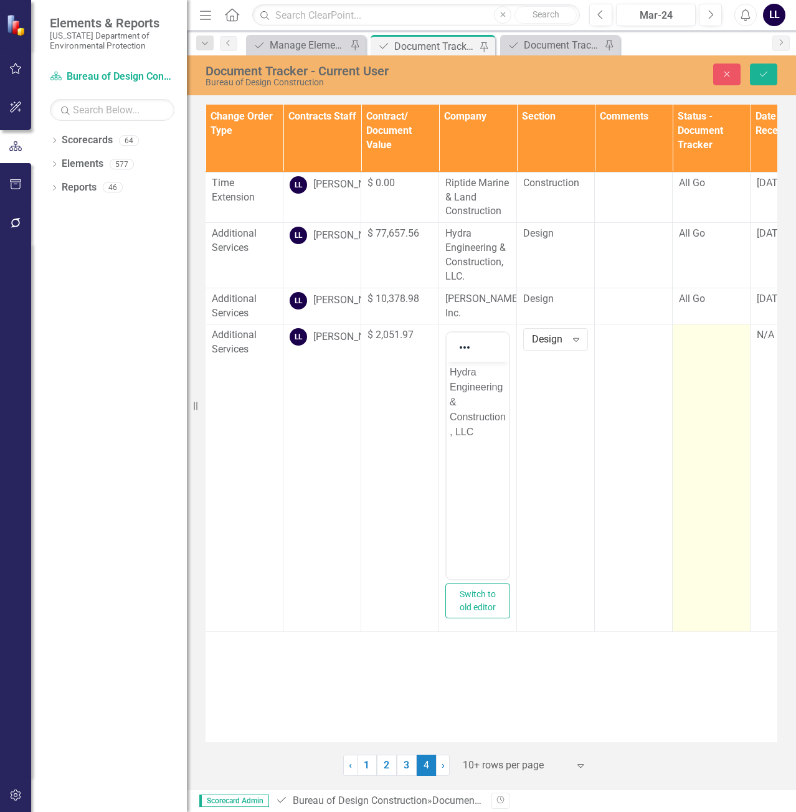
click at [690, 358] on td at bounding box center [711, 478] width 78 height 308
click at [700, 347] on div "Not Defined" at bounding box center [704, 339] width 34 height 14
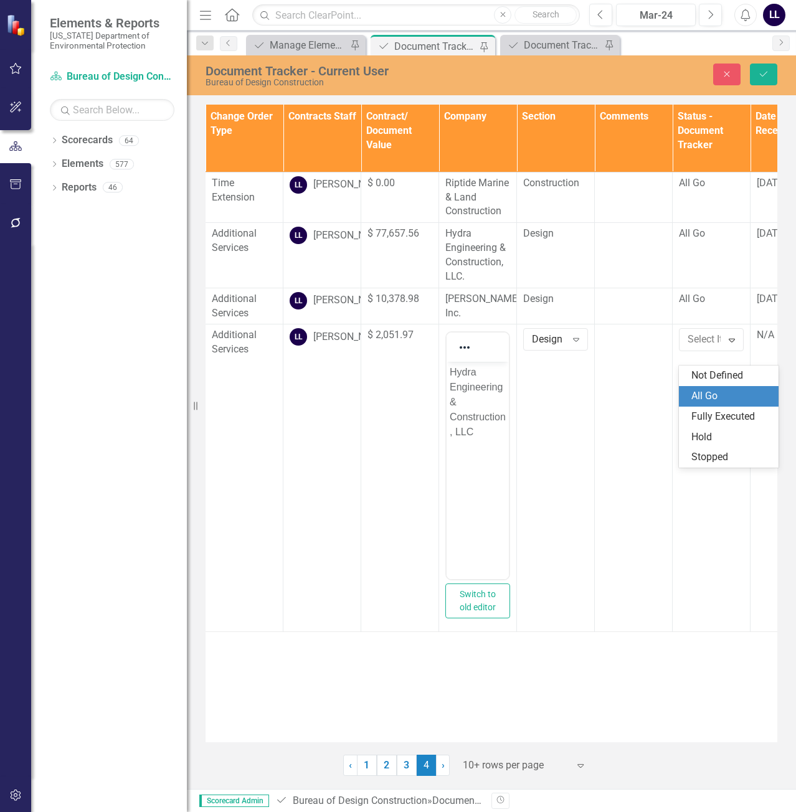
click at [707, 397] on div "All Go" at bounding box center [731, 396] width 80 height 14
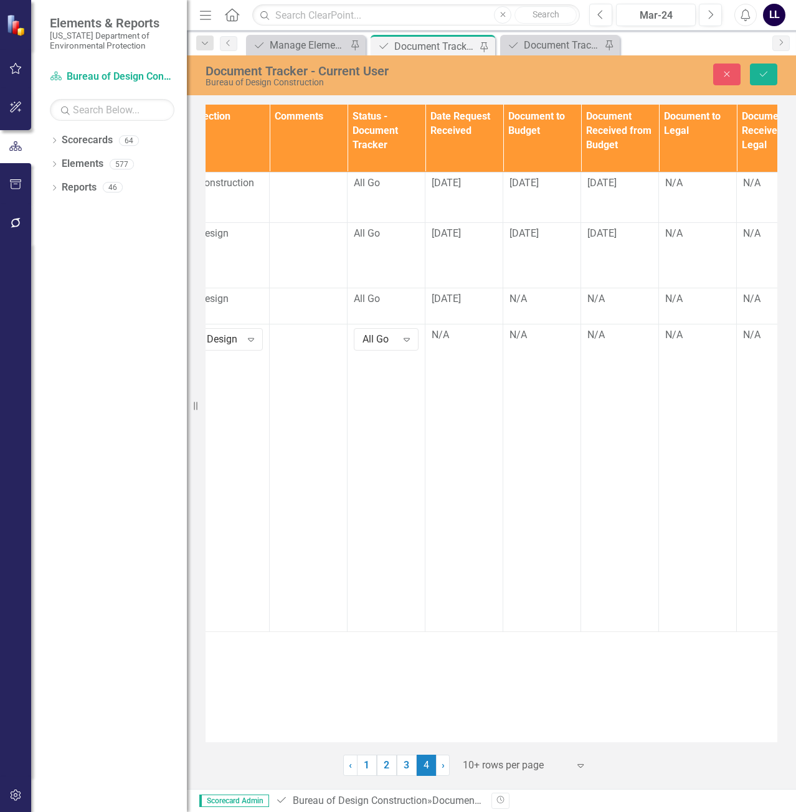
scroll to position [0, 646]
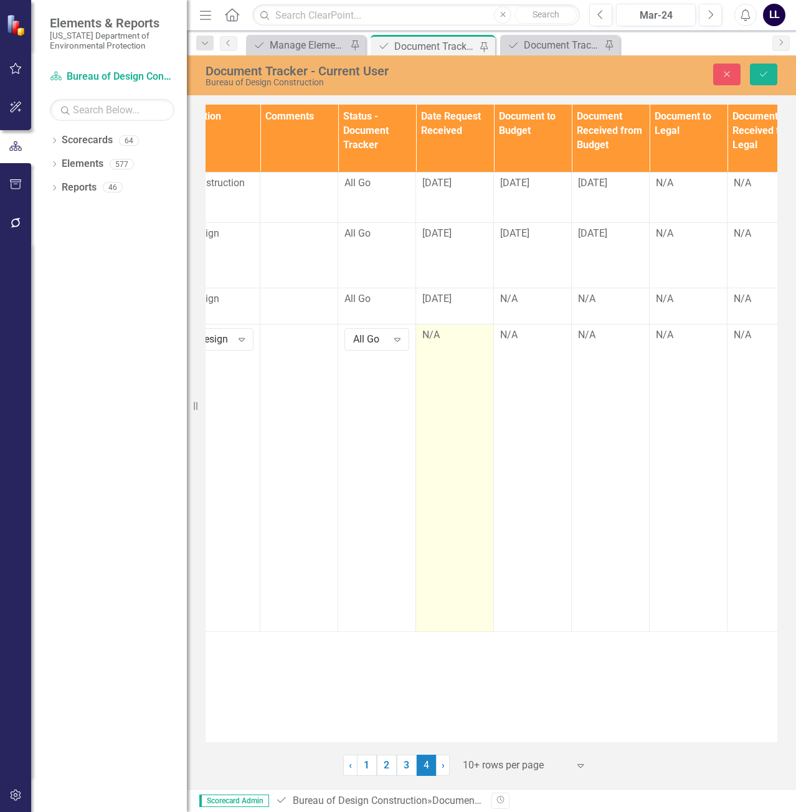
click at [446, 342] on div "N/A" at bounding box center [454, 335] width 65 height 14
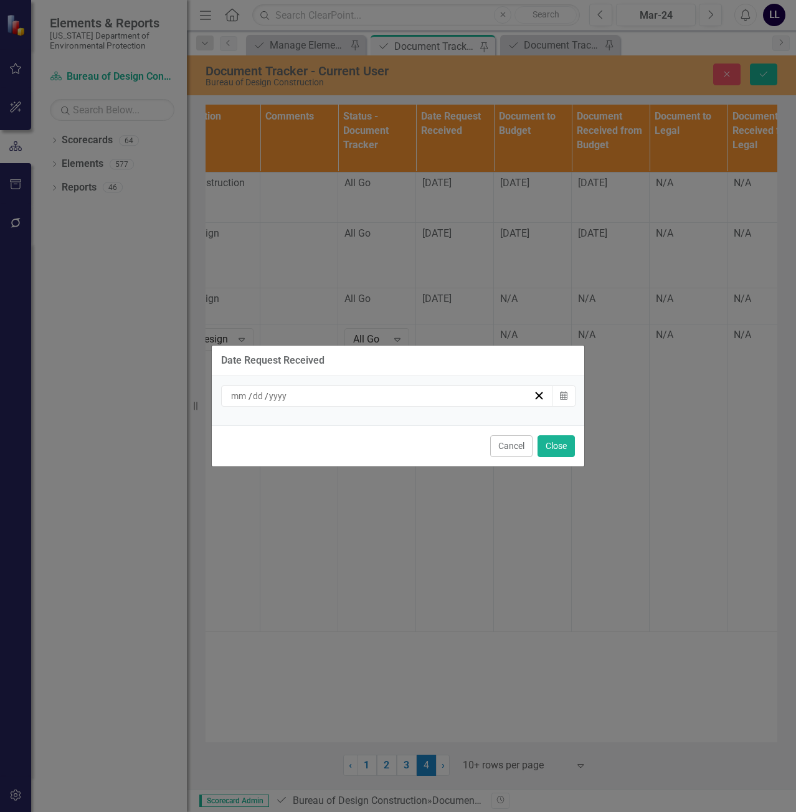
click at [469, 394] on div "/ /" at bounding box center [381, 396] width 304 height 12
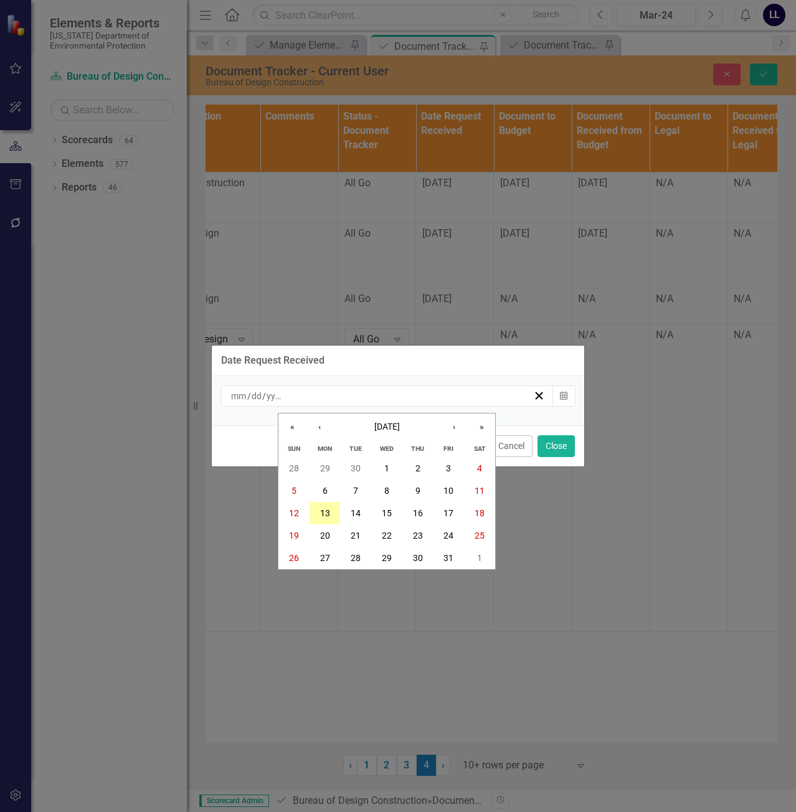
click at [327, 513] on abbr "13" at bounding box center [325, 513] width 10 height 10
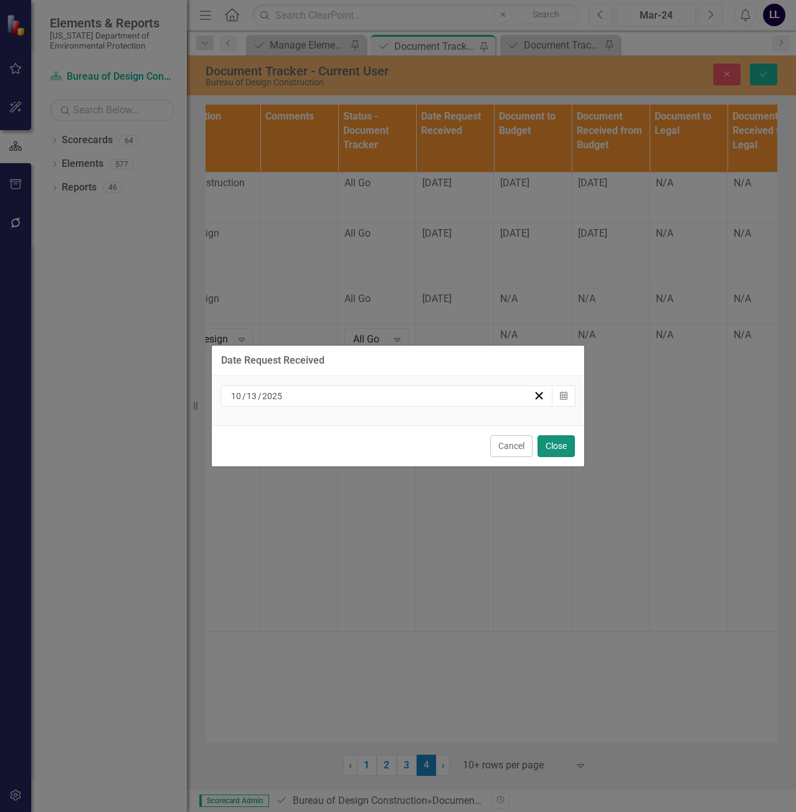
click at [556, 446] on button "Close" at bounding box center [555, 446] width 37 height 22
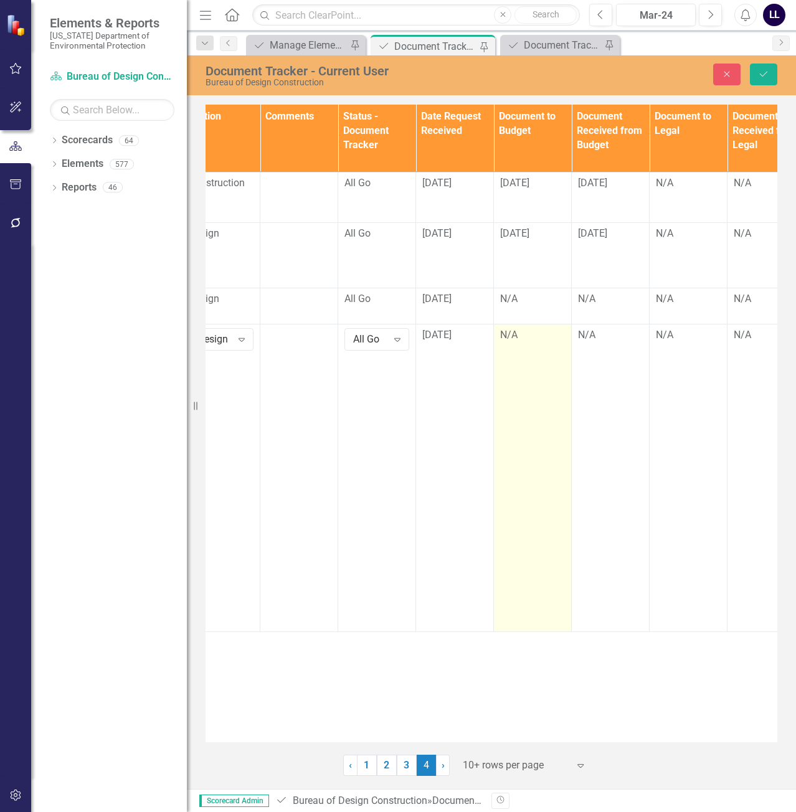
click at [528, 362] on td "N/A" at bounding box center [533, 478] width 78 height 308
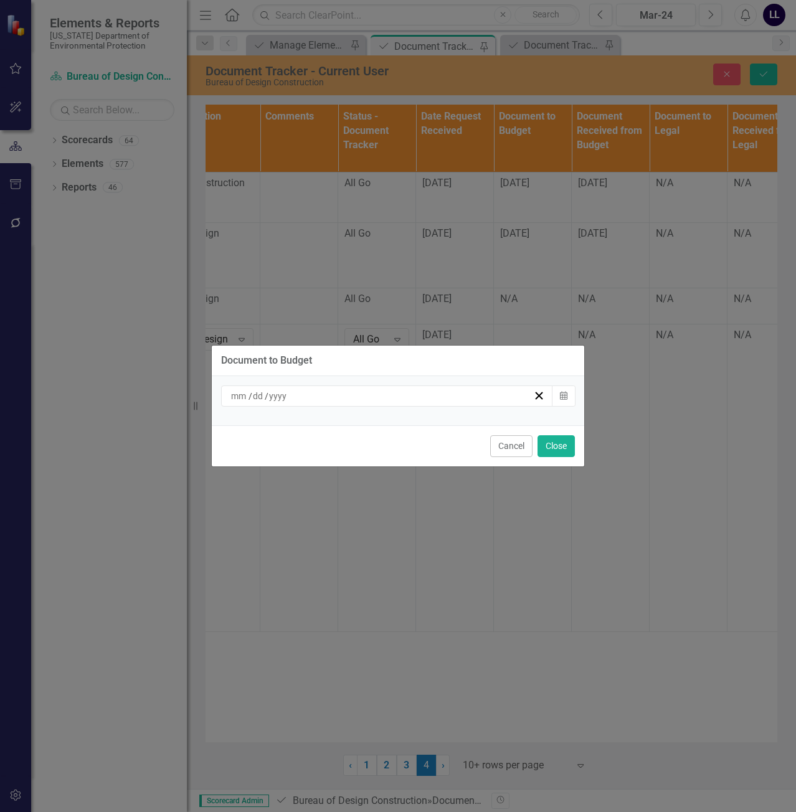
click at [371, 397] on div "/ /" at bounding box center [381, 396] width 304 height 12
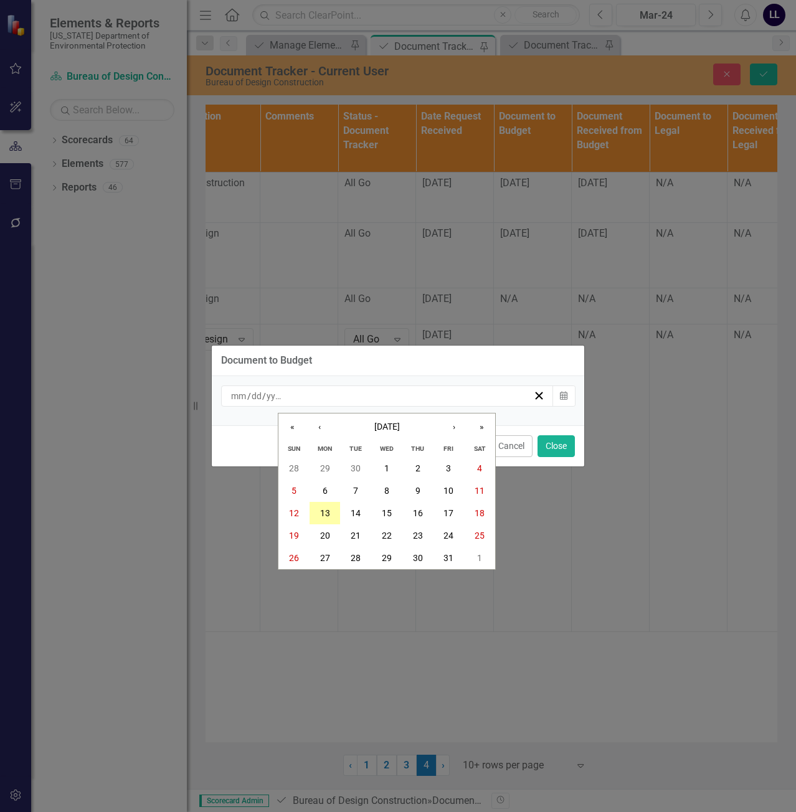
click at [329, 512] on abbr "13" at bounding box center [325, 513] width 10 height 10
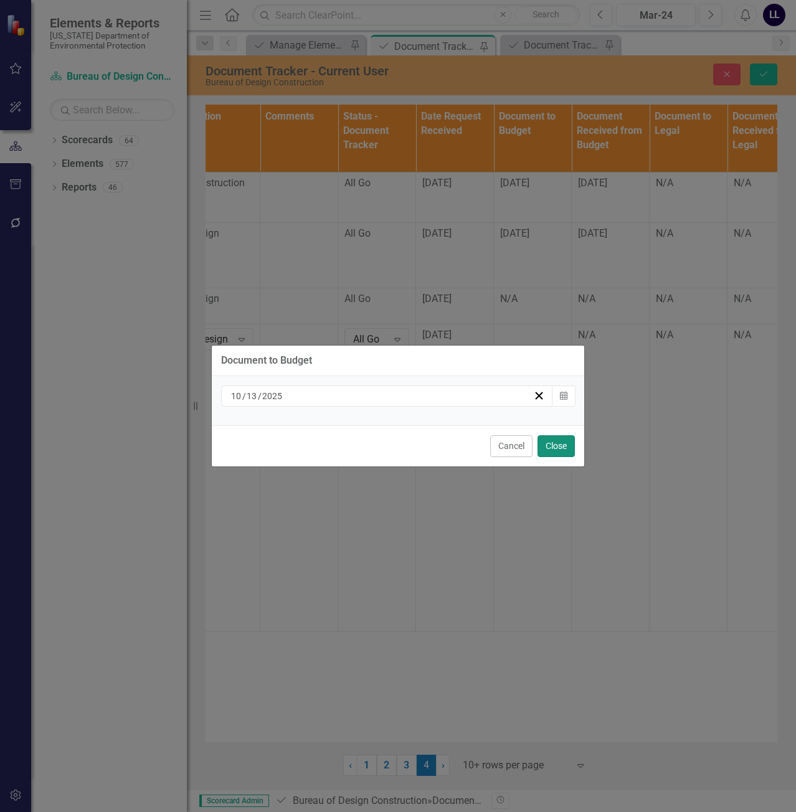
click at [560, 446] on button "Close" at bounding box center [555, 446] width 37 height 22
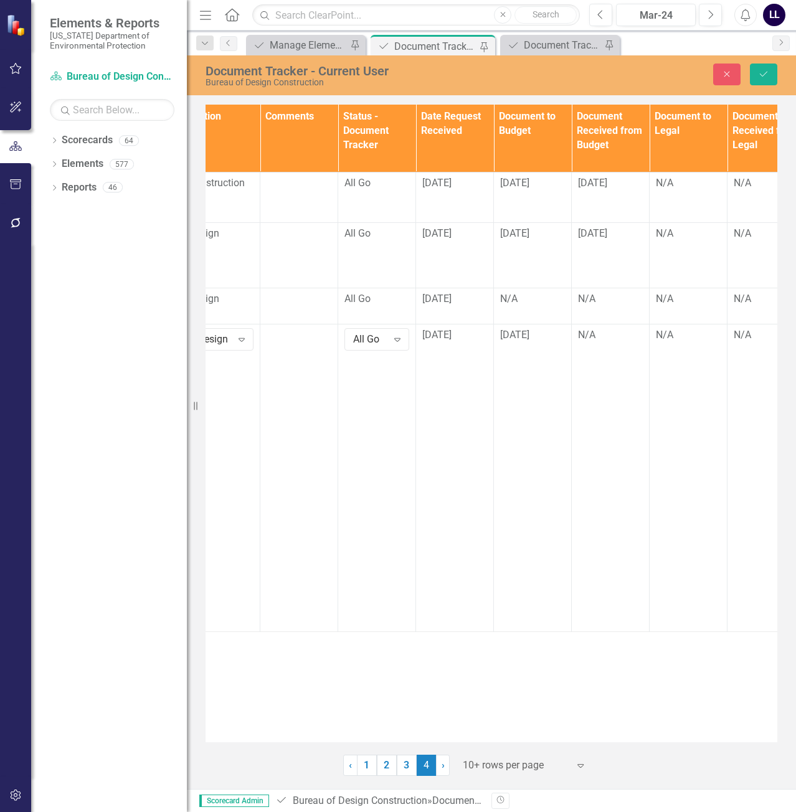
scroll to position [0, 0]
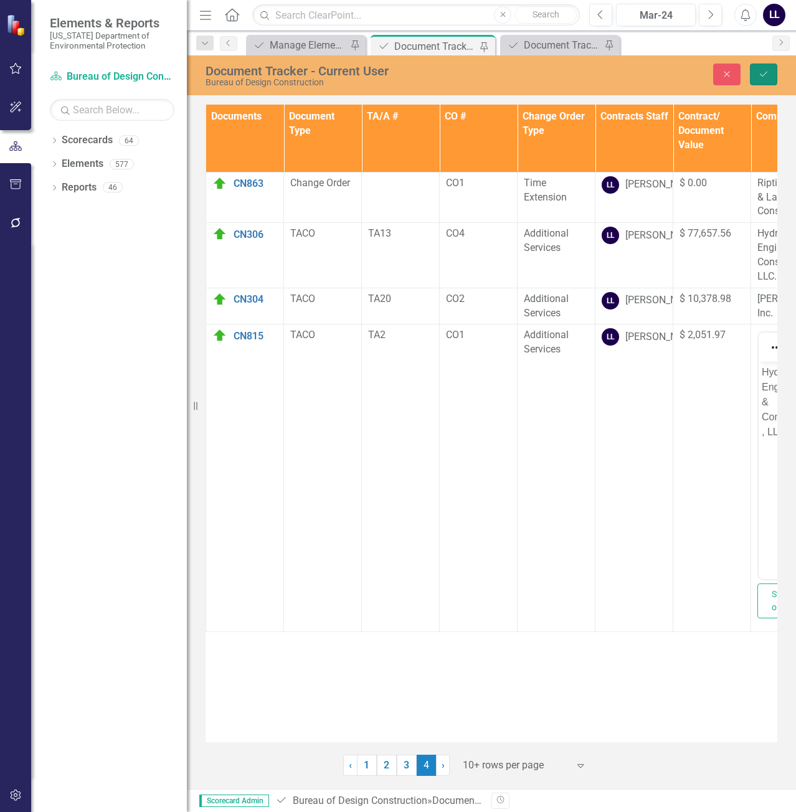
click at [769, 75] on button "Save" at bounding box center [762, 74] width 27 height 22
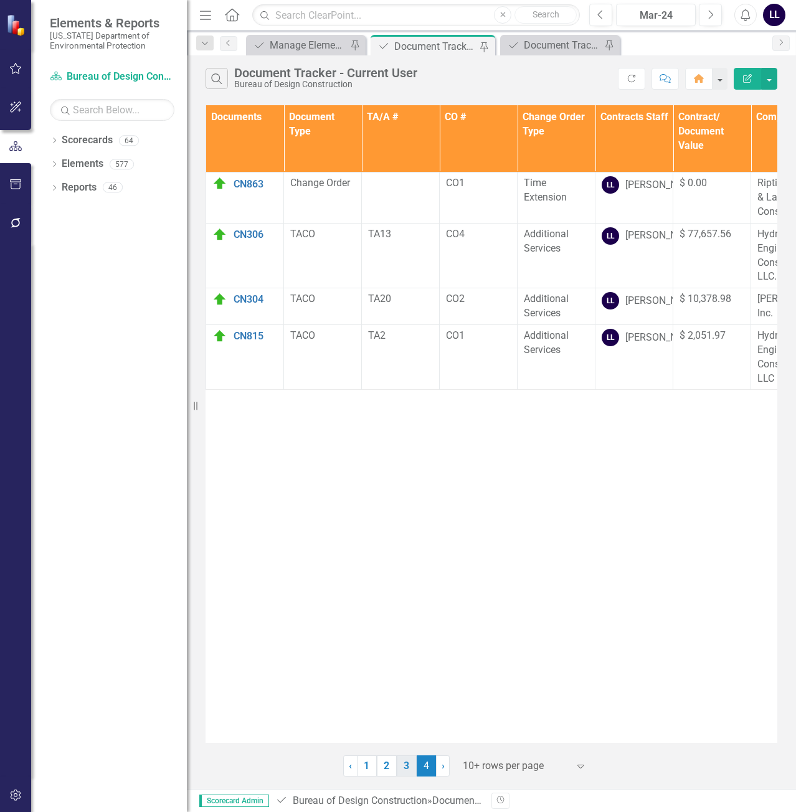
click at [406, 765] on link "3" at bounding box center [407, 765] width 20 height 21
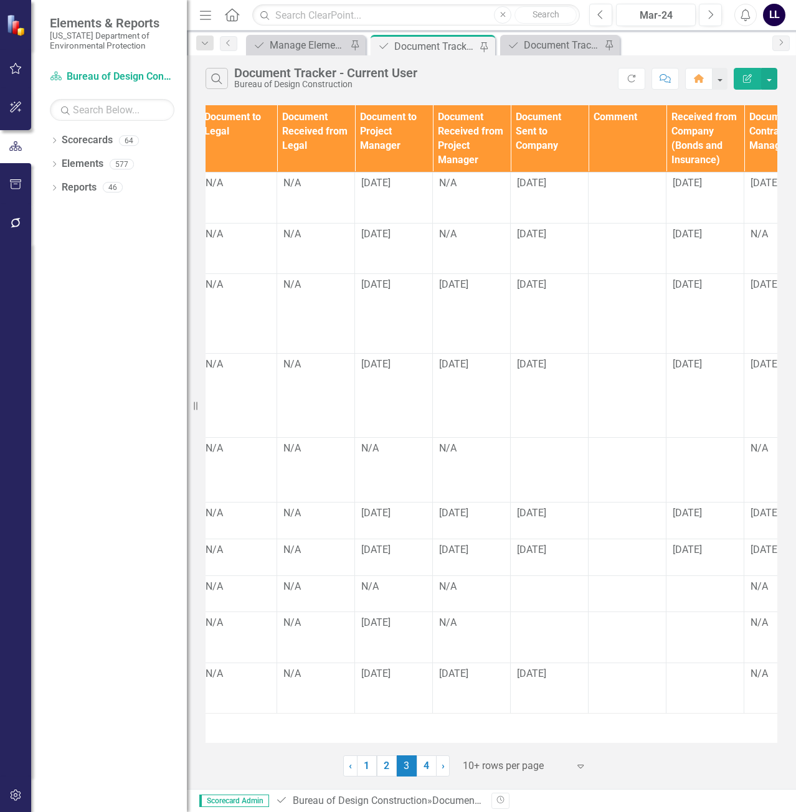
scroll to position [0, 1115]
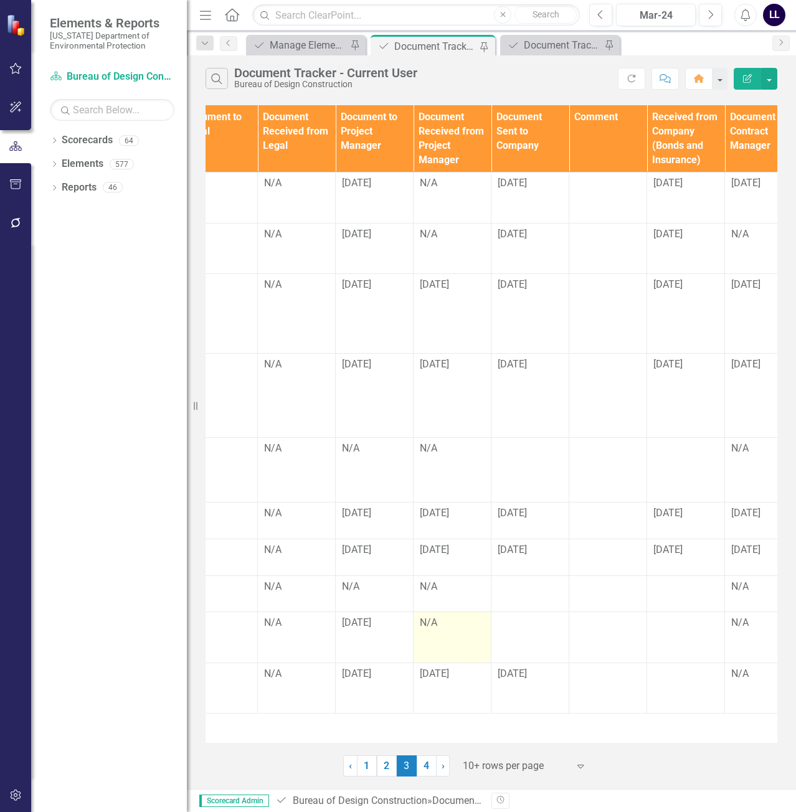
click at [450, 628] on div "N/A" at bounding box center [452, 623] width 65 height 14
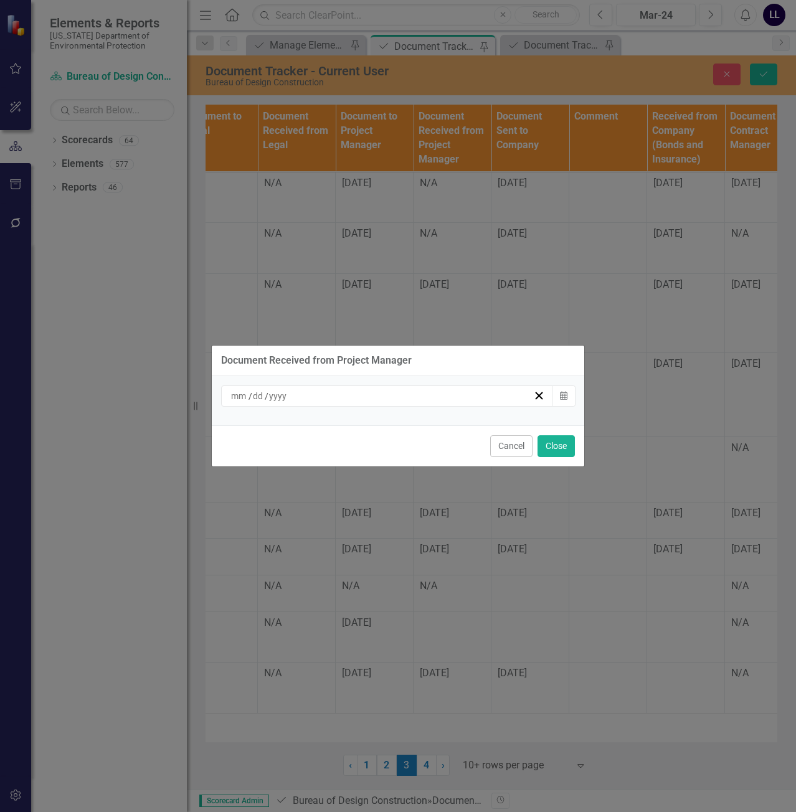
click at [327, 390] on div "/ /" at bounding box center [381, 396] width 304 height 12
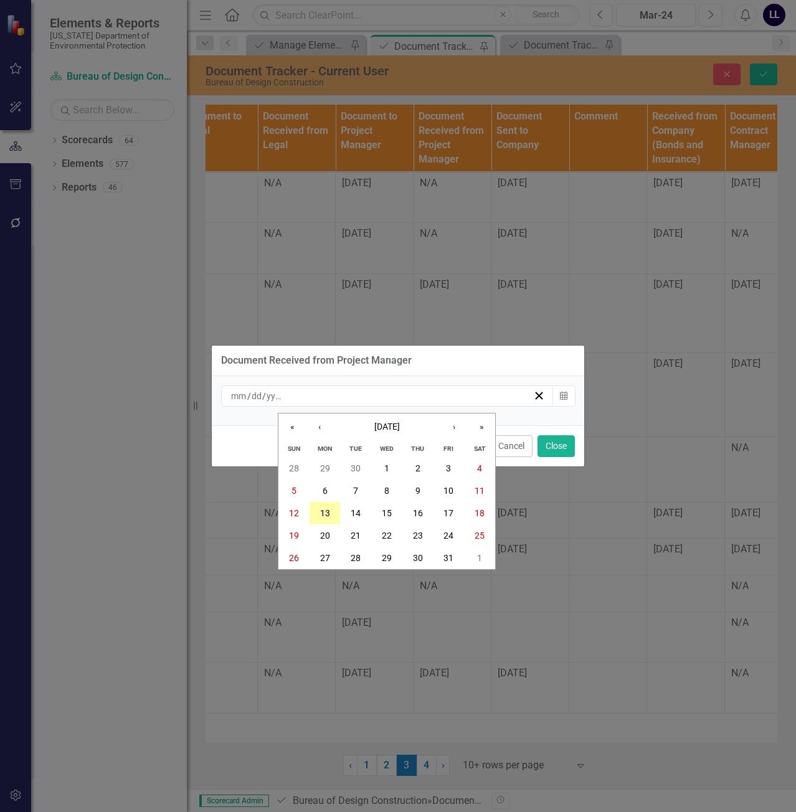
click at [331, 512] on button "13" at bounding box center [324, 513] width 31 height 22
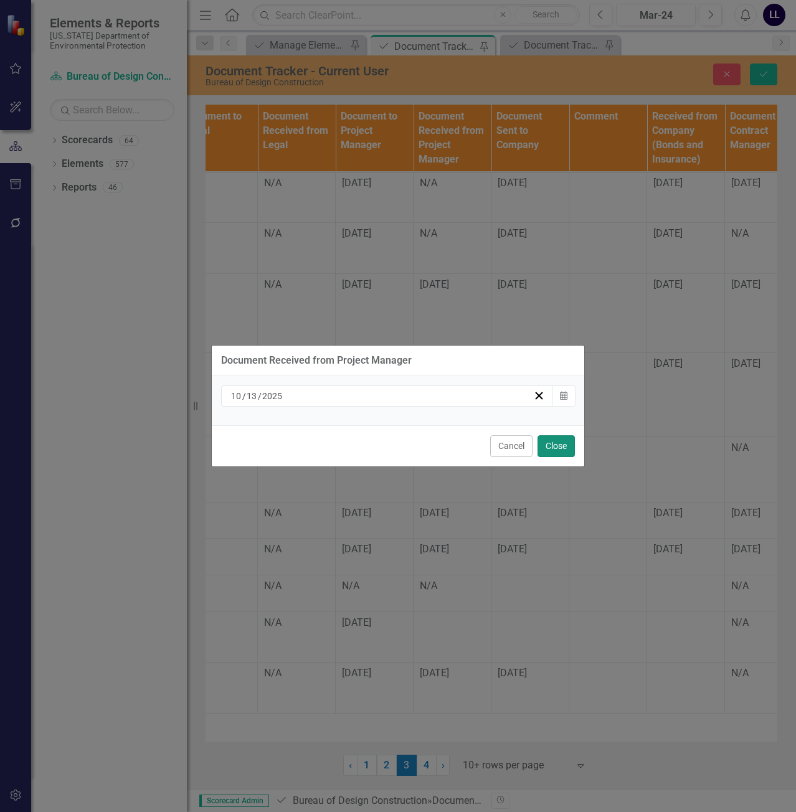
click at [552, 441] on button "Close" at bounding box center [555, 446] width 37 height 22
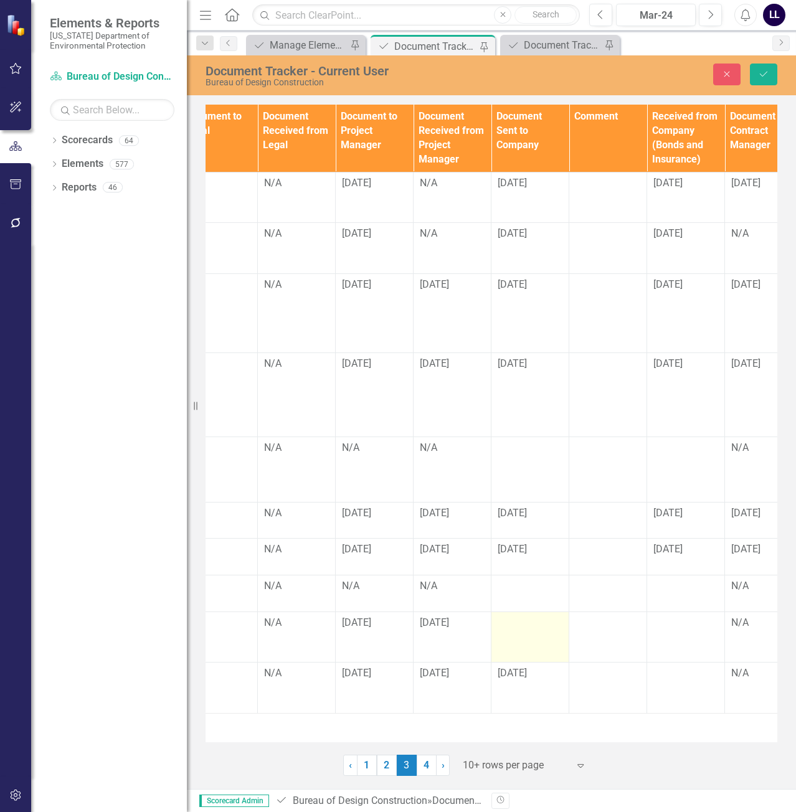
click at [527, 623] on div at bounding box center [529, 623] width 65 height 15
drag, startPoint x: 517, startPoint y: 627, endPoint x: 530, endPoint y: 629, distance: 12.6
click at [517, 627] on input "text" at bounding box center [529, 627] width 65 height 23
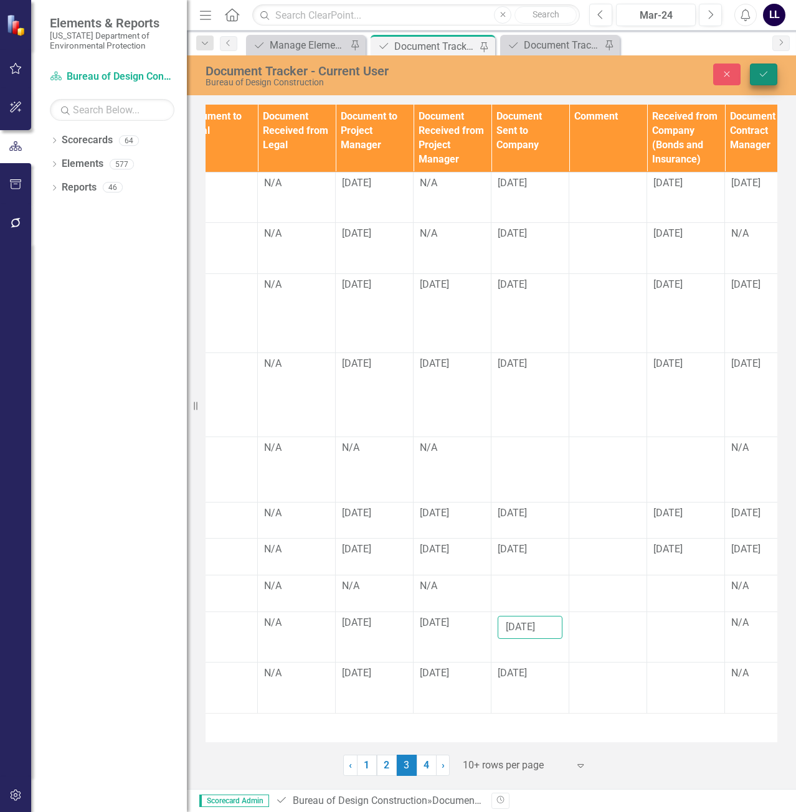
type input "[DATE]"
click at [769, 77] on button "Save" at bounding box center [762, 74] width 27 height 22
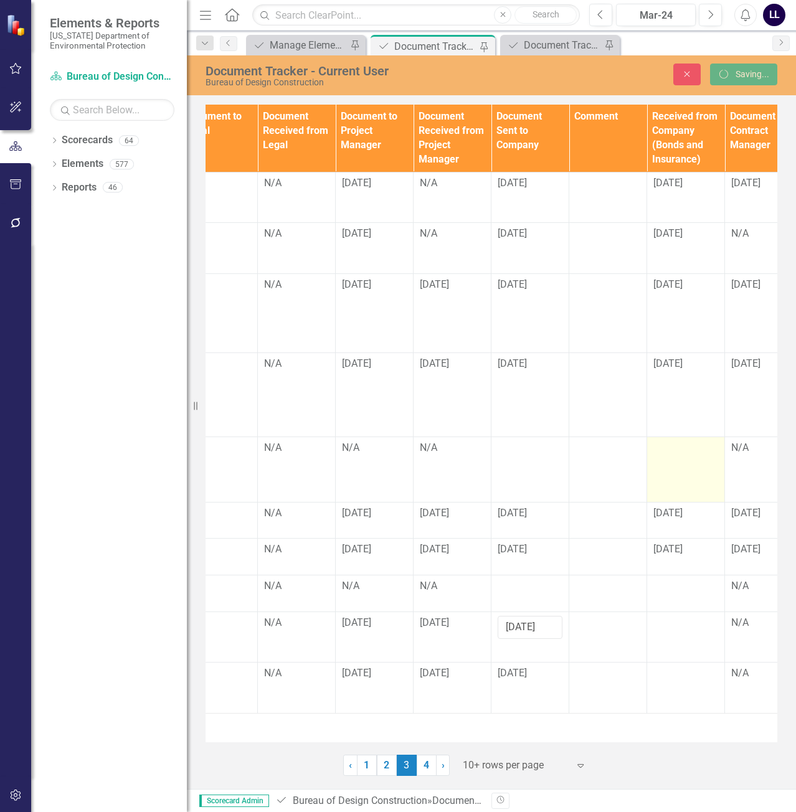
scroll to position [0, 0]
